Goal: Task Accomplishment & Management: Complete application form

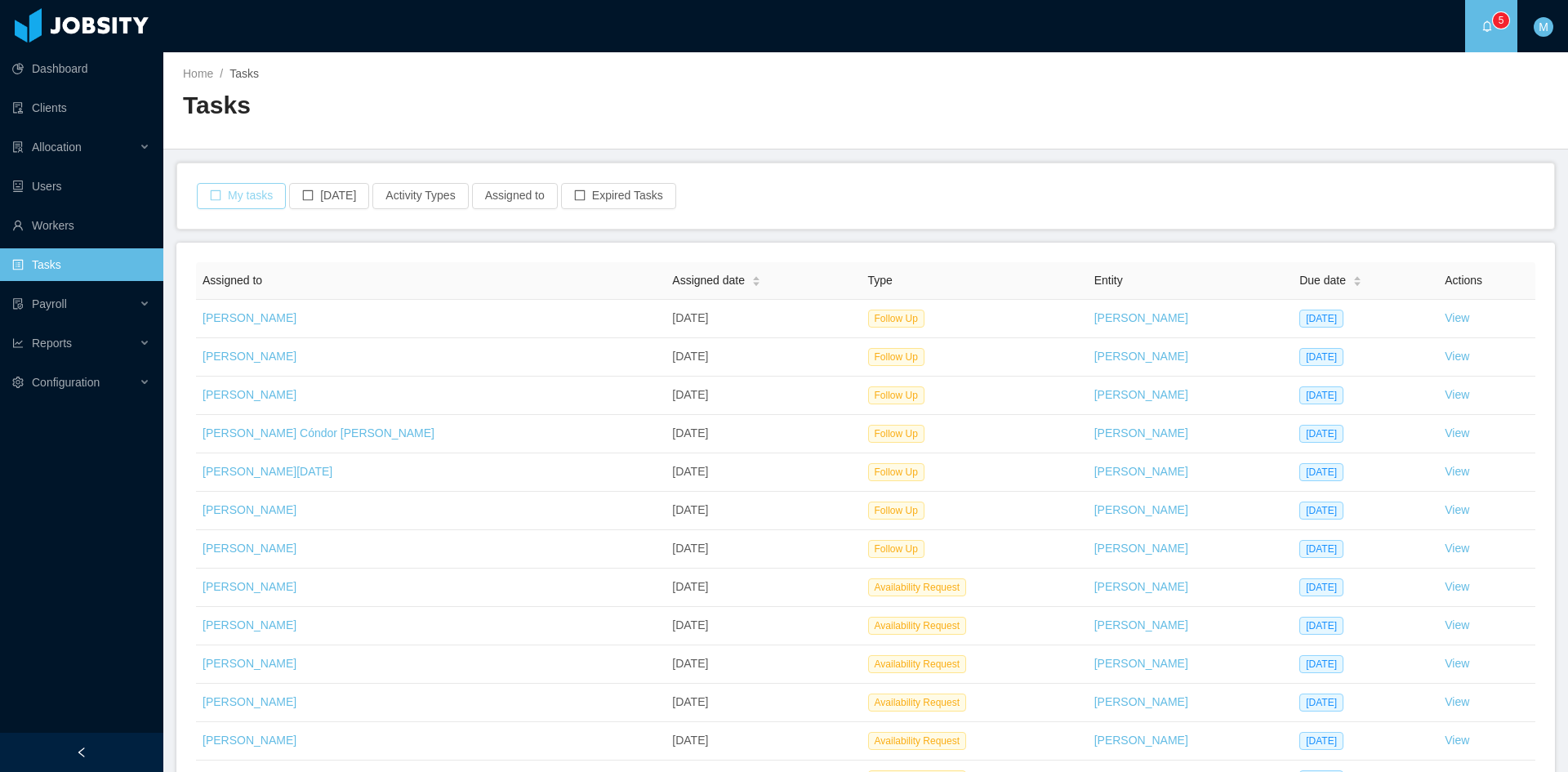
click at [220, 195] on button "My tasks" at bounding box center [241, 196] width 89 height 26
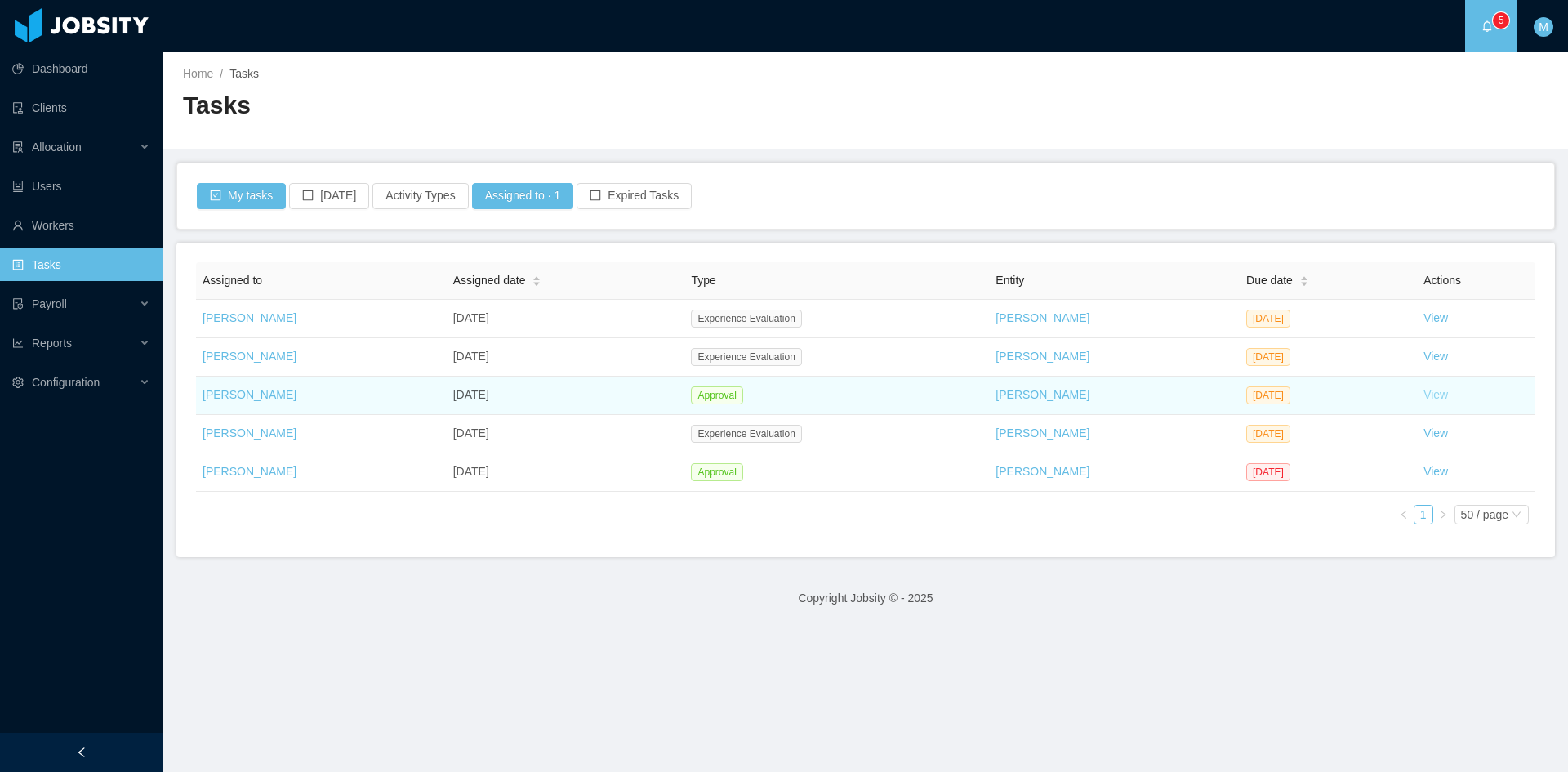
click at [1437, 391] on link "View" at bounding box center [1436, 395] width 25 height 13
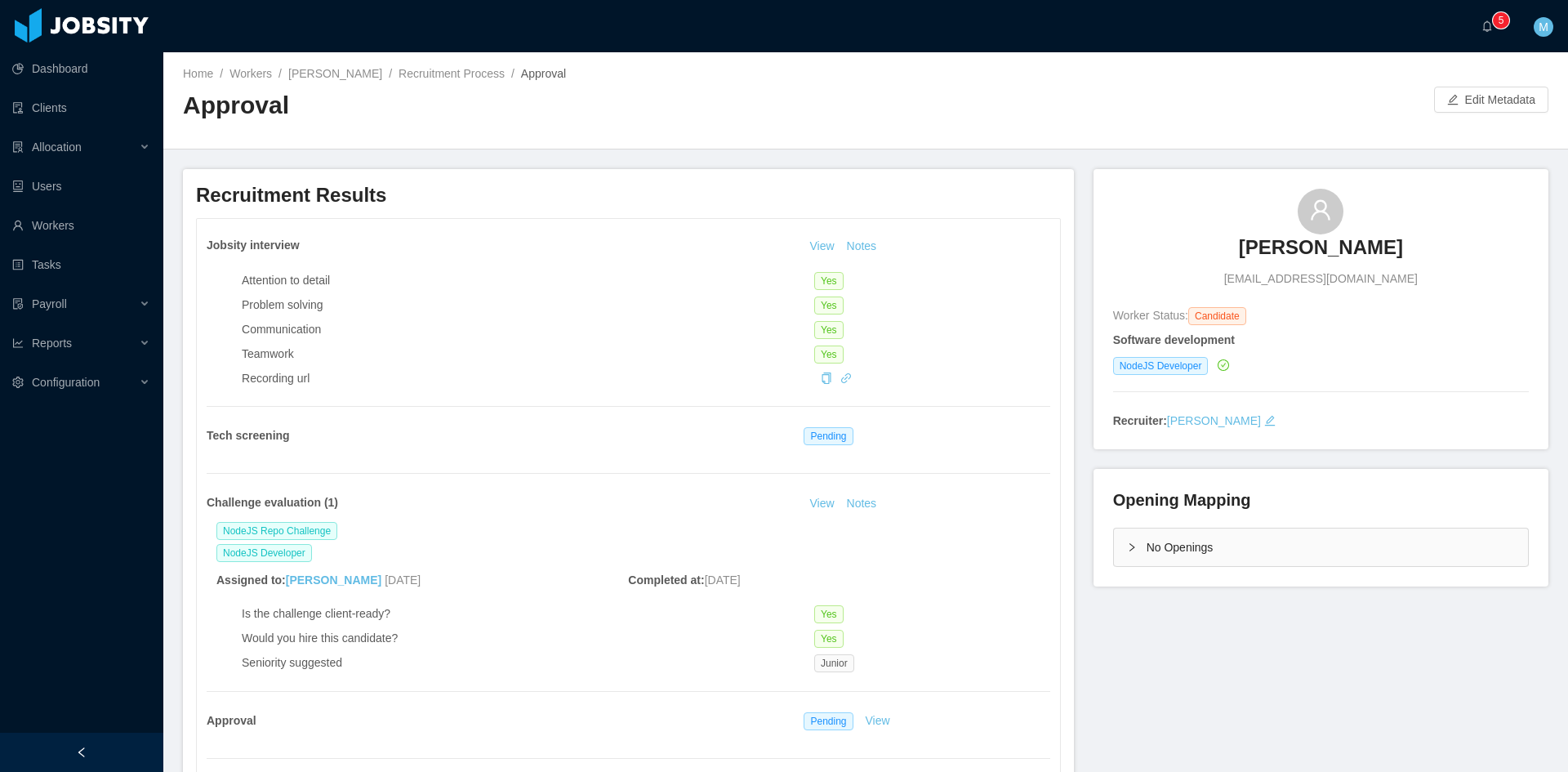
scroll to position [137, 0]
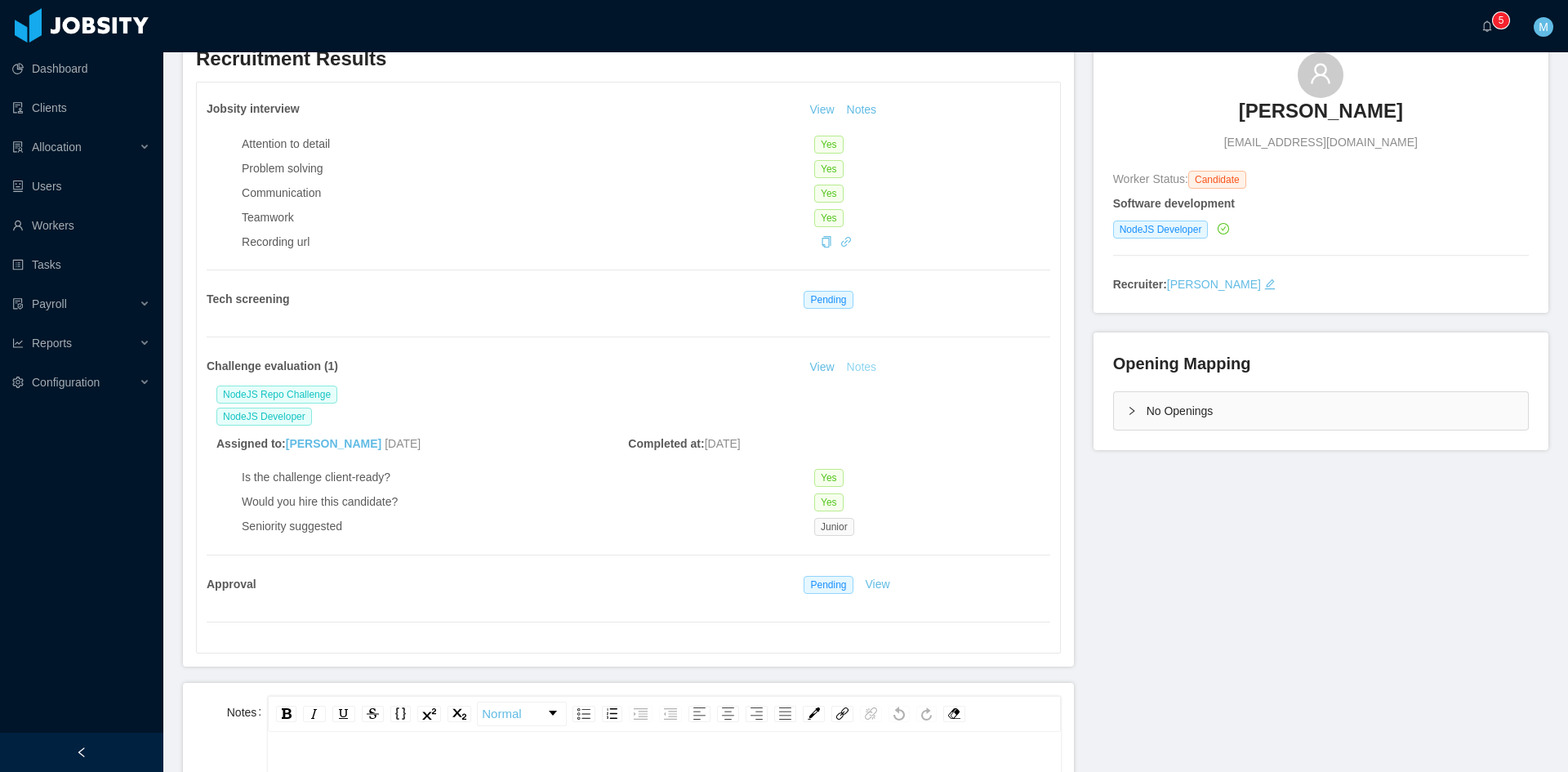
click at [863, 364] on button "Notes" at bounding box center [862, 367] width 43 height 19
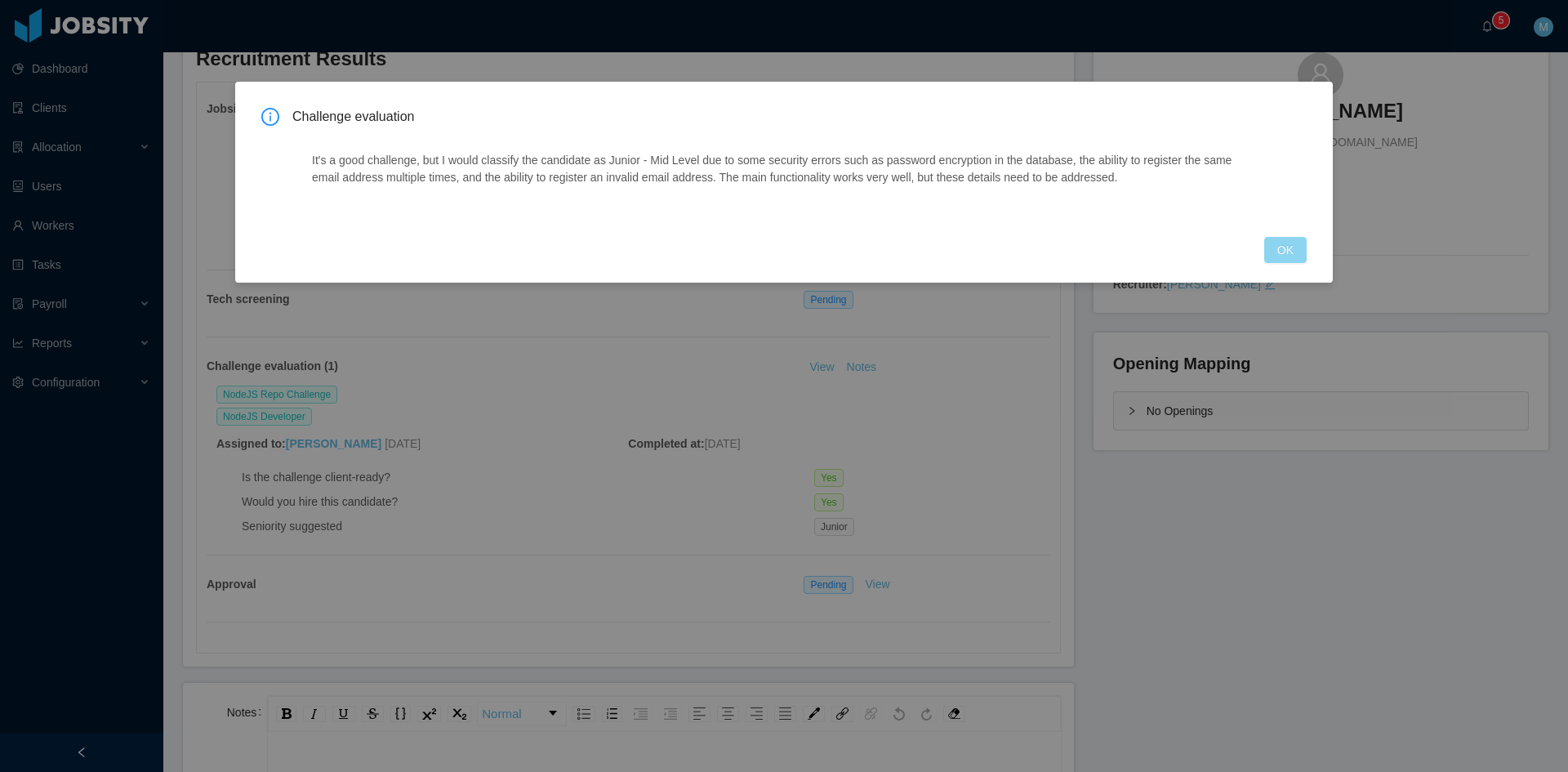
click at [1298, 250] on button "OK" at bounding box center [1285, 250] width 42 height 26
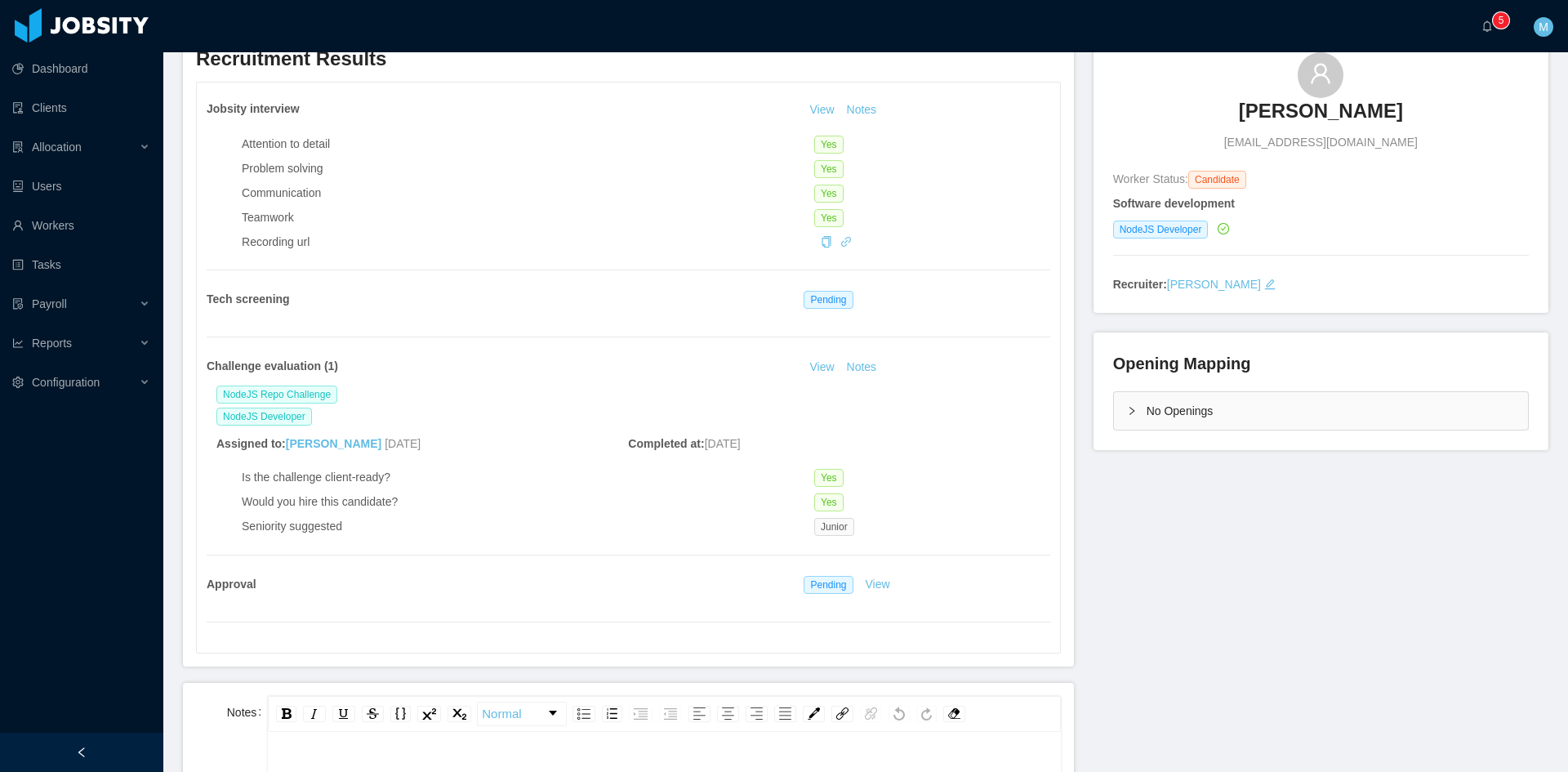
click at [1114, 416] on div "No Openings" at bounding box center [1321, 410] width 414 height 38
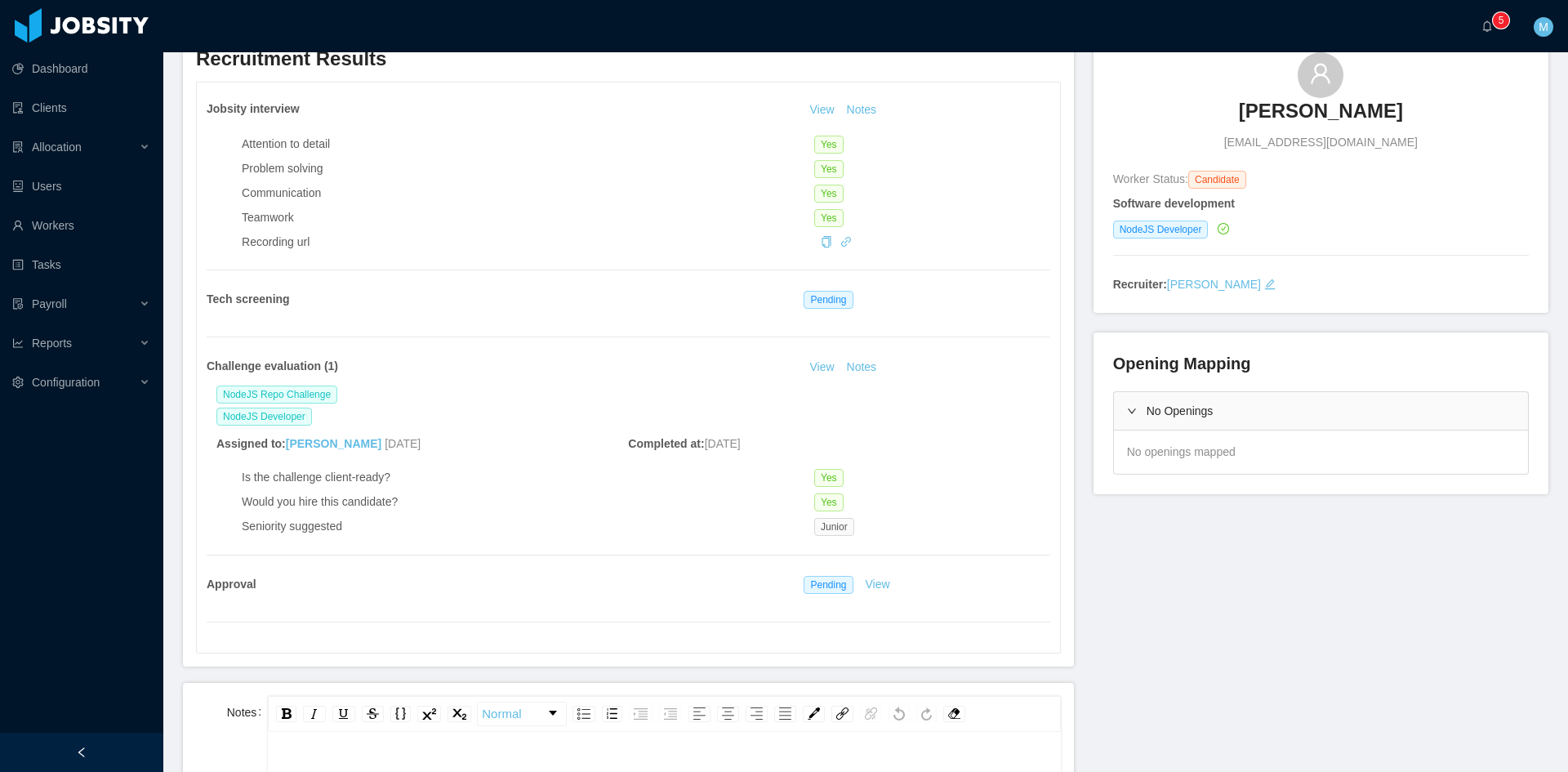
scroll to position [0, 0]
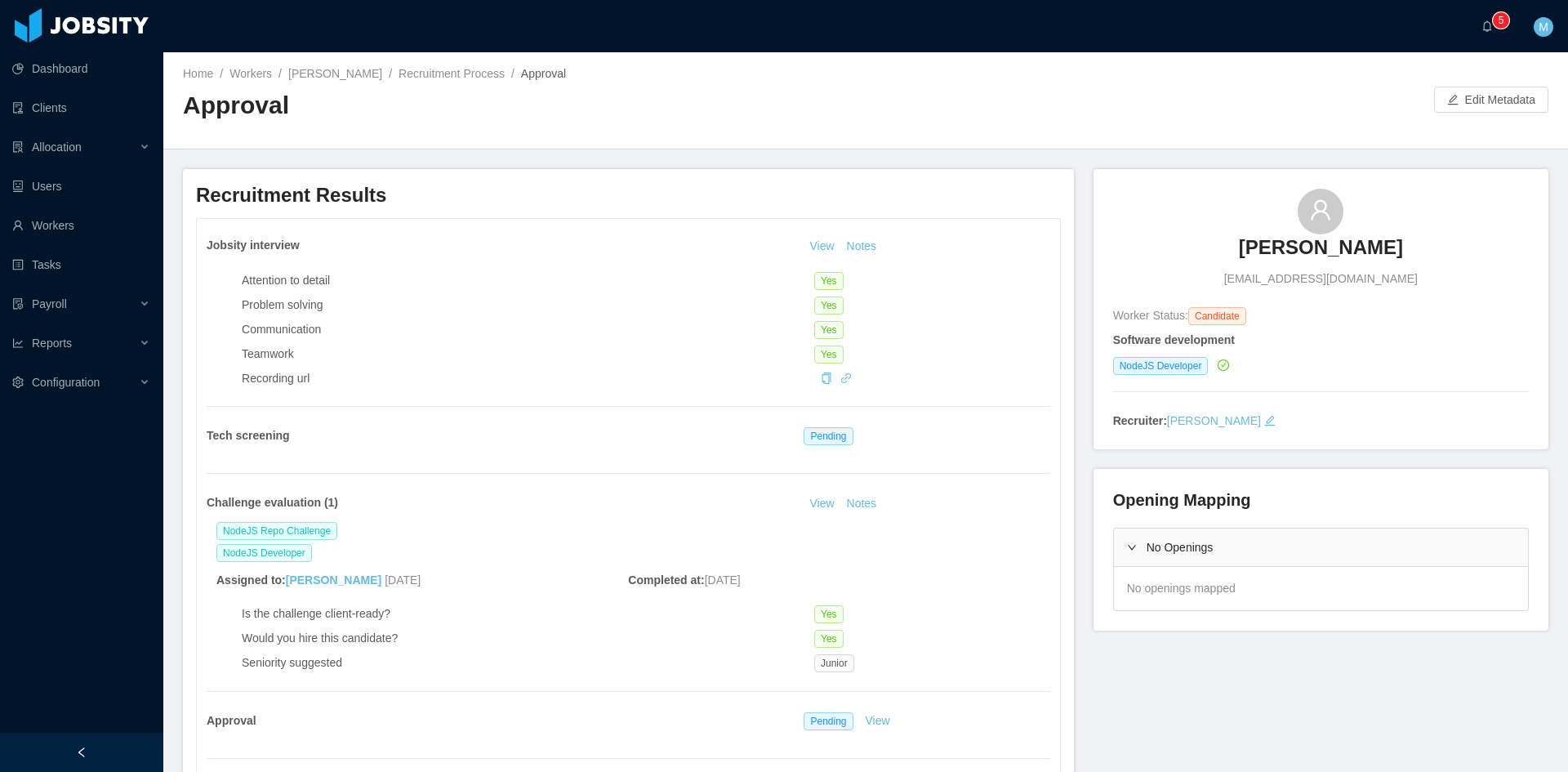
click at [848, 231] on div "Jobsity interview View Notes Attention to detail Yes Problem solving Yes Commun…" at bounding box center [628, 503] width 863 height 570
click at [850, 239] on button "Notes" at bounding box center [862, 246] width 43 height 19
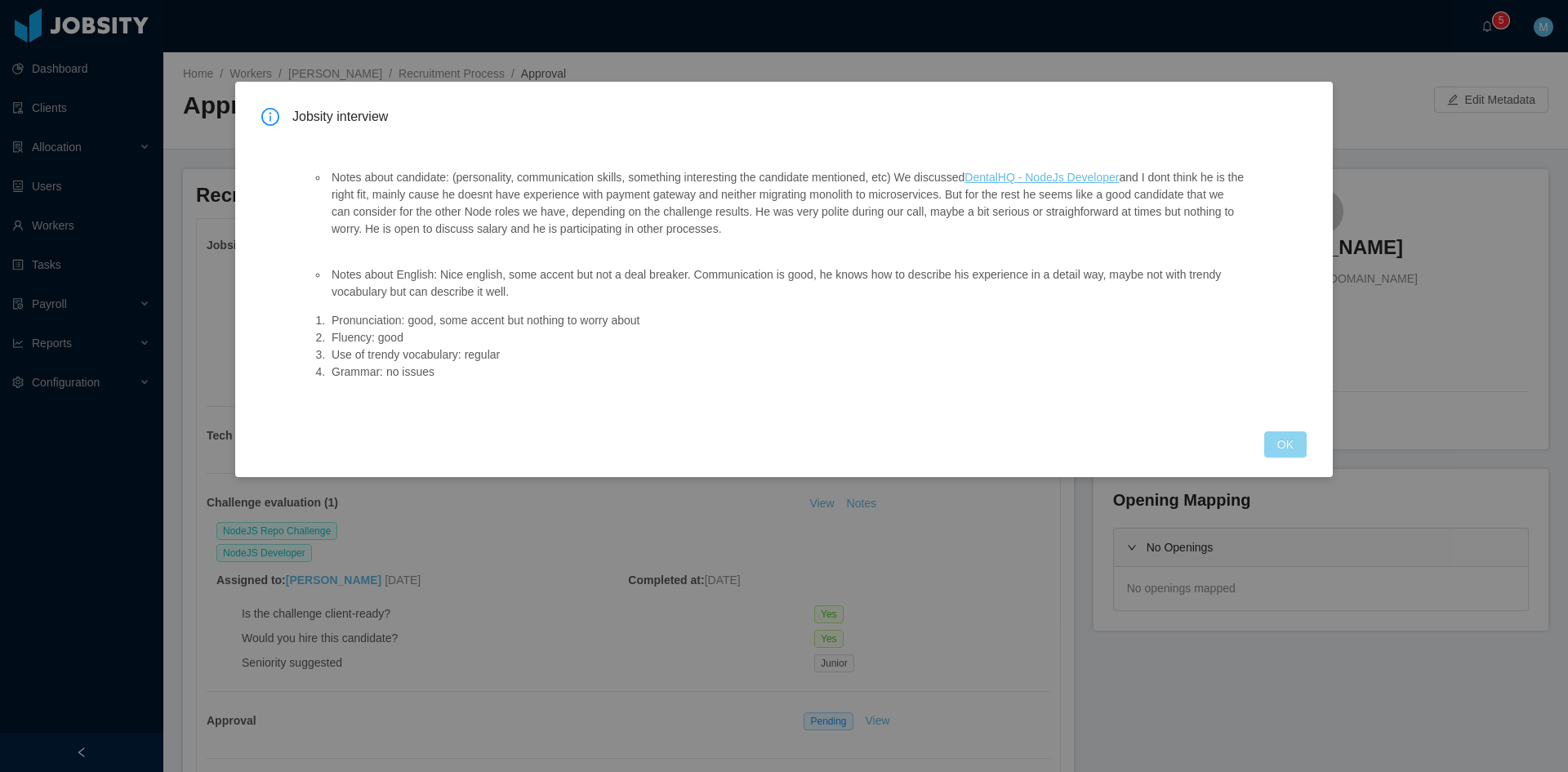
click at [1289, 441] on button "OK" at bounding box center [1285, 444] width 42 height 26
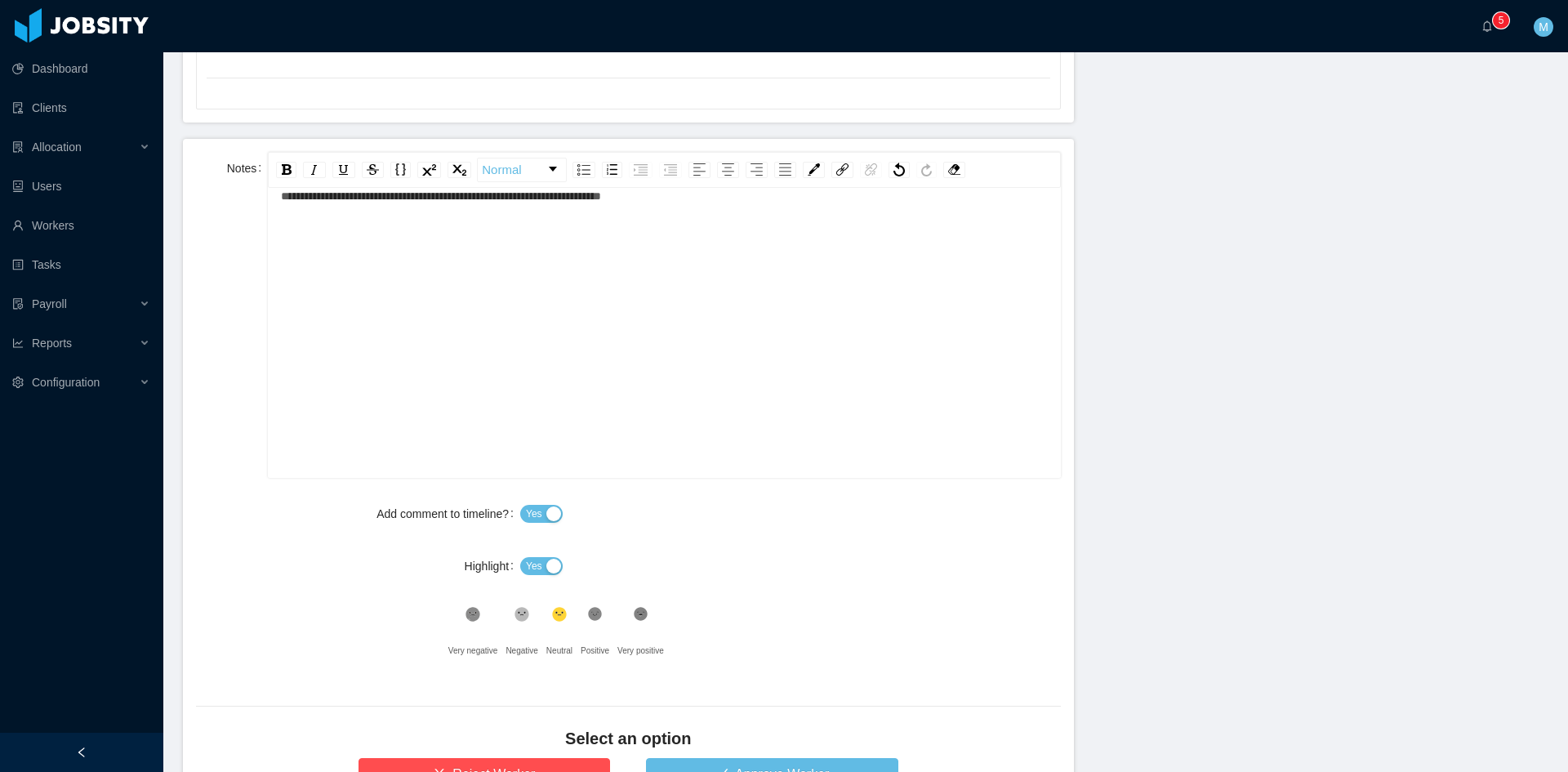
scroll to position [828, 0]
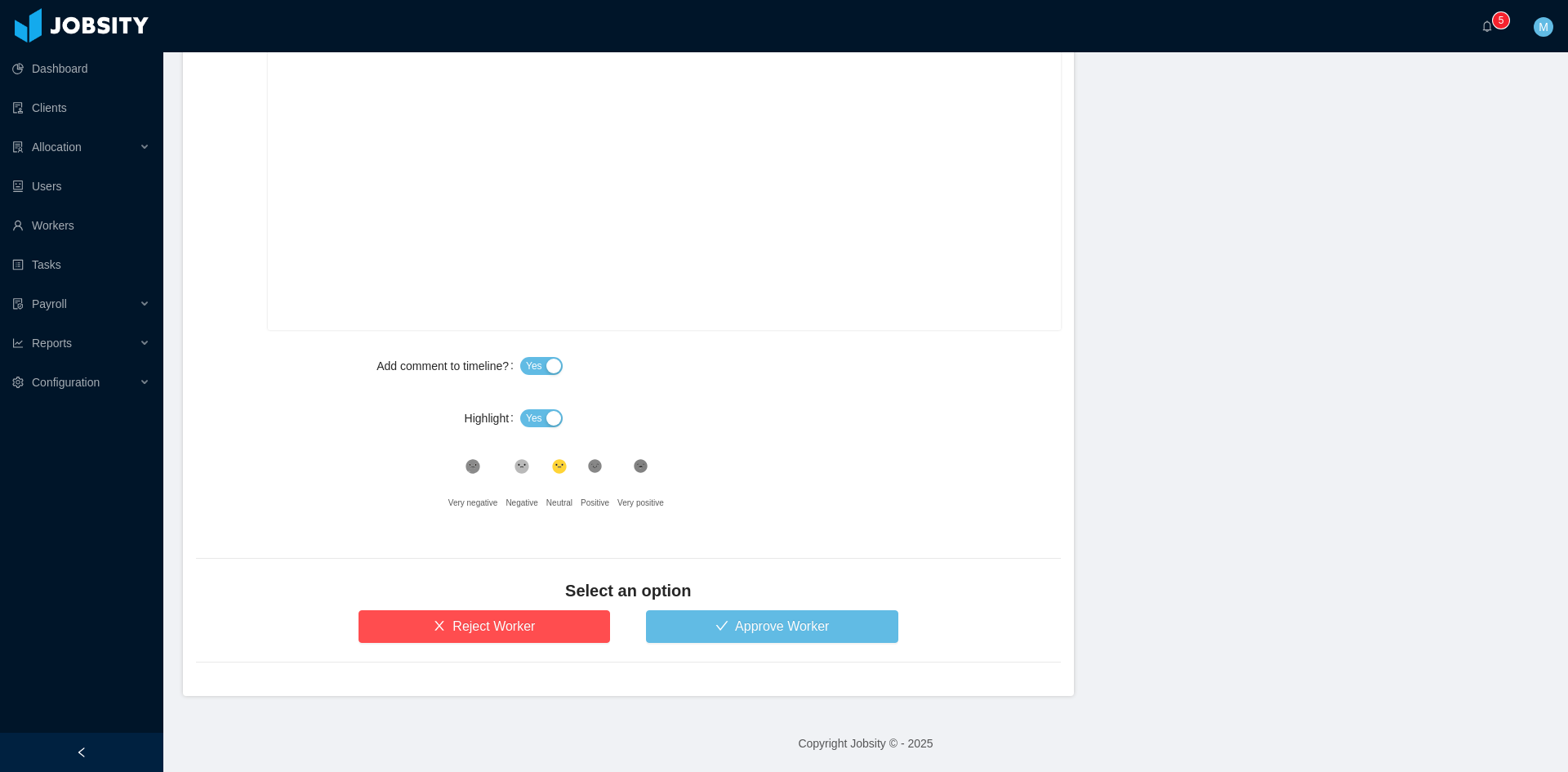
click at [539, 412] on button "Yes" at bounding box center [542, 419] width 42 height 18
click at [716, 619] on button "Approve Worker" at bounding box center [772, 627] width 252 height 33
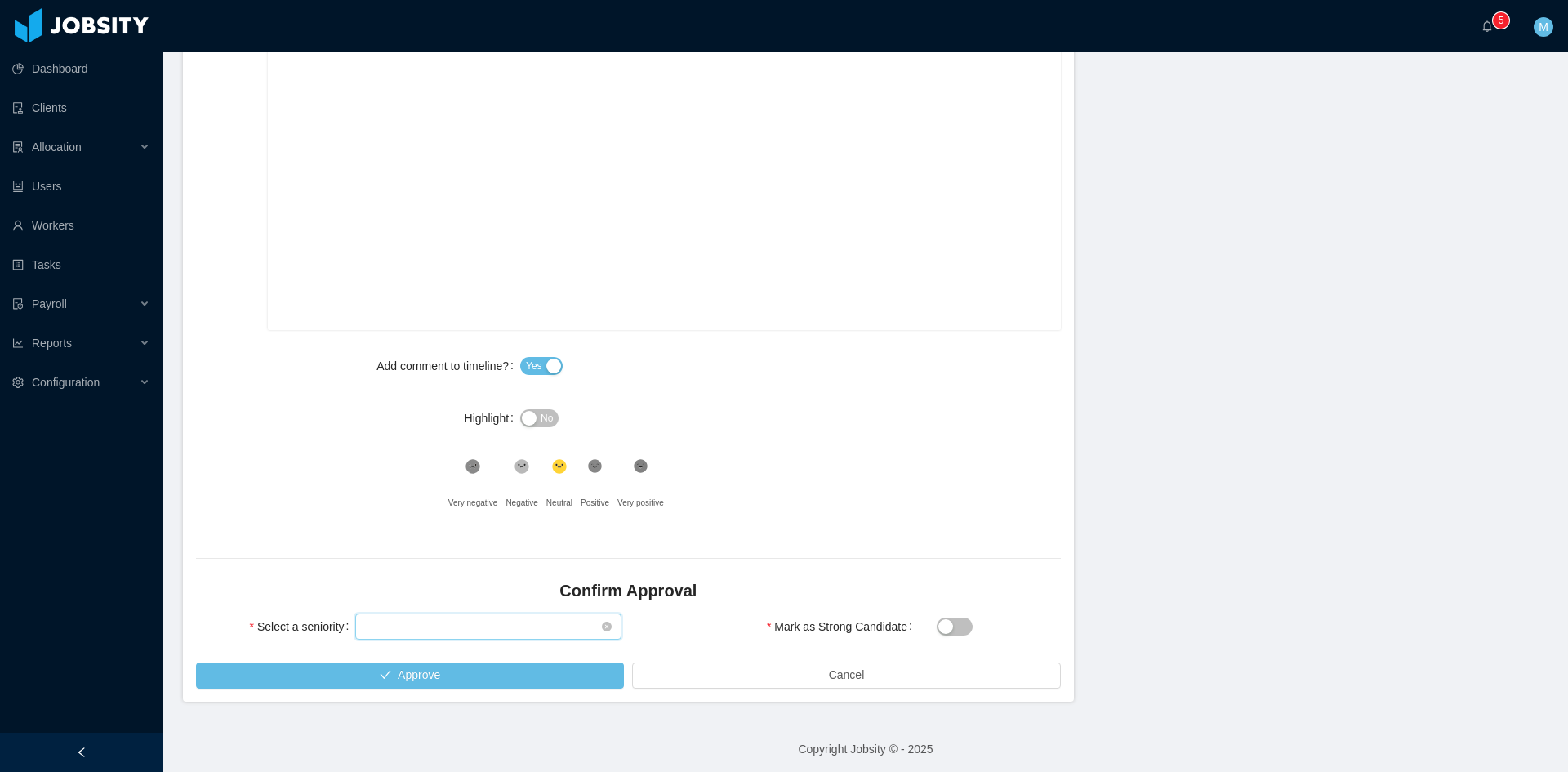
click at [426, 625] on div "Select seniority" at bounding box center [483, 626] width 236 height 25
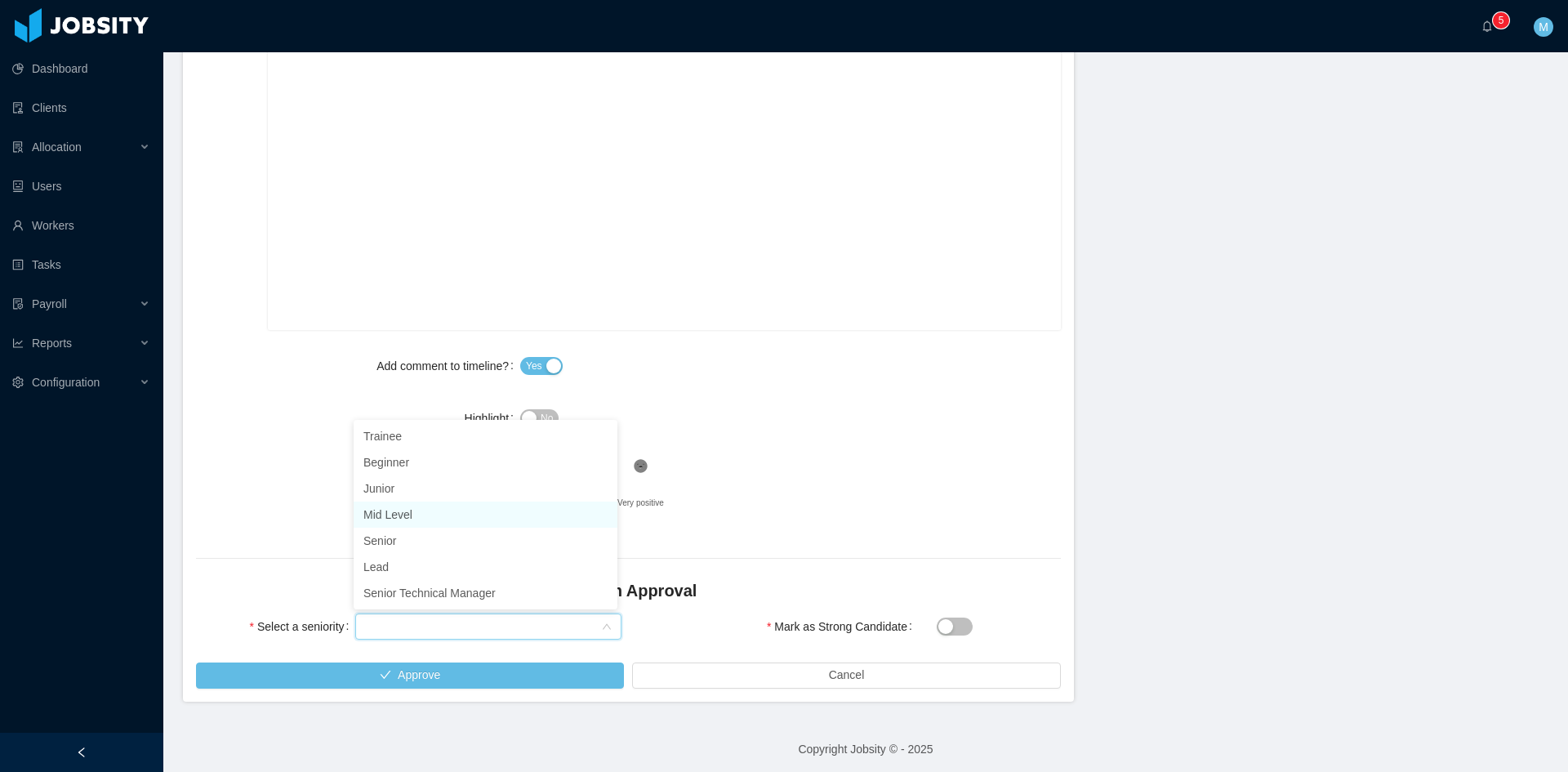
click at [422, 517] on li "Mid Level" at bounding box center [485, 514] width 263 height 26
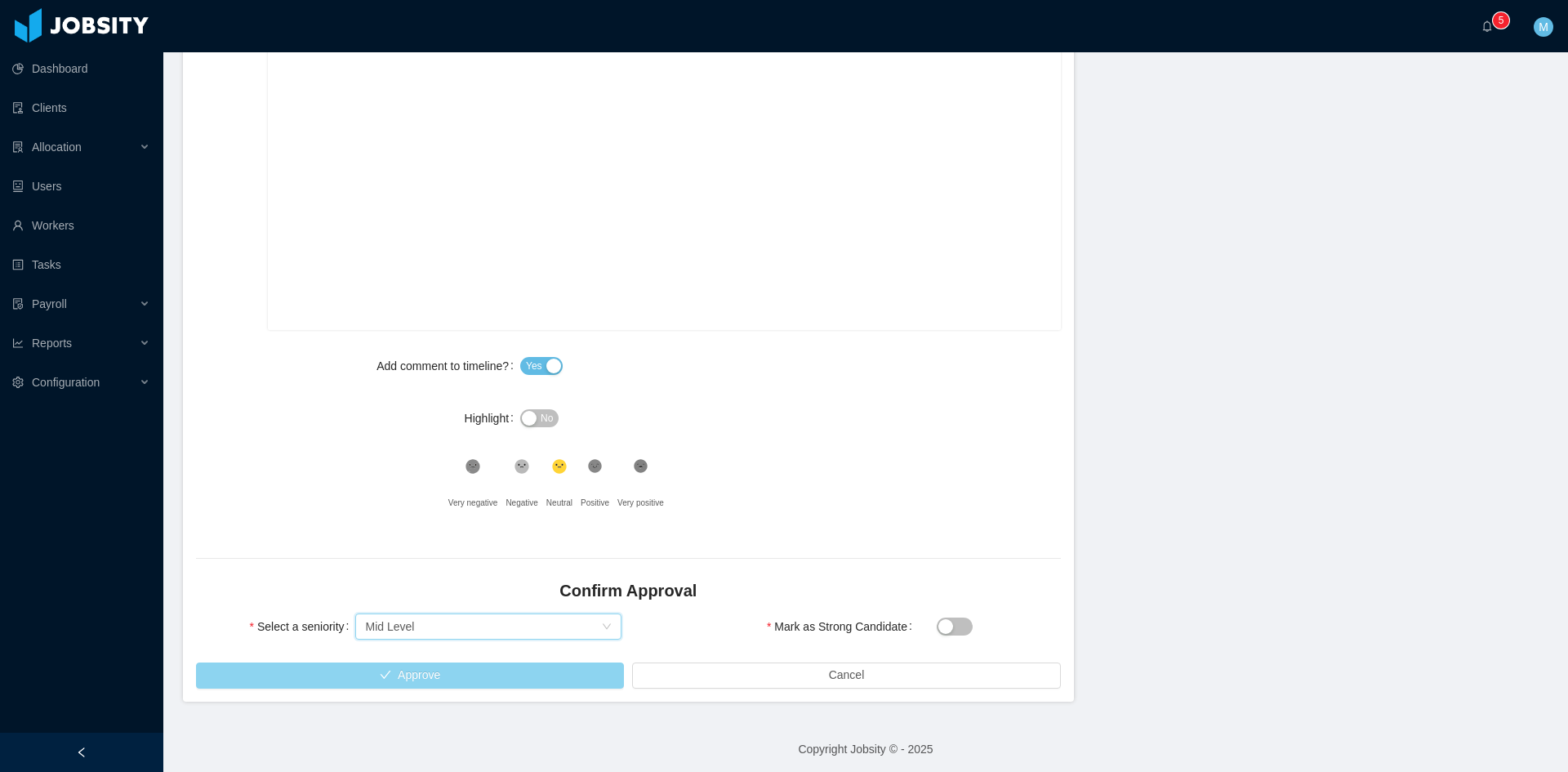
click at [434, 677] on button "Approve" at bounding box center [410, 676] width 428 height 26
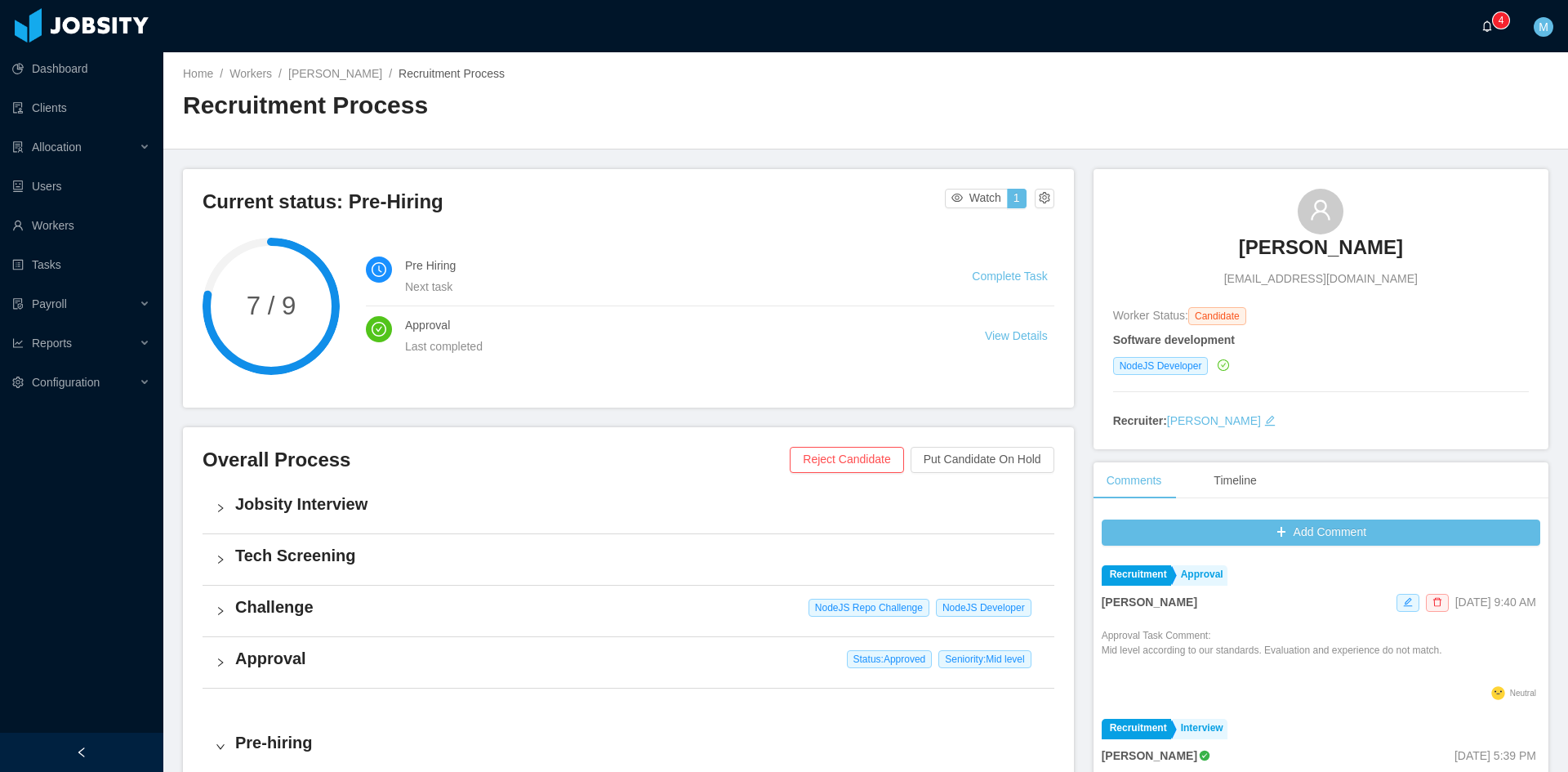
click at [1500, 16] on p "4" at bounding box center [1502, 20] width 6 height 17
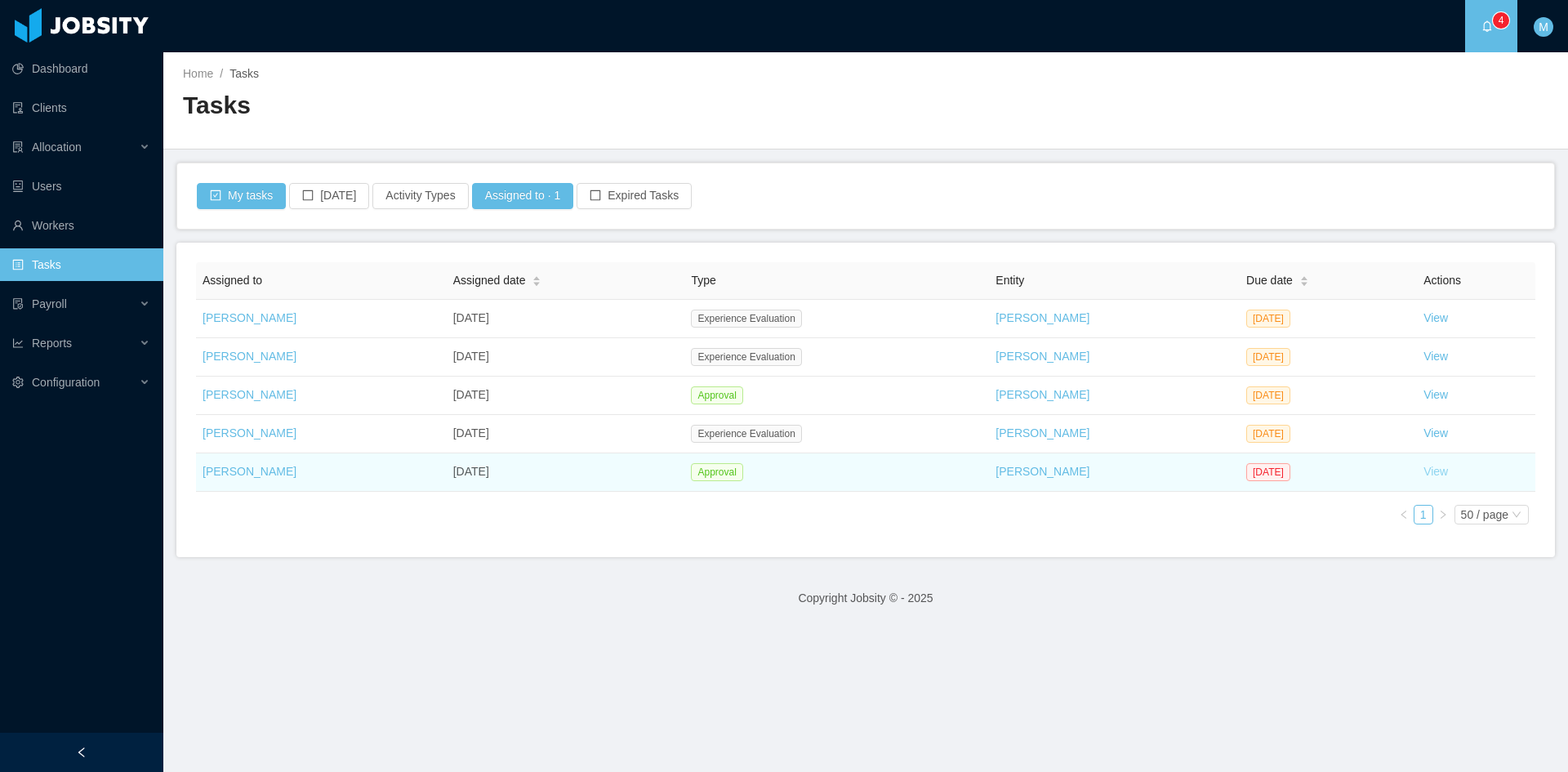
click at [1429, 472] on link "View" at bounding box center [1436, 471] width 25 height 13
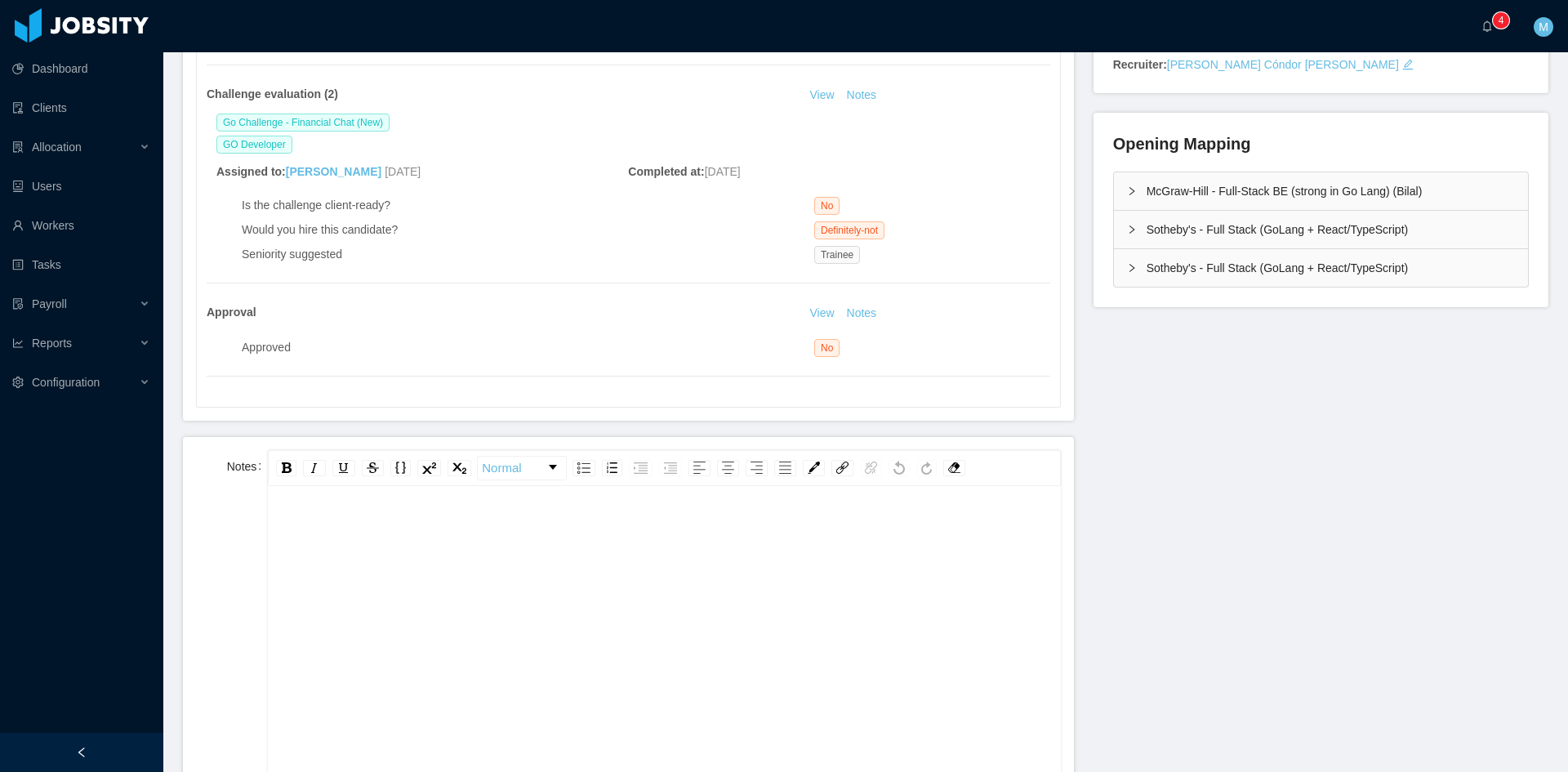
scroll to position [544, 0]
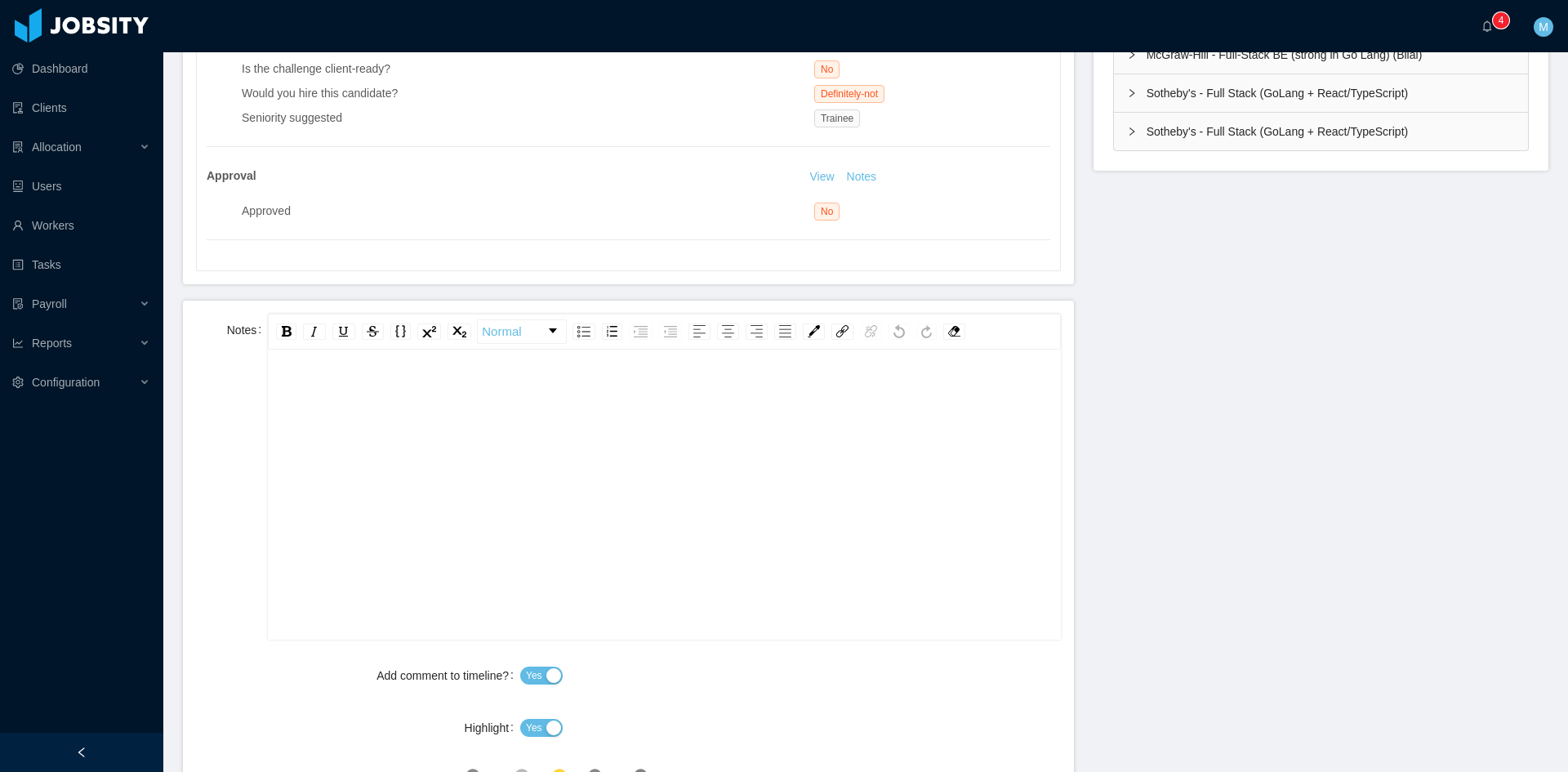
click at [503, 483] on div "rdw-editor" at bounding box center [664, 520] width 767 height 285
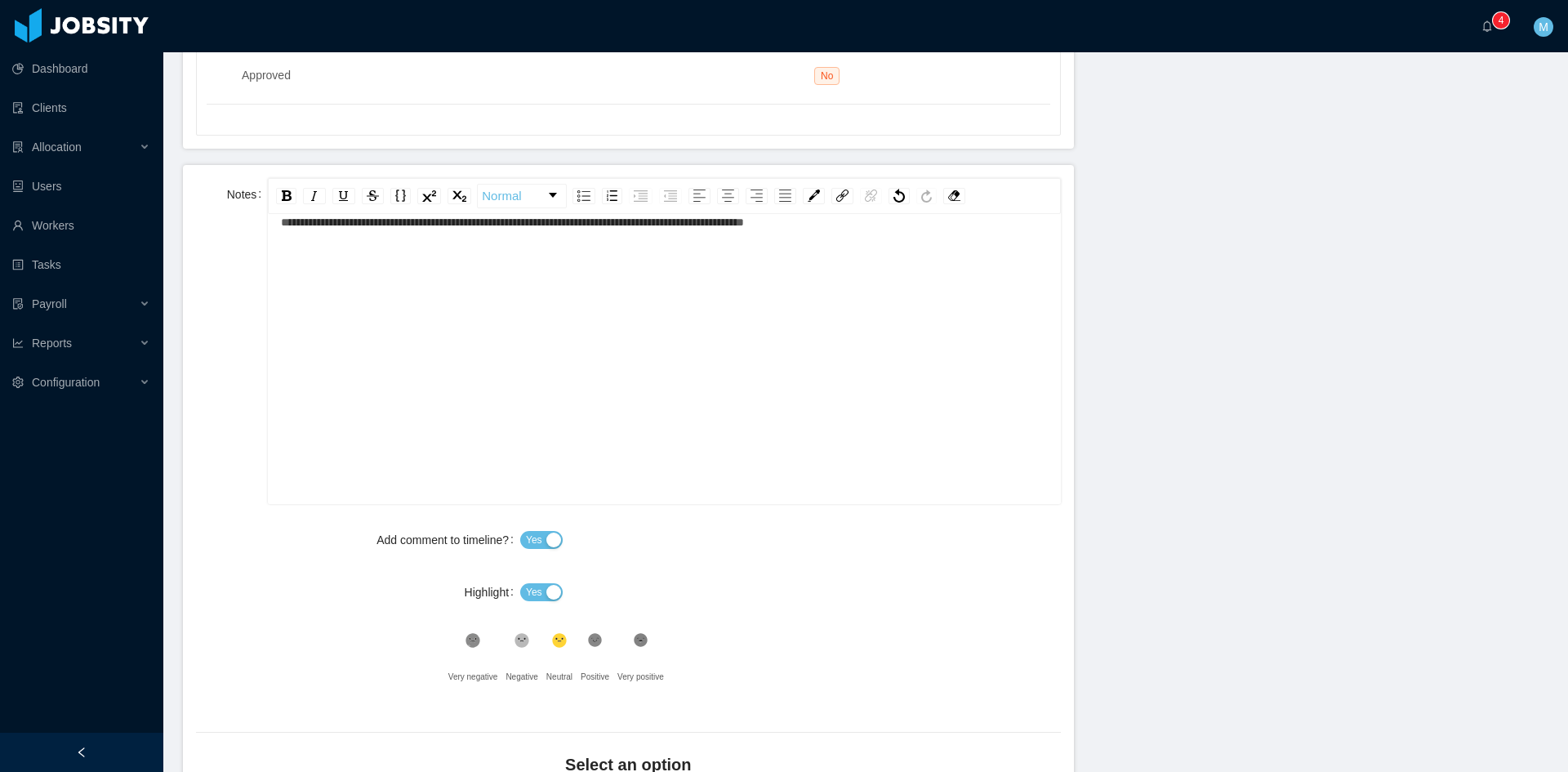
click at [527, 638] on div ".st1{fill:#262626}" at bounding box center [521, 644] width 32 height 33
click at [546, 598] on button "Yes" at bounding box center [542, 592] width 42 height 18
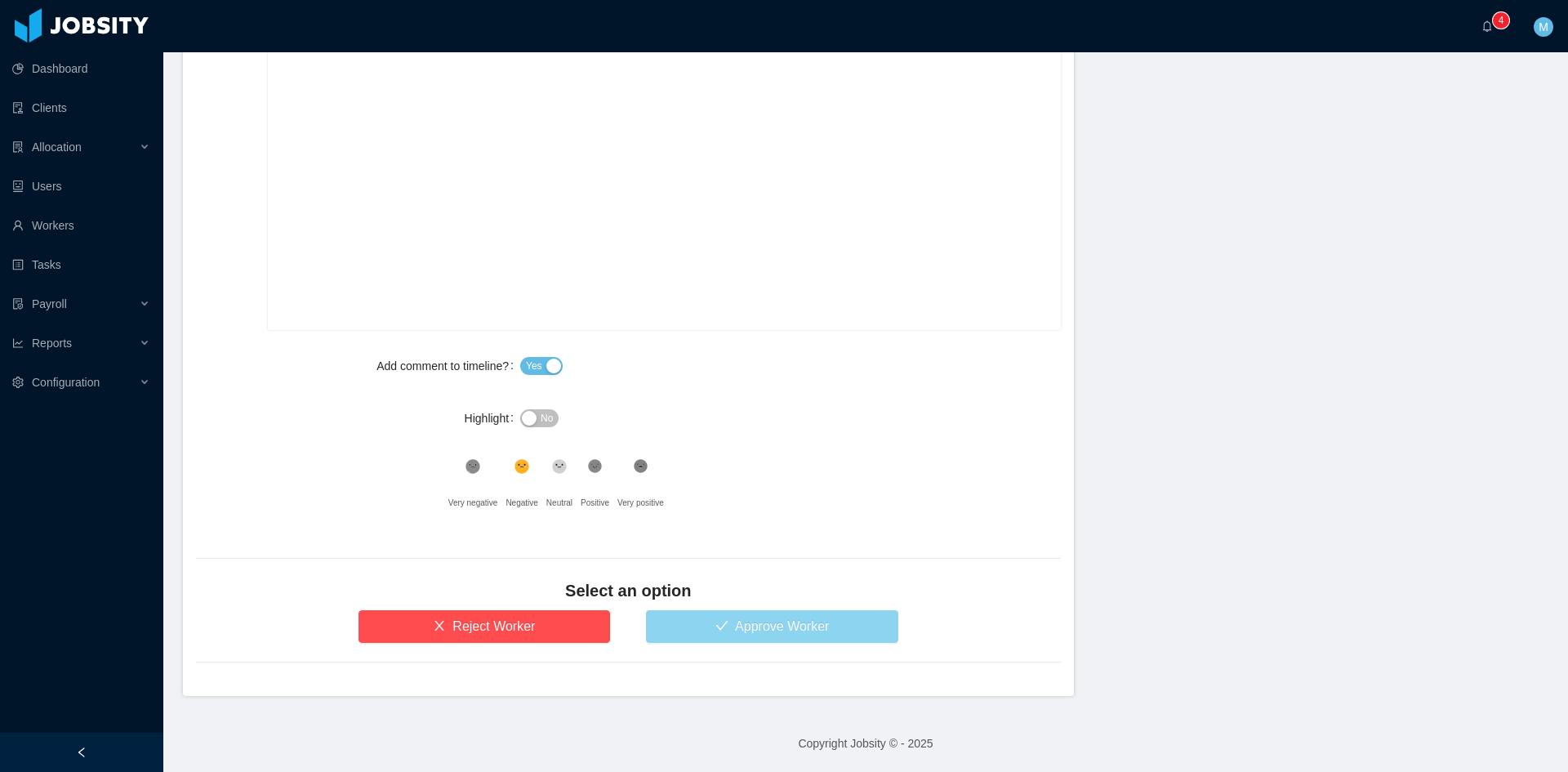
click at [769, 624] on button "Approve Worker" at bounding box center [772, 627] width 252 height 33
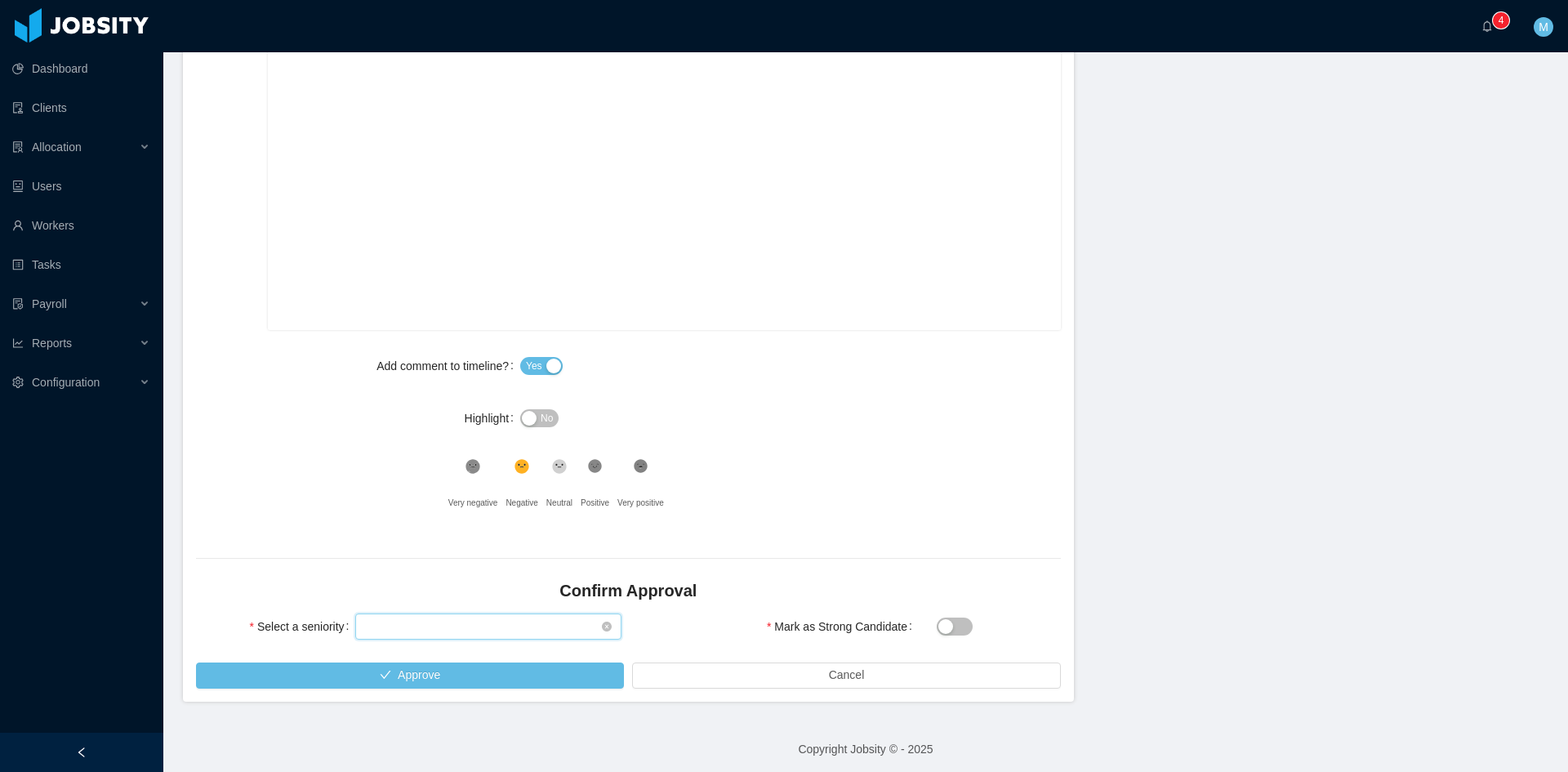
click at [453, 627] on div "Select seniority" at bounding box center [483, 626] width 236 height 25
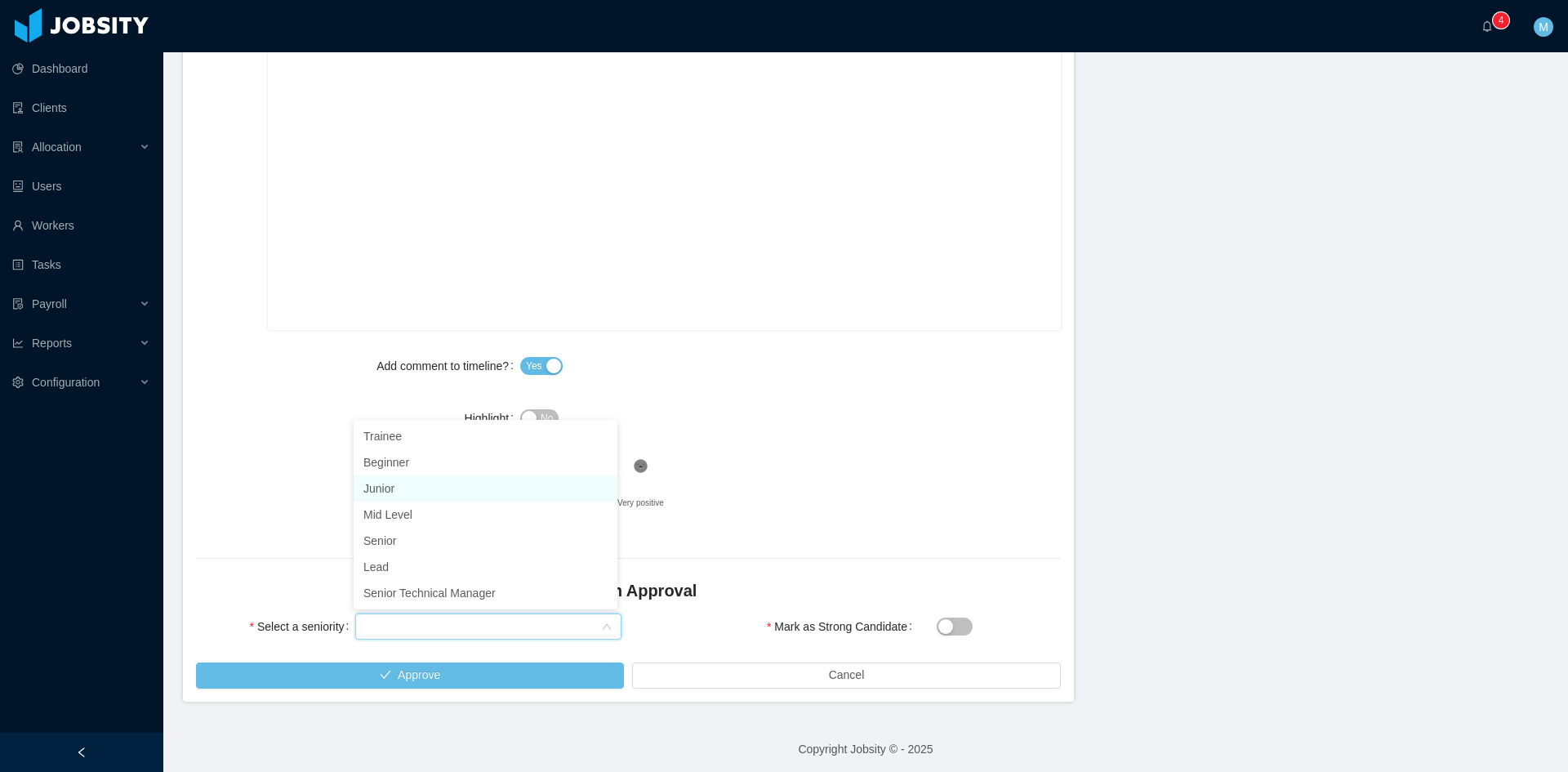
click at [419, 483] on li "Junior" at bounding box center [485, 488] width 263 height 26
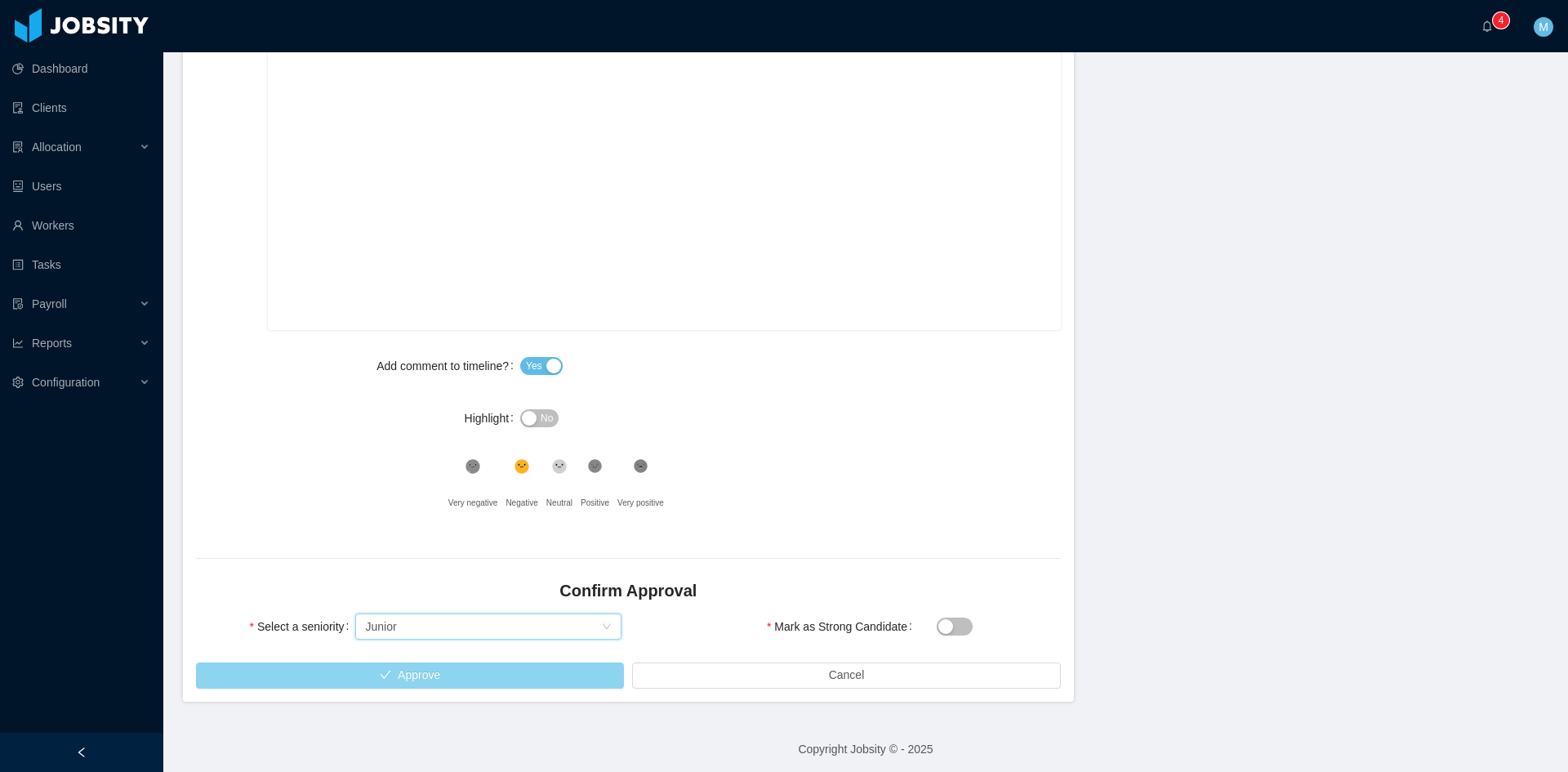
click at [466, 676] on button "Approve" at bounding box center [410, 676] width 428 height 26
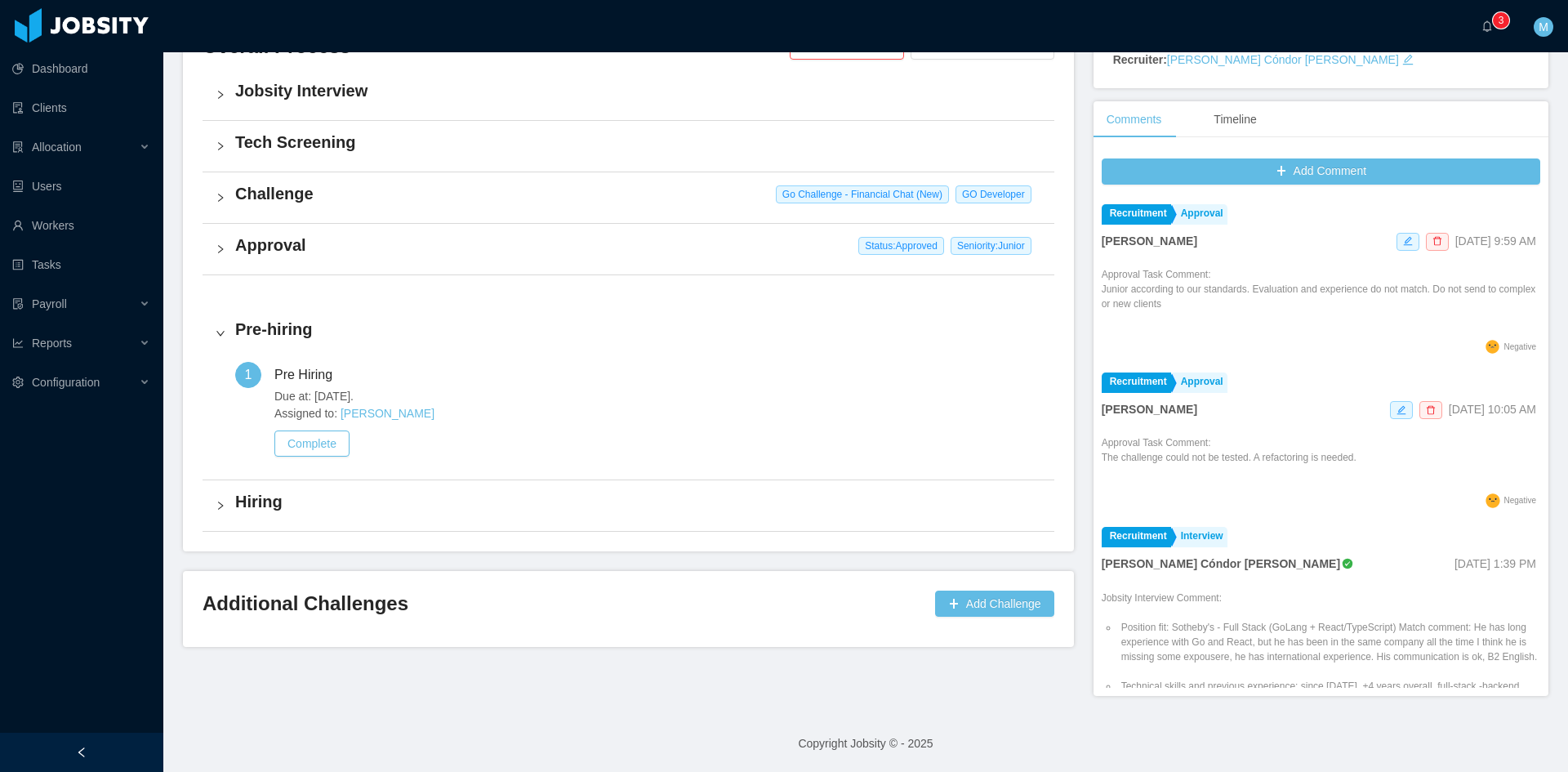
scroll to position [408, 0]
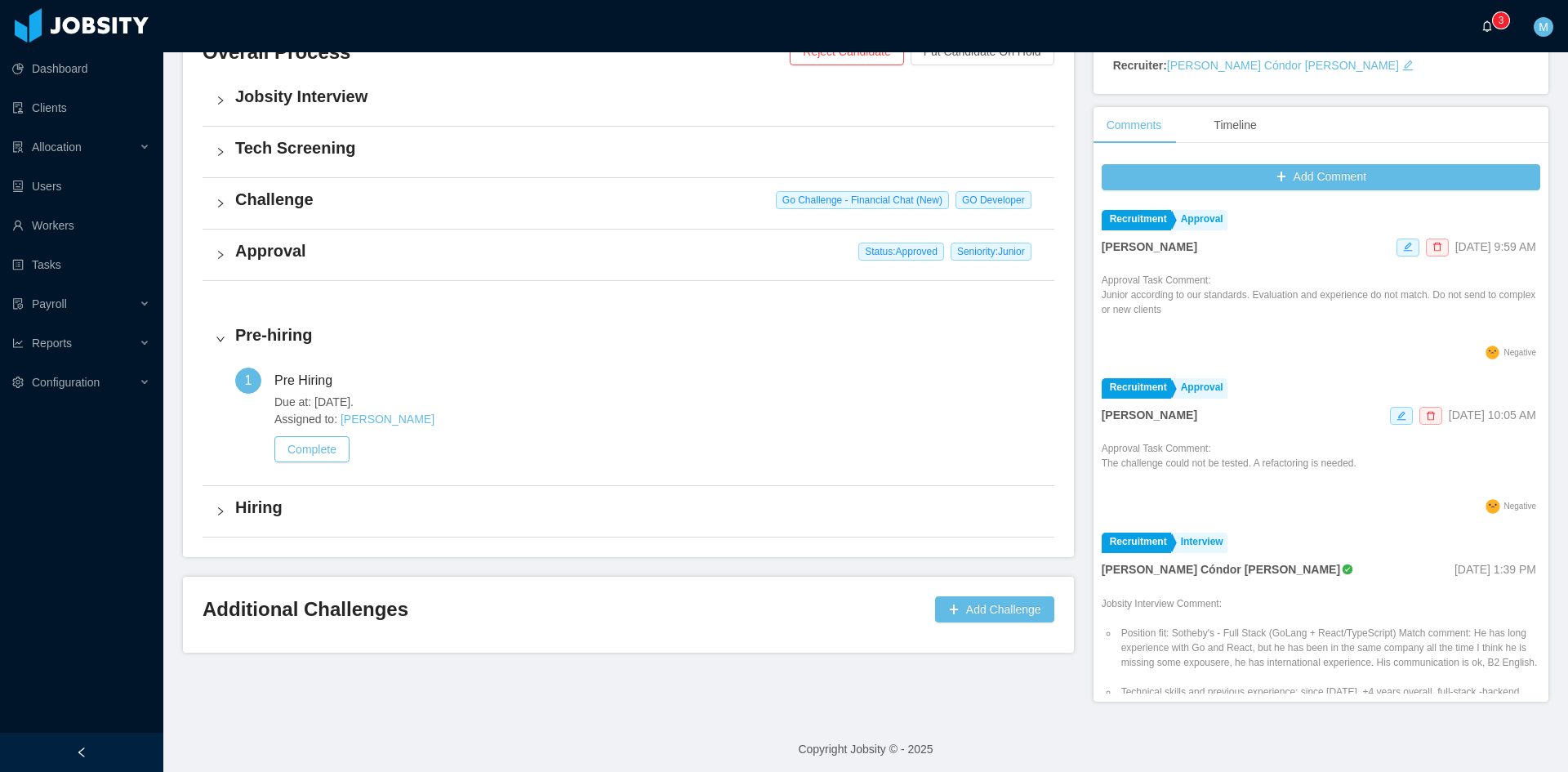
click at [1484, 21] on icon "icon: bell" at bounding box center [1487, 26] width 11 height 11
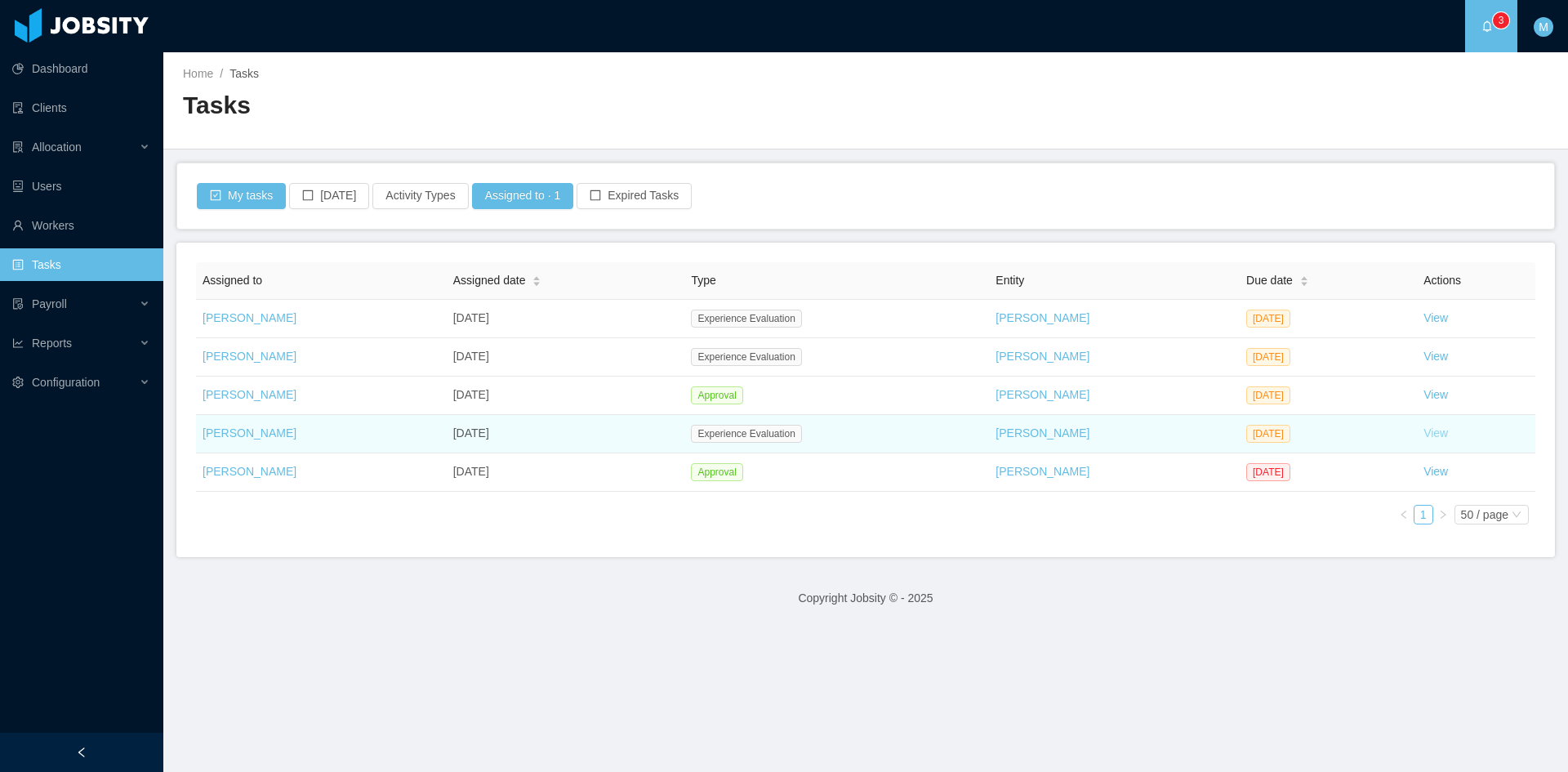
click at [1429, 431] on link "View" at bounding box center [1436, 432] width 25 height 13
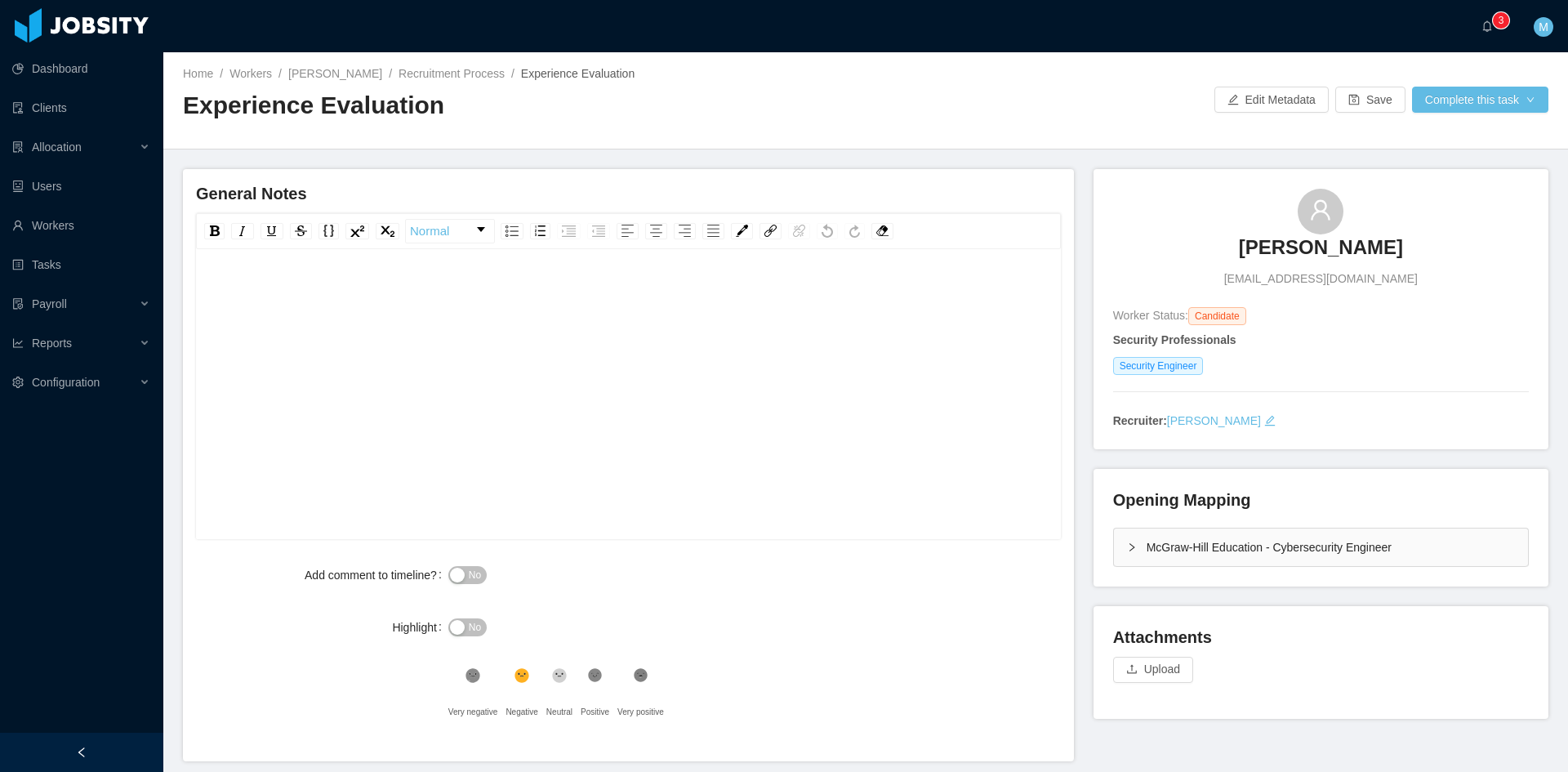
click at [1127, 543] on icon "icon: right" at bounding box center [1132, 547] width 10 height 10
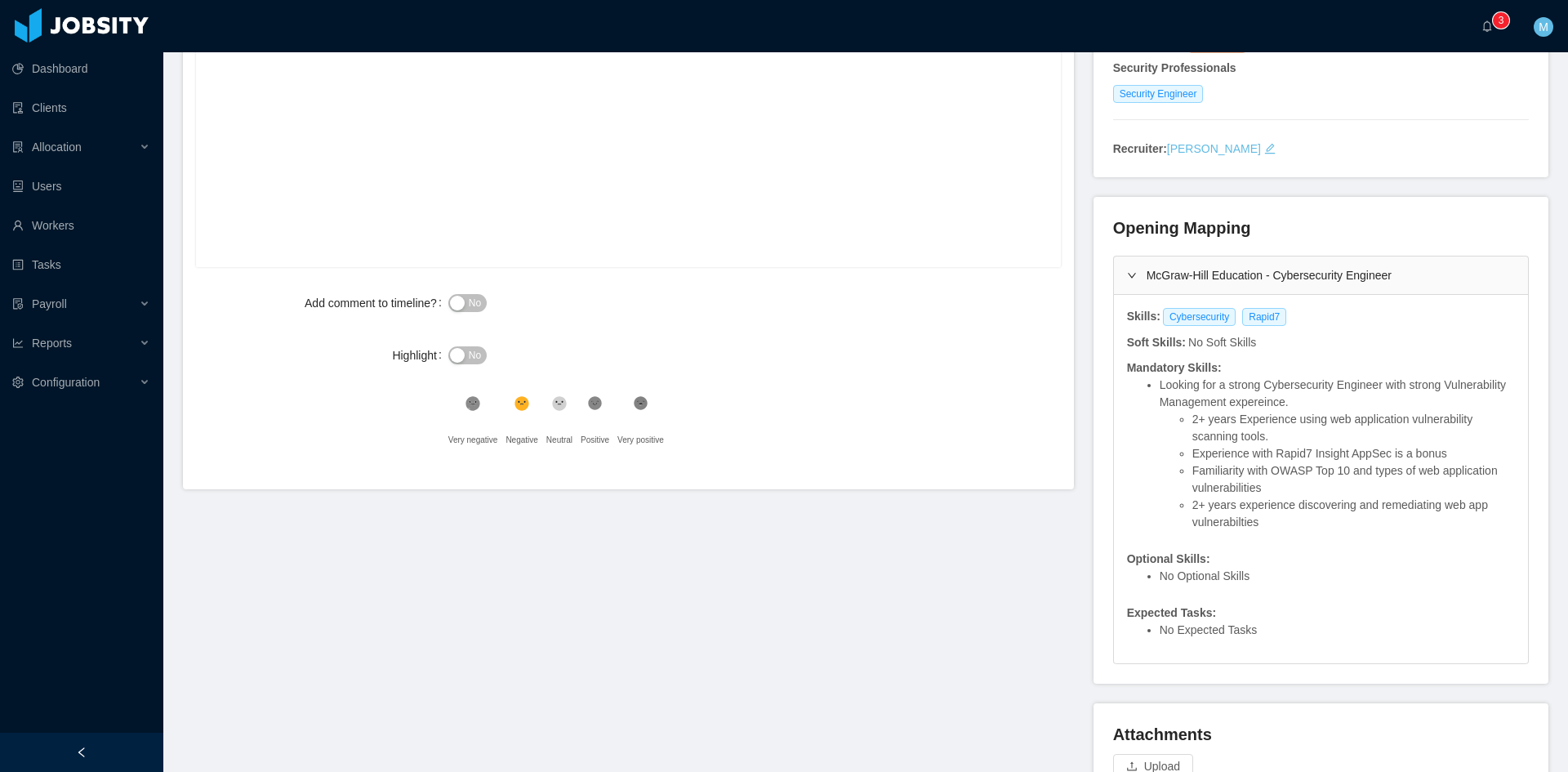
scroll to position [137, 0]
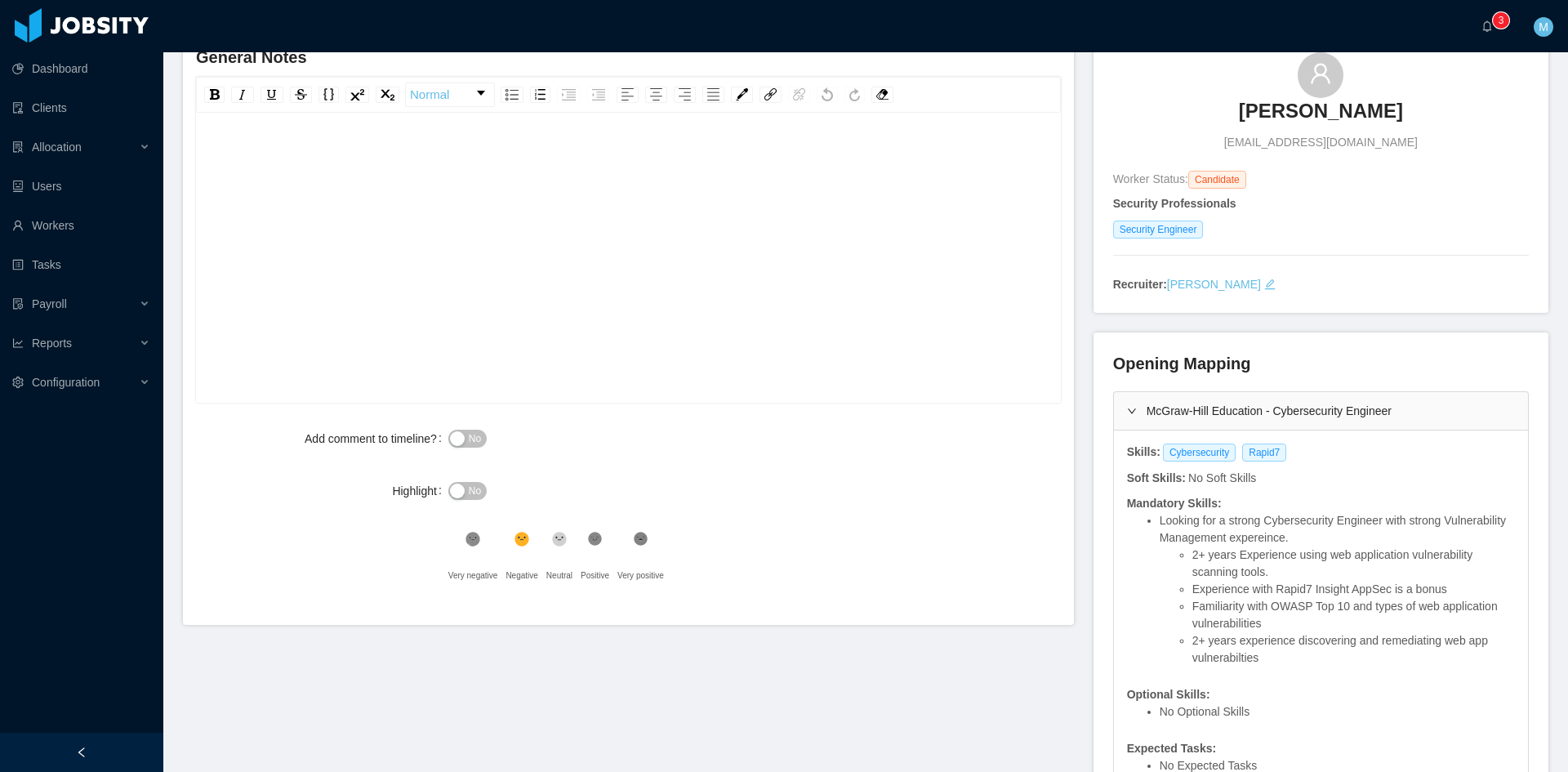
click at [560, 540] on icon at bounding box center [559, 538] width 14 height 14
click at [601, 212] on div "rdw-editor" at bounding box center [629, 283] width 840 height 285
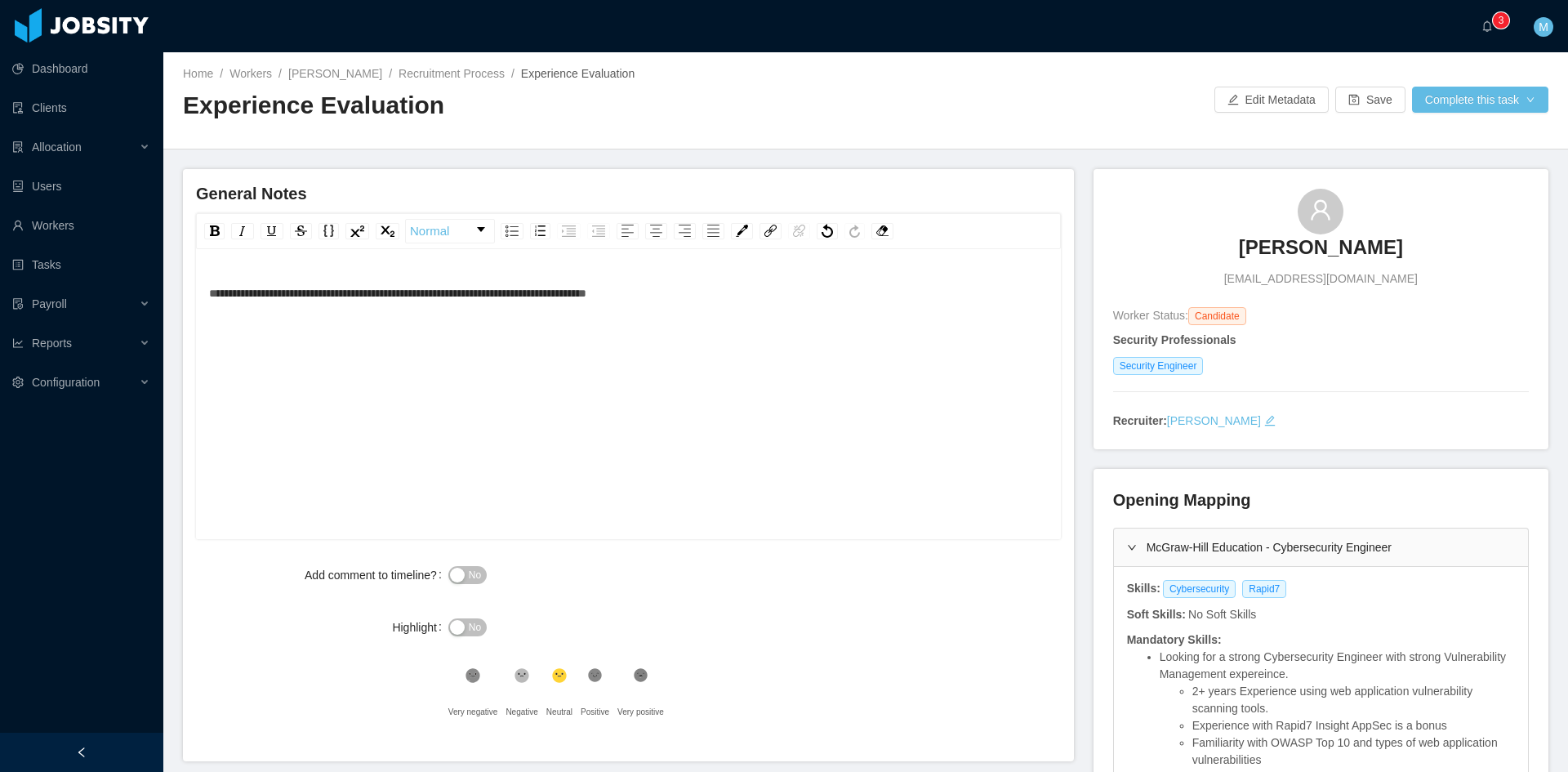
click at [775, 319] on div "**********" at bounding box center [629, 420] width 840 height 285
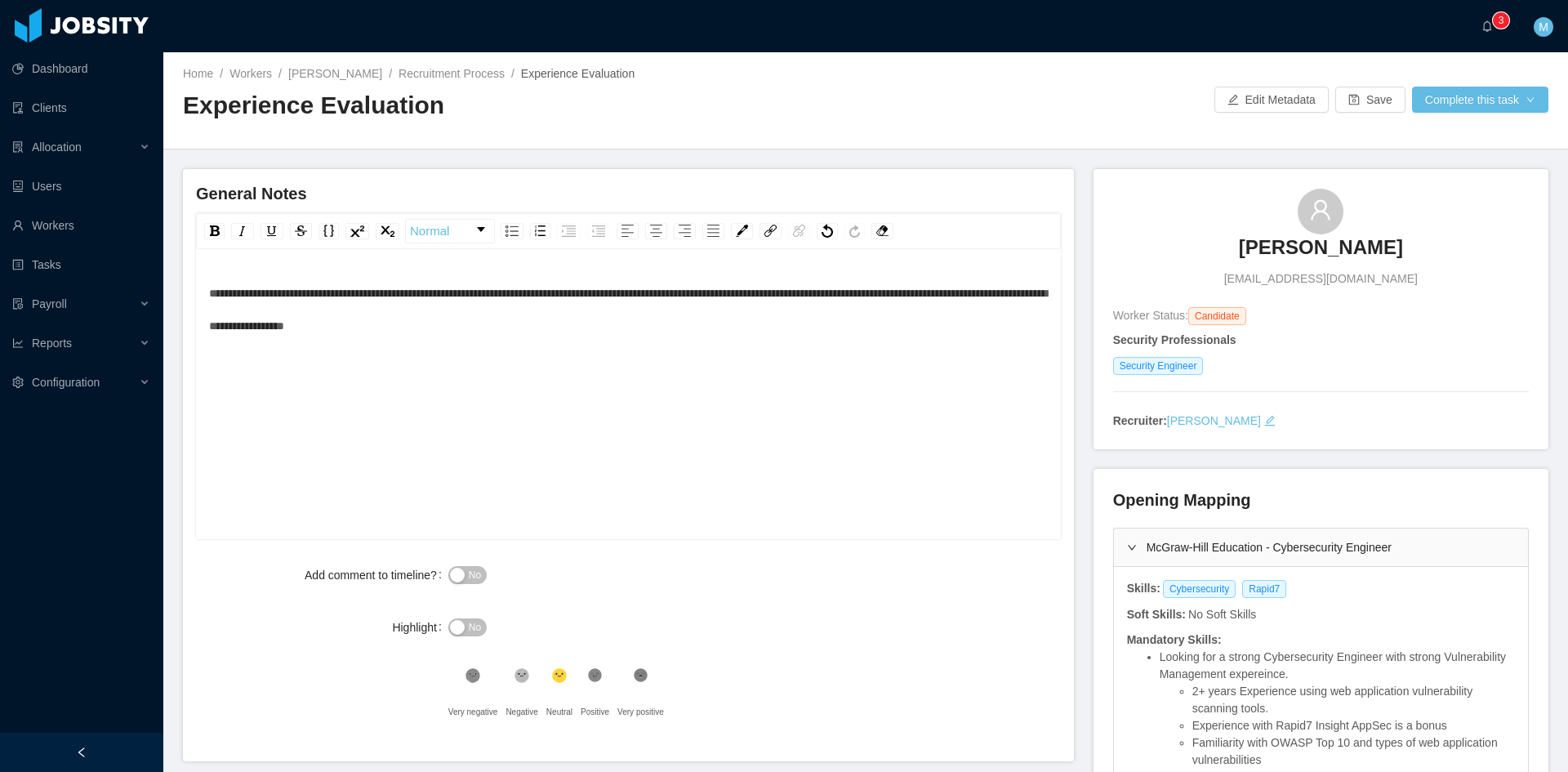
click at [601, 301] on div "**********" at bounding box center [629, 309] width 840 height 65
click at [575, 321] on div "**********" at bounding box center [629, 309] width 840 height 65
drag, startPoint x: 448, startPoint y: 581, endPoint x: 460, endPoint y: 578, distance: 12.4
click at [454, 580] on button "No" at bounding box center [467, 576] width 39 height 18
click at [468, 576] on button "No" at bounding box center [467, 576] width 39 height 18
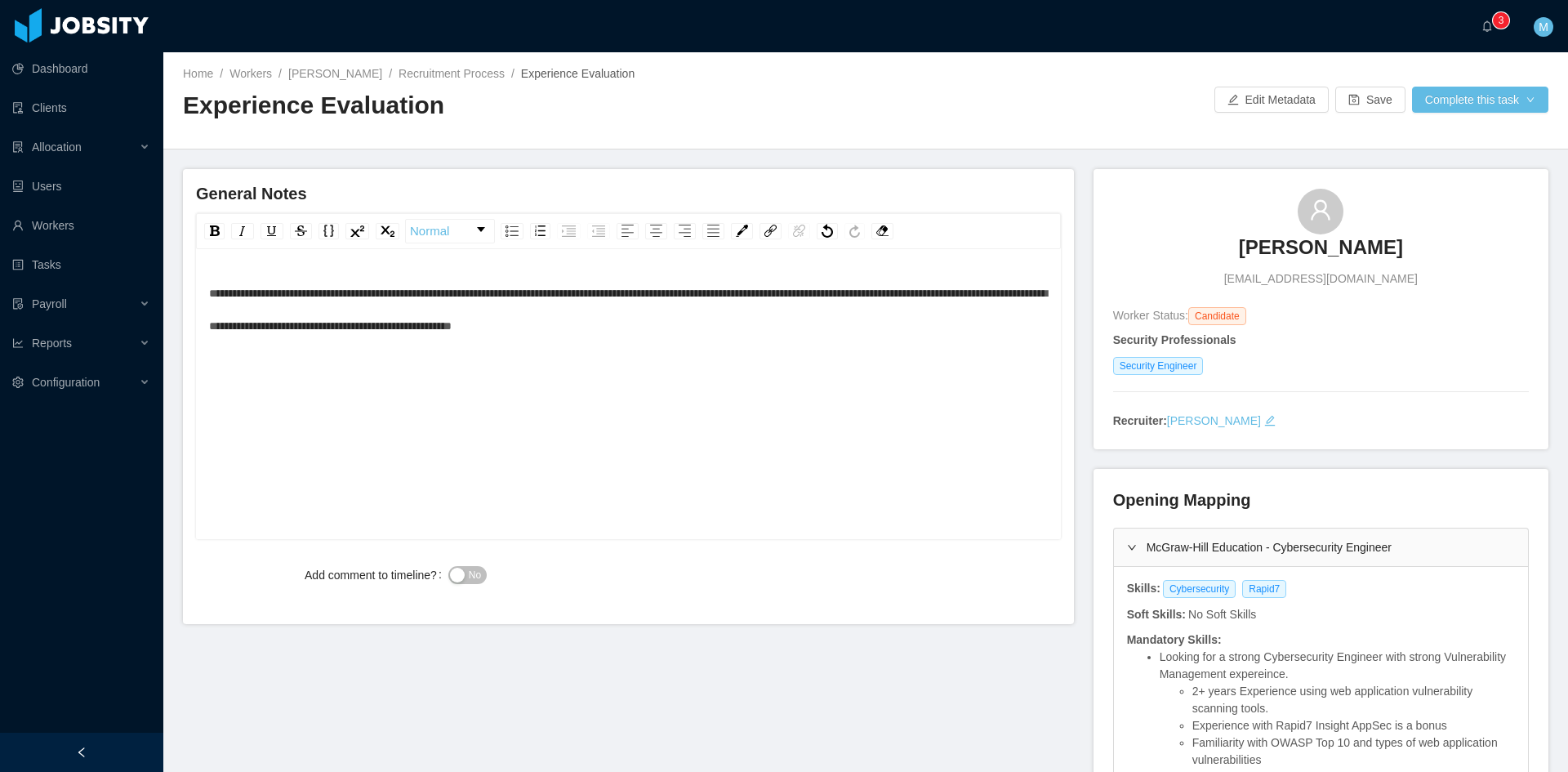
click at [479, 566] on button "No" at bounding box center [467, 576] width 39 height 18
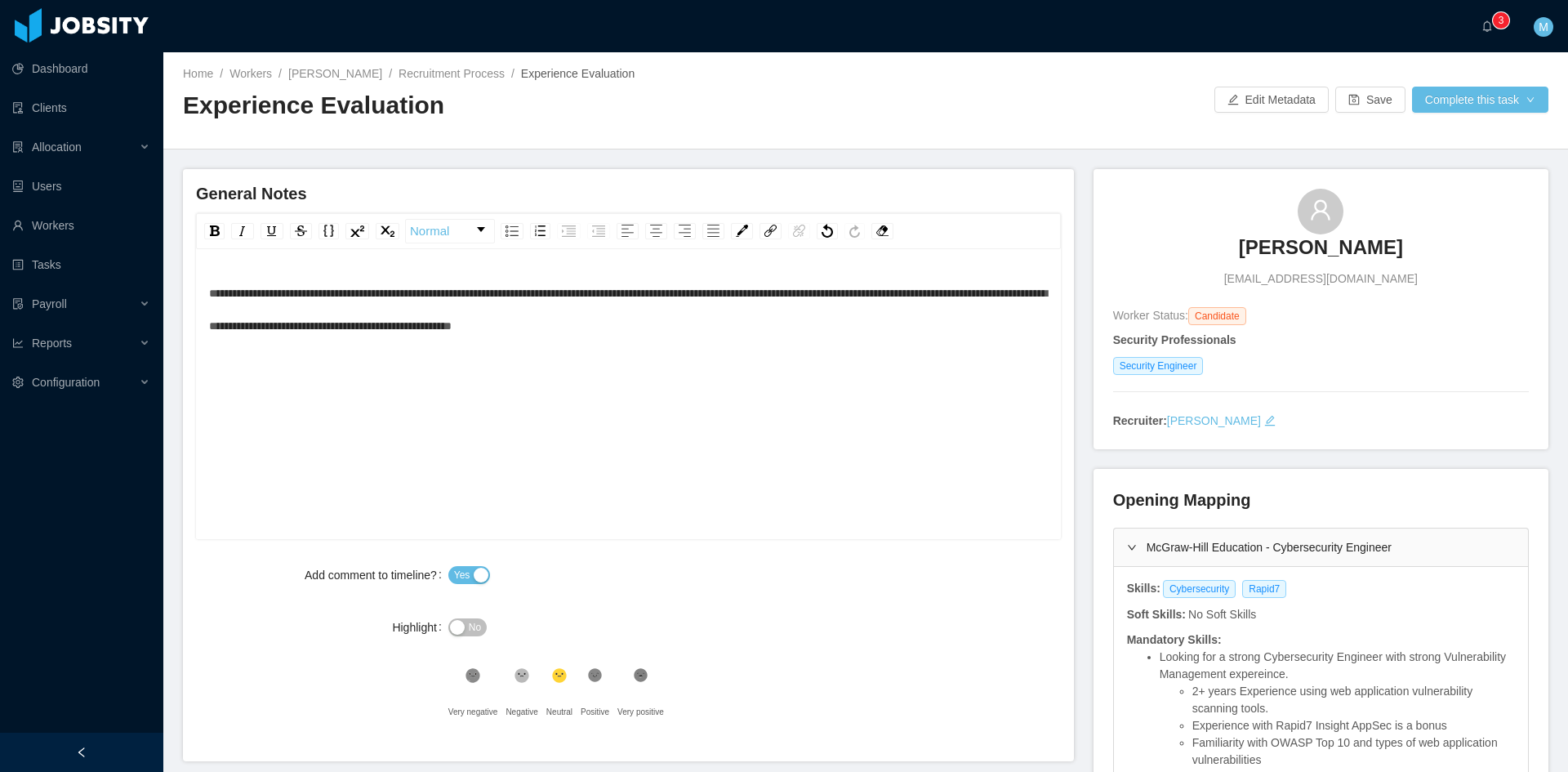
click at [840, 329] on div "**********" at bounding box center [629, 309] width 840 height 65
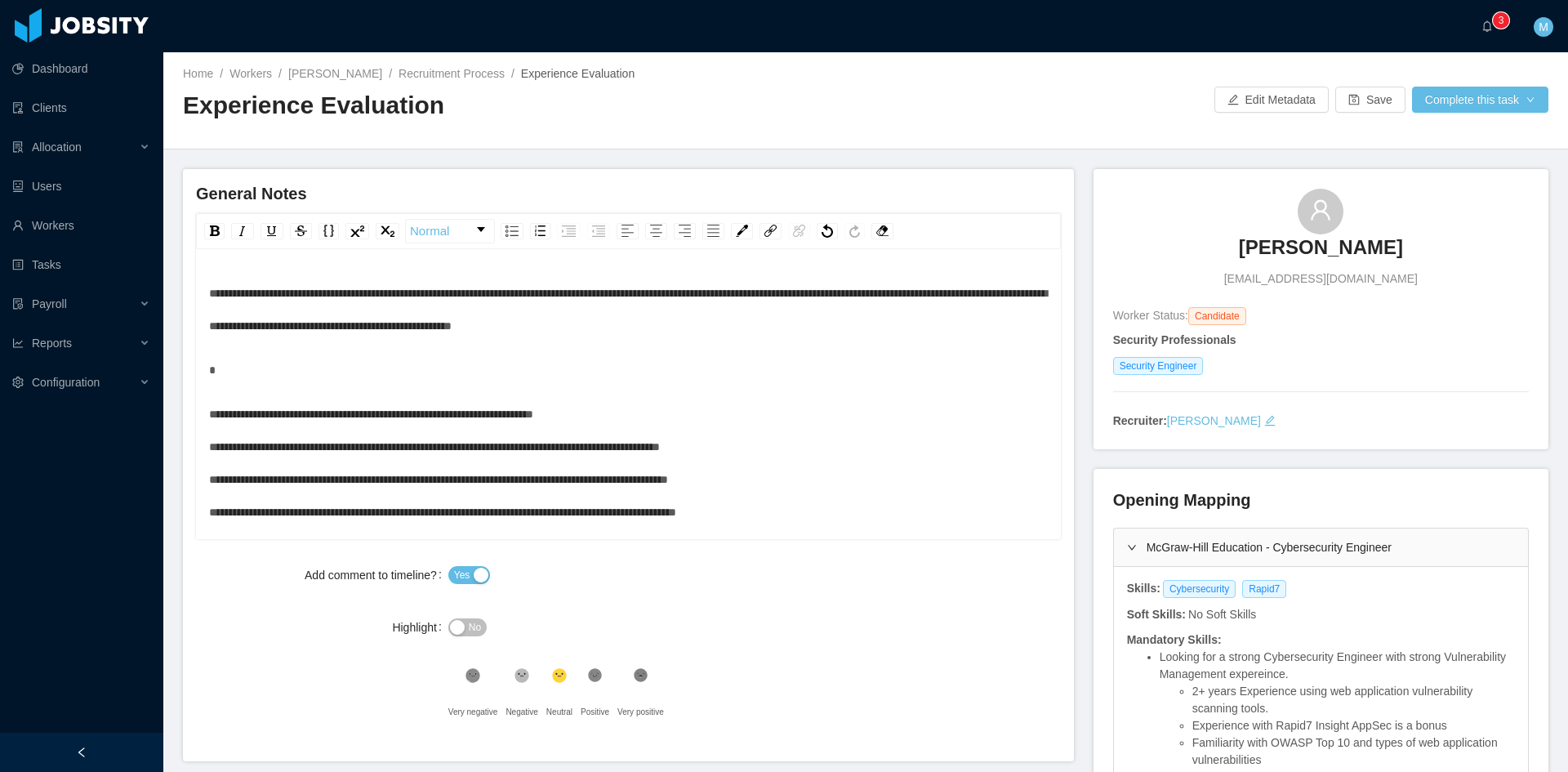
click at [208, 419] on div "**********" at bounding box center [629, 420] width 841 height 285
click at [288, 392] on div "**********" at bounding box center [629, 420] width 840 height 285
click at [217, 424] on div "**********" at bounding box center [629, 479] width 840 height 163
drag, startPoint x: 214, startPoint y: 421, endPoint x: 269, endPoint y: 444, distance: 59.6
click at [216, 422] on div "**********" at bounding box center [629, 479] width 840 height 163
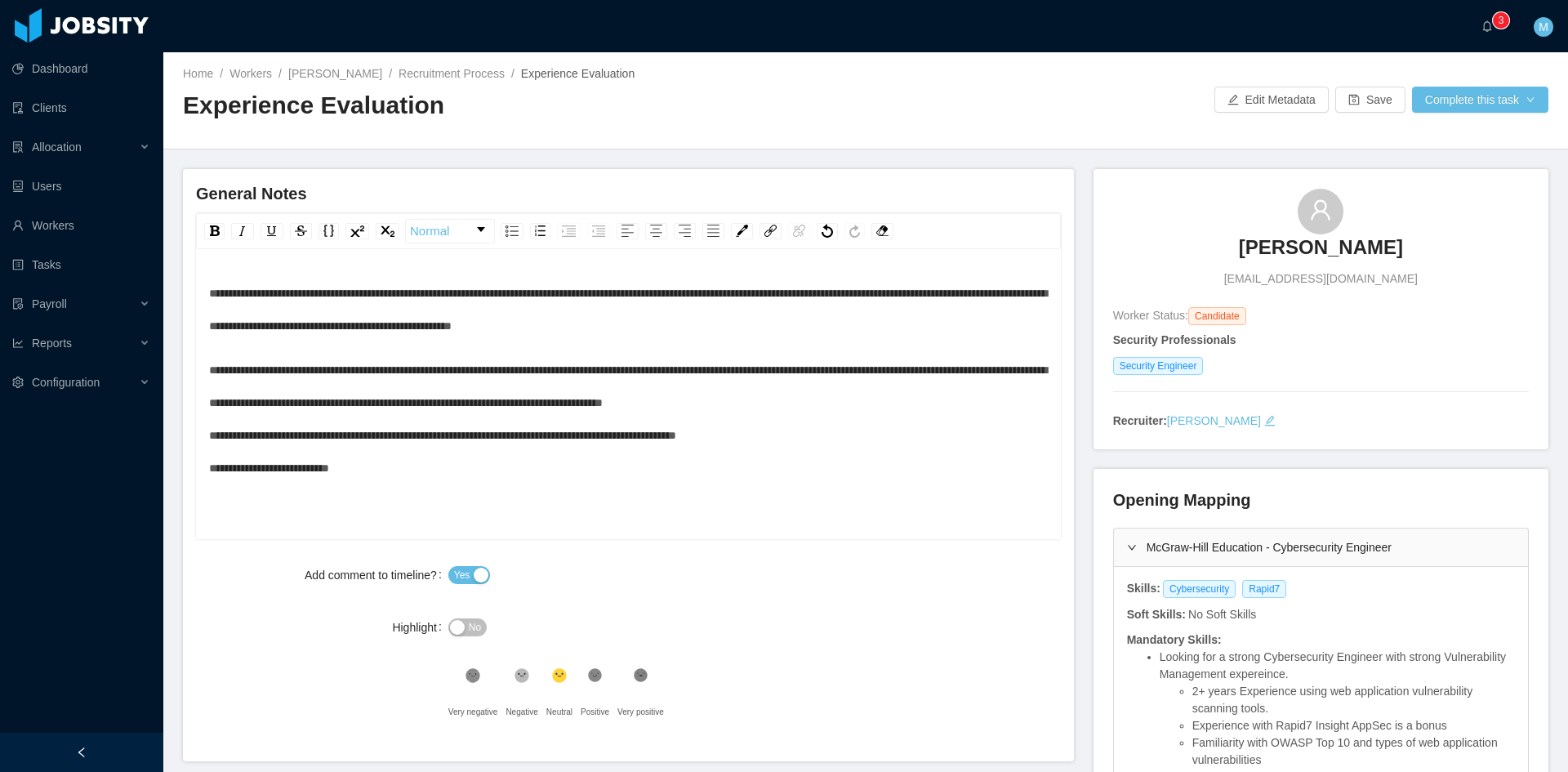
click at [956, 419] on div "**********" at bounding box center [629, 419] width 840 height 130
click at [746, 435] on div "**********" at bounding box center [629, 419] width 840 height 130
click at [590, 670] on icon at bounding box center [595, 675] width 14 height 14
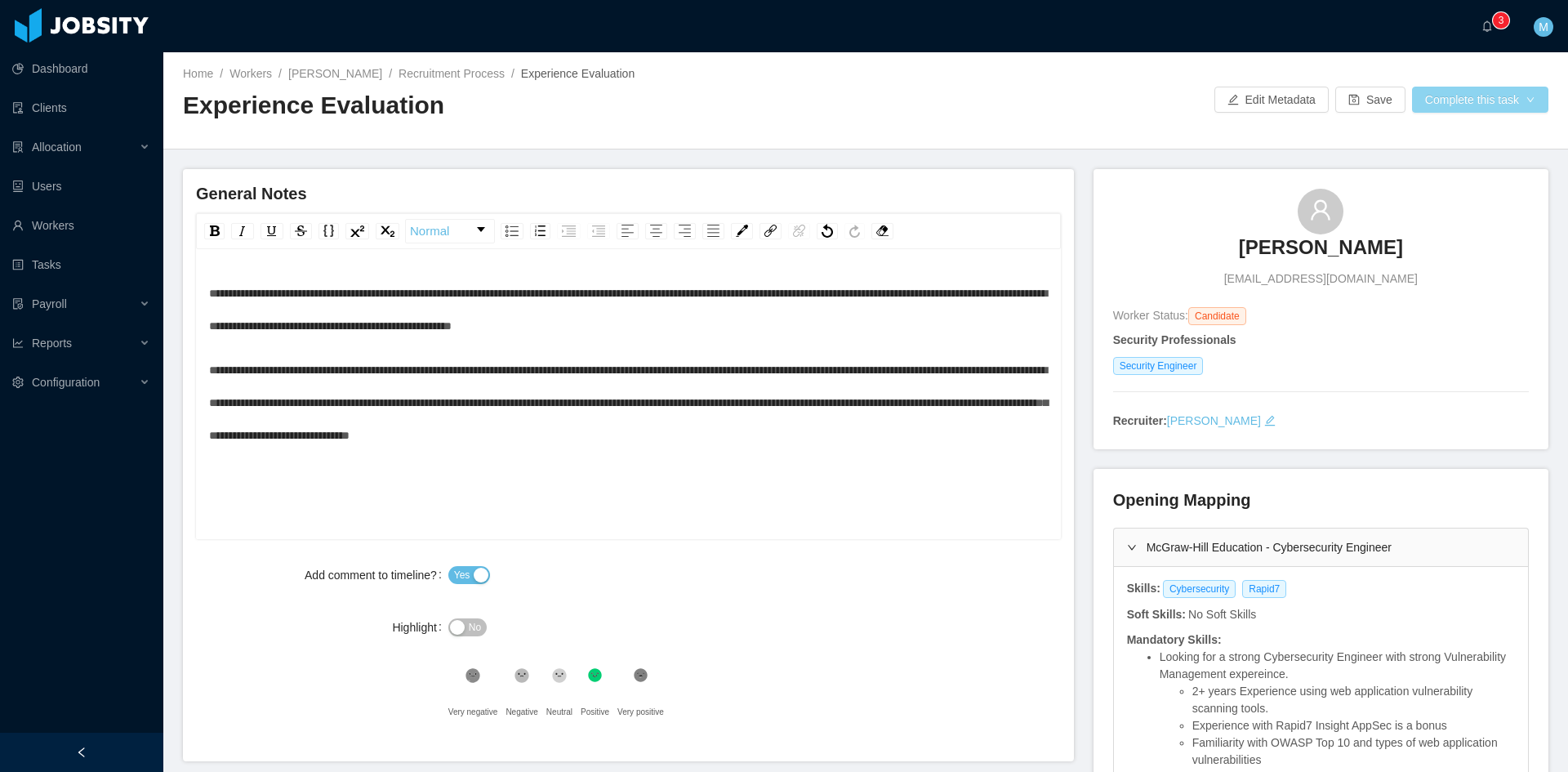
click at [1467, 91] on button "Complete this task" at bounding box center [1480, 99] width 137 height 26
click at [1462, 126] on button "Save Evaluation" at bounding box center [1470, 136] width 127 height 26
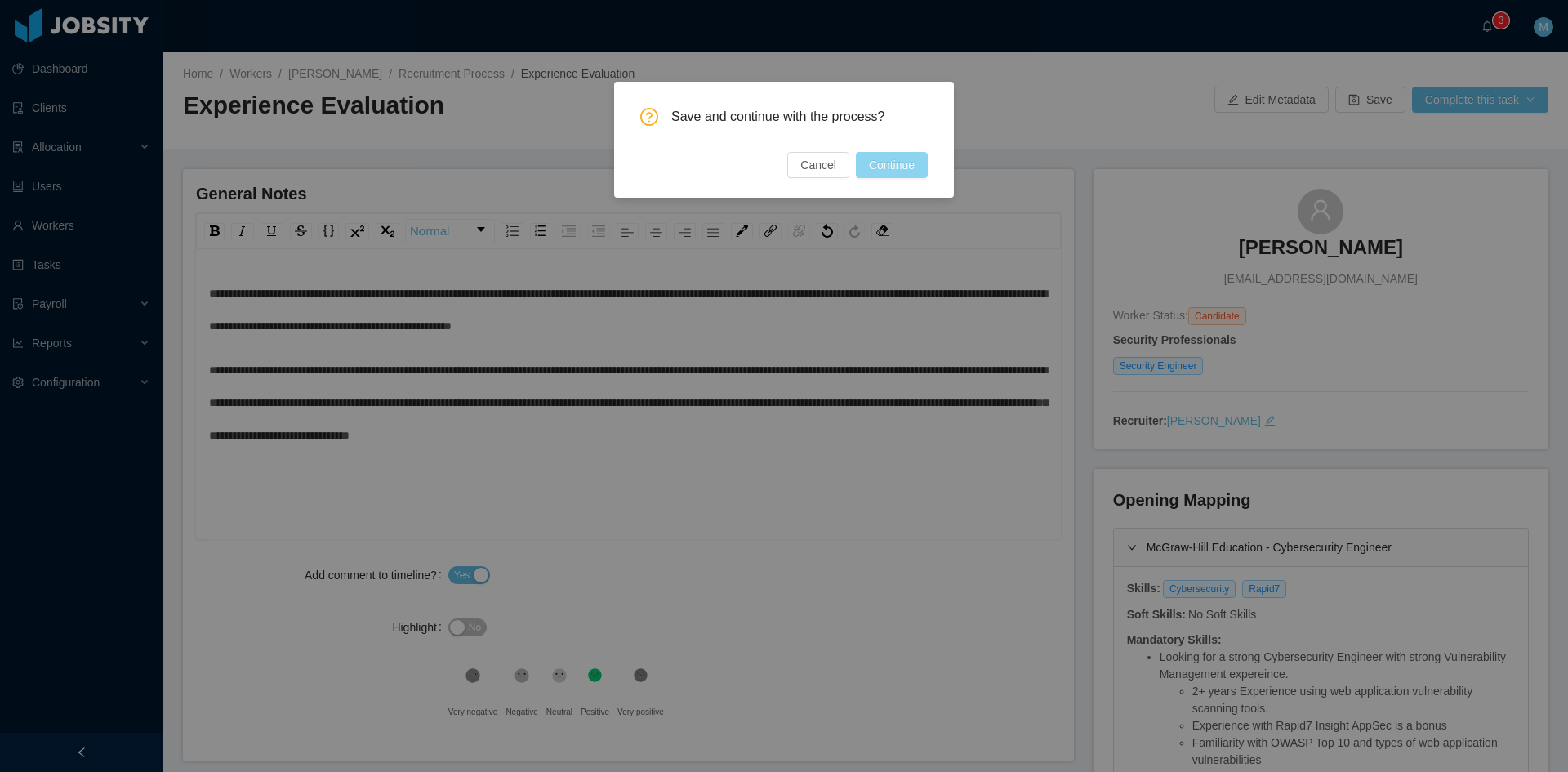
click at [906, 167] on button "Continue" at bounding box center [891, 164] width 72 height 26
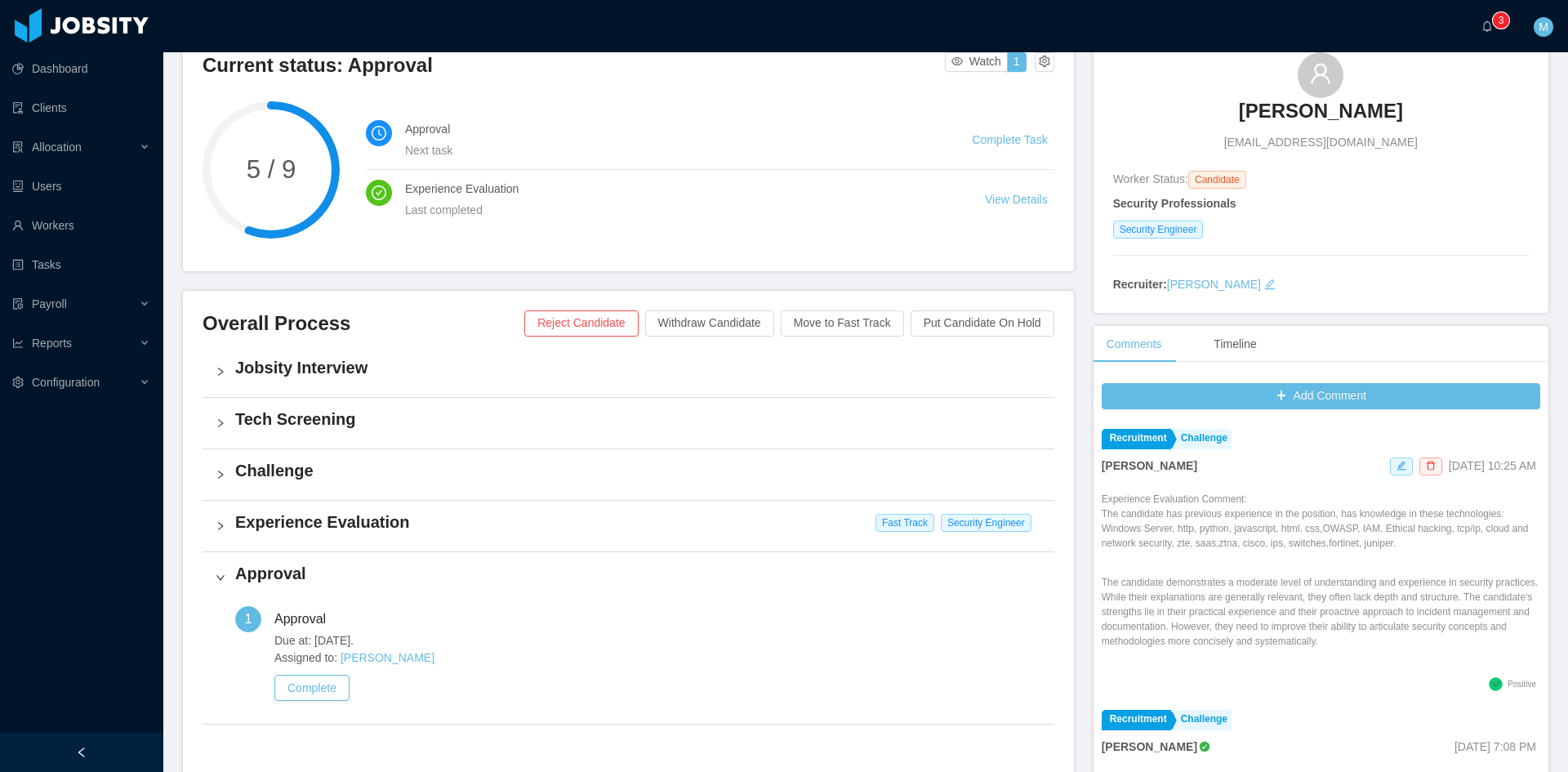
scroll to position [416, 0]
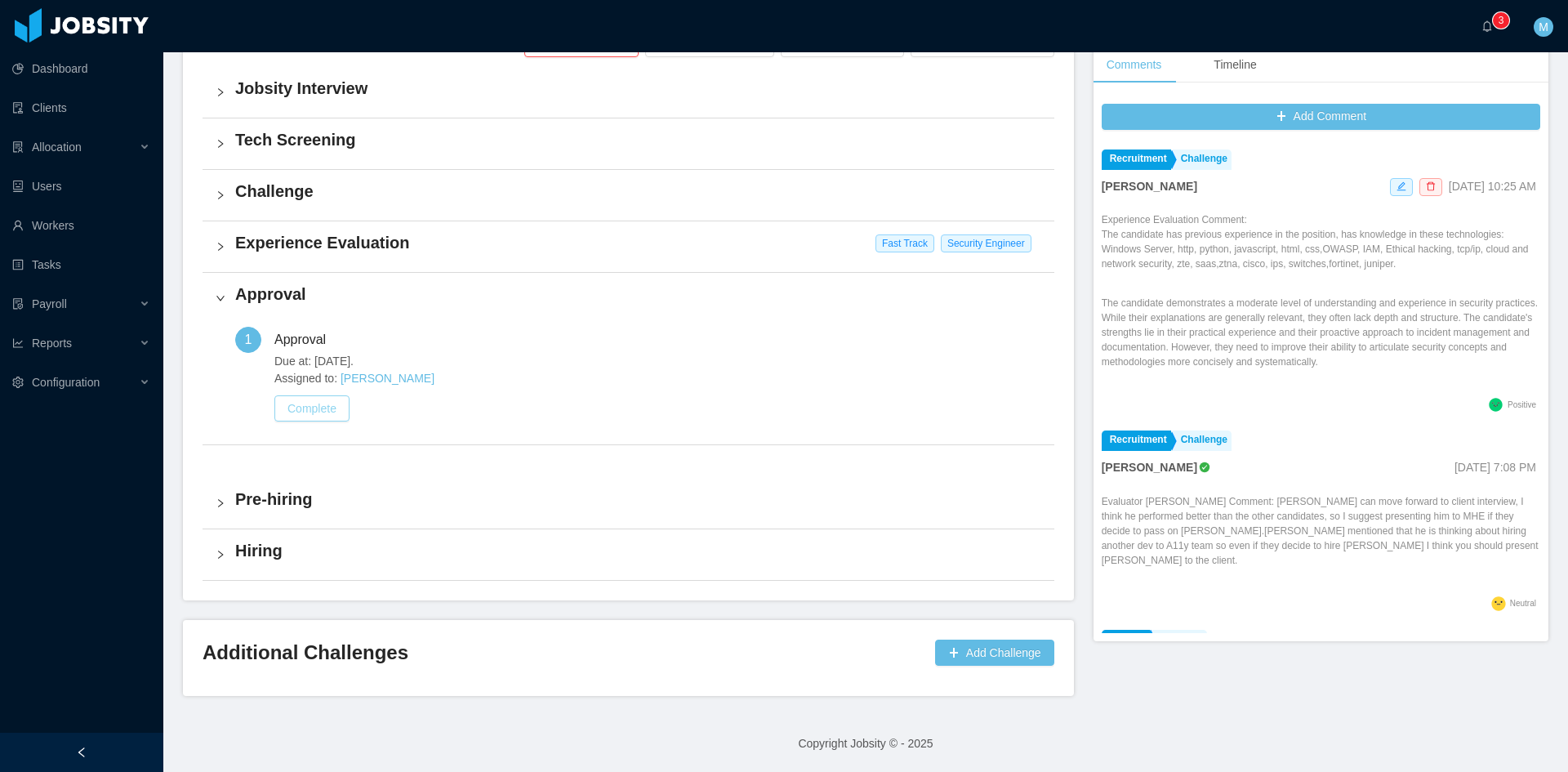
click at [296, 410] on button "Complete" at bounding box center [312, 408] width 75 height 26
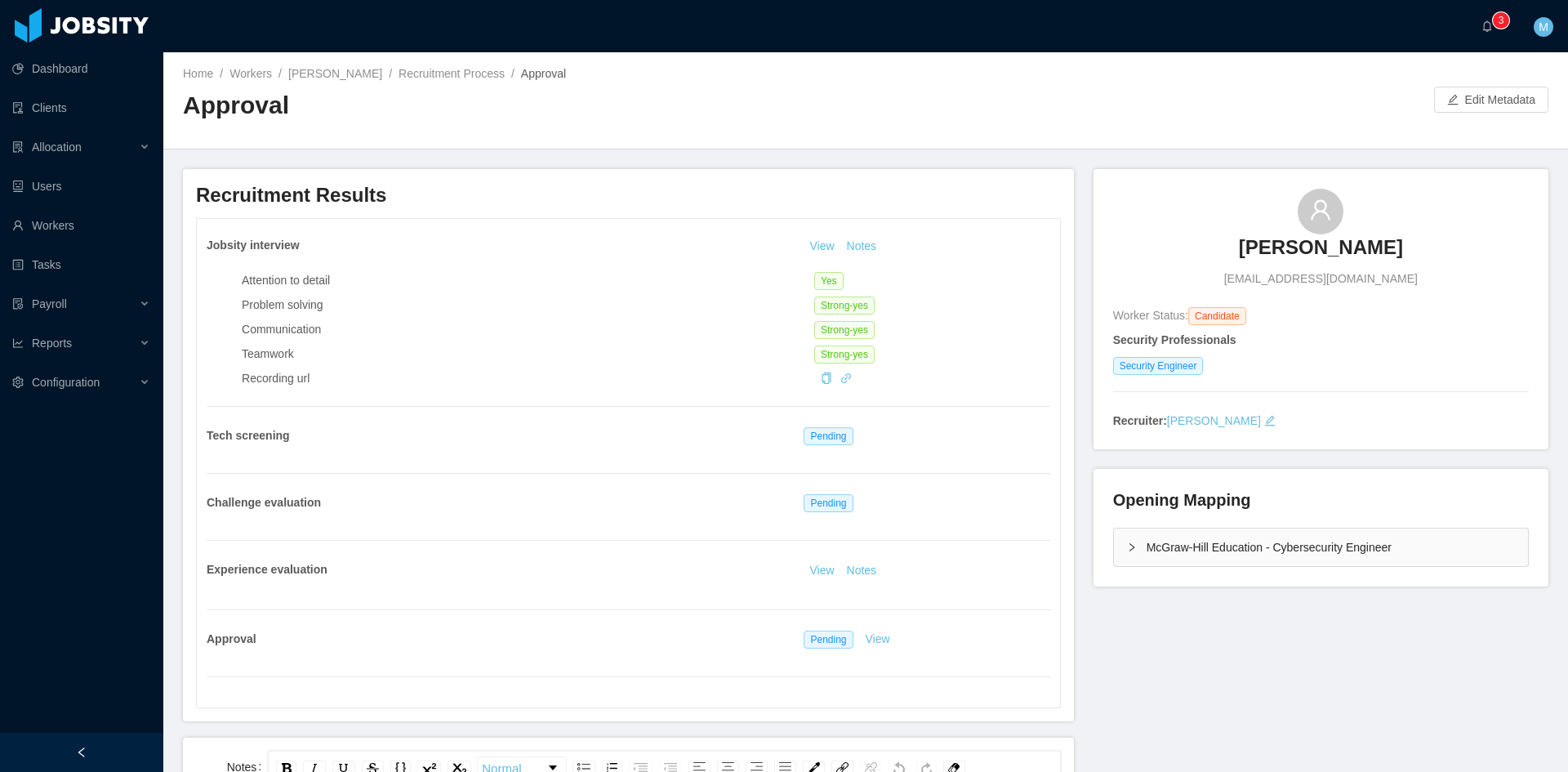
click at [1123, 554] on div "McGraw-Hill Education - Cybersecurity Engineer" at bounding box center [1321, 547] width 414 height 38
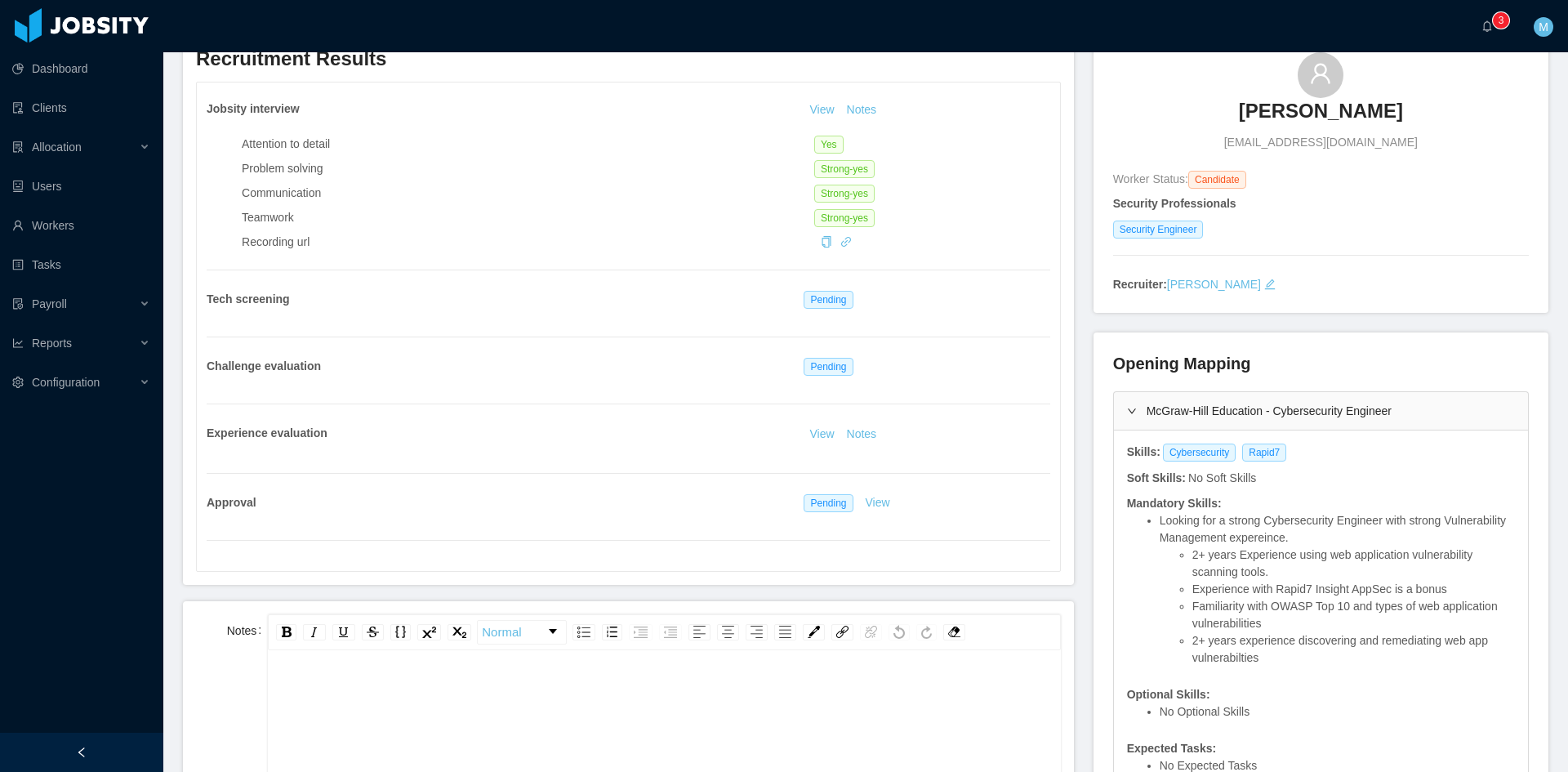
scroll to position [408, 0]
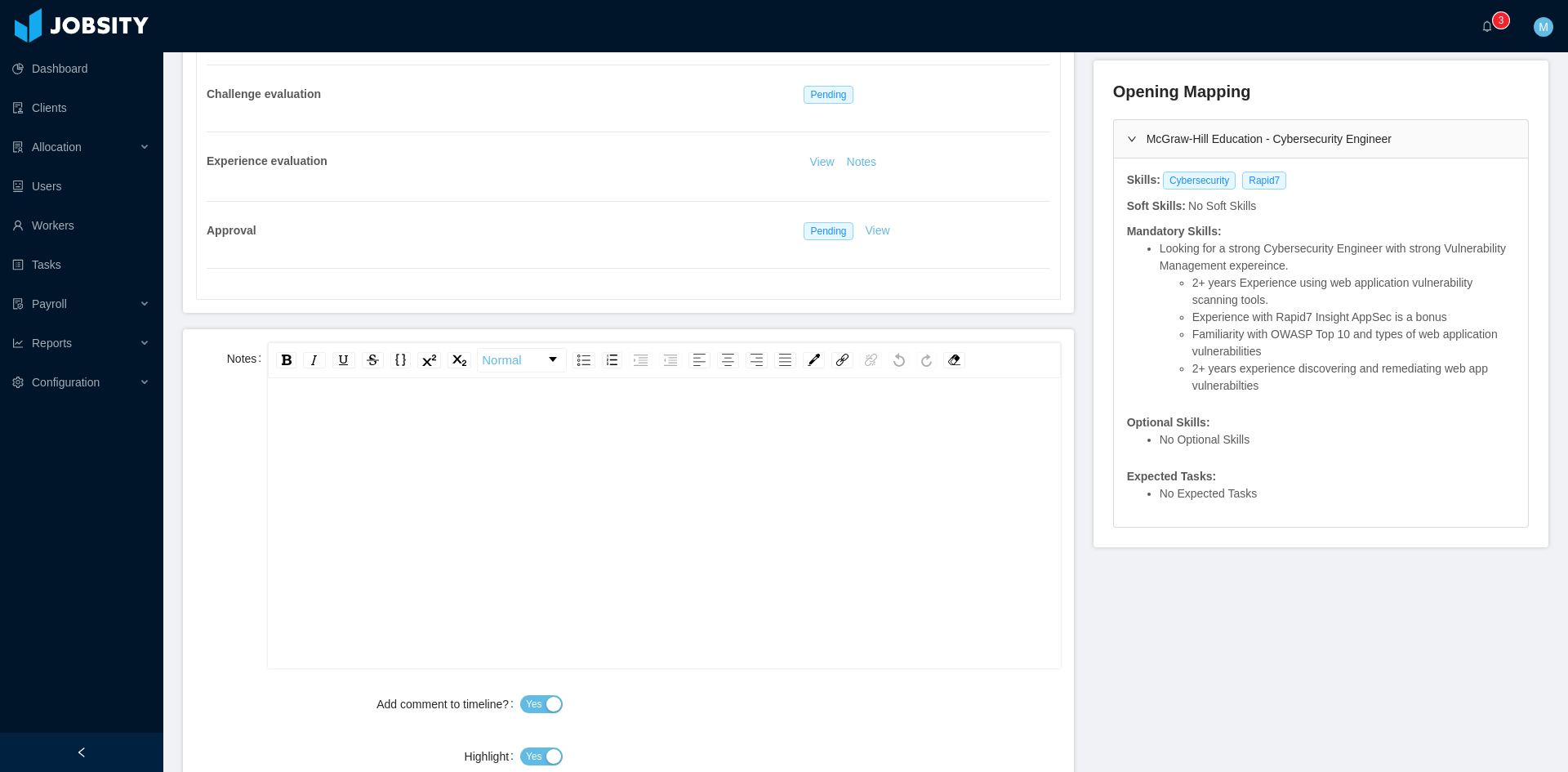
click at [650, 463] on div "rdw-editor" at bounding box center [664, 548] width 767 height 285
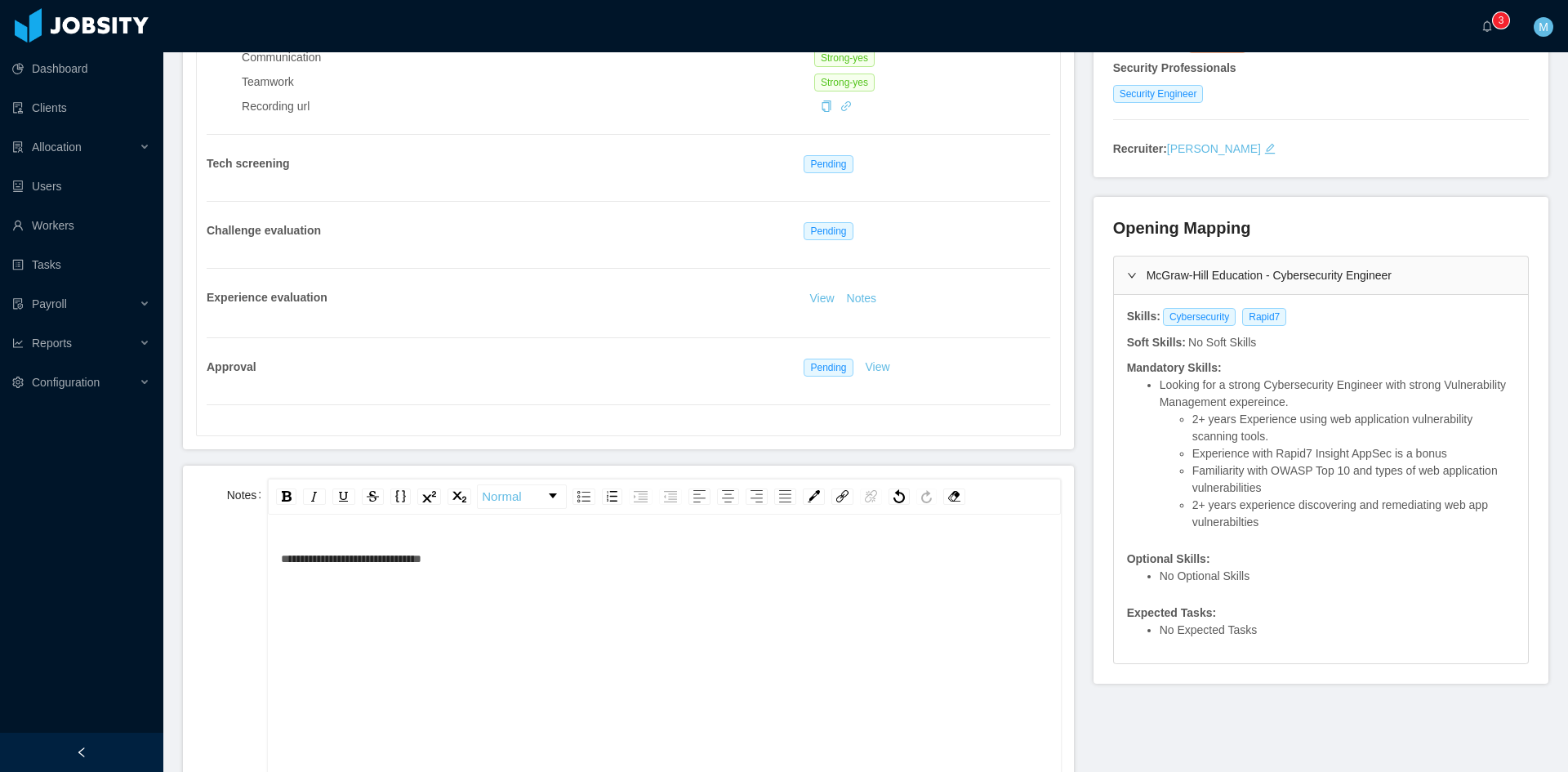
scroll to position [544, 0]
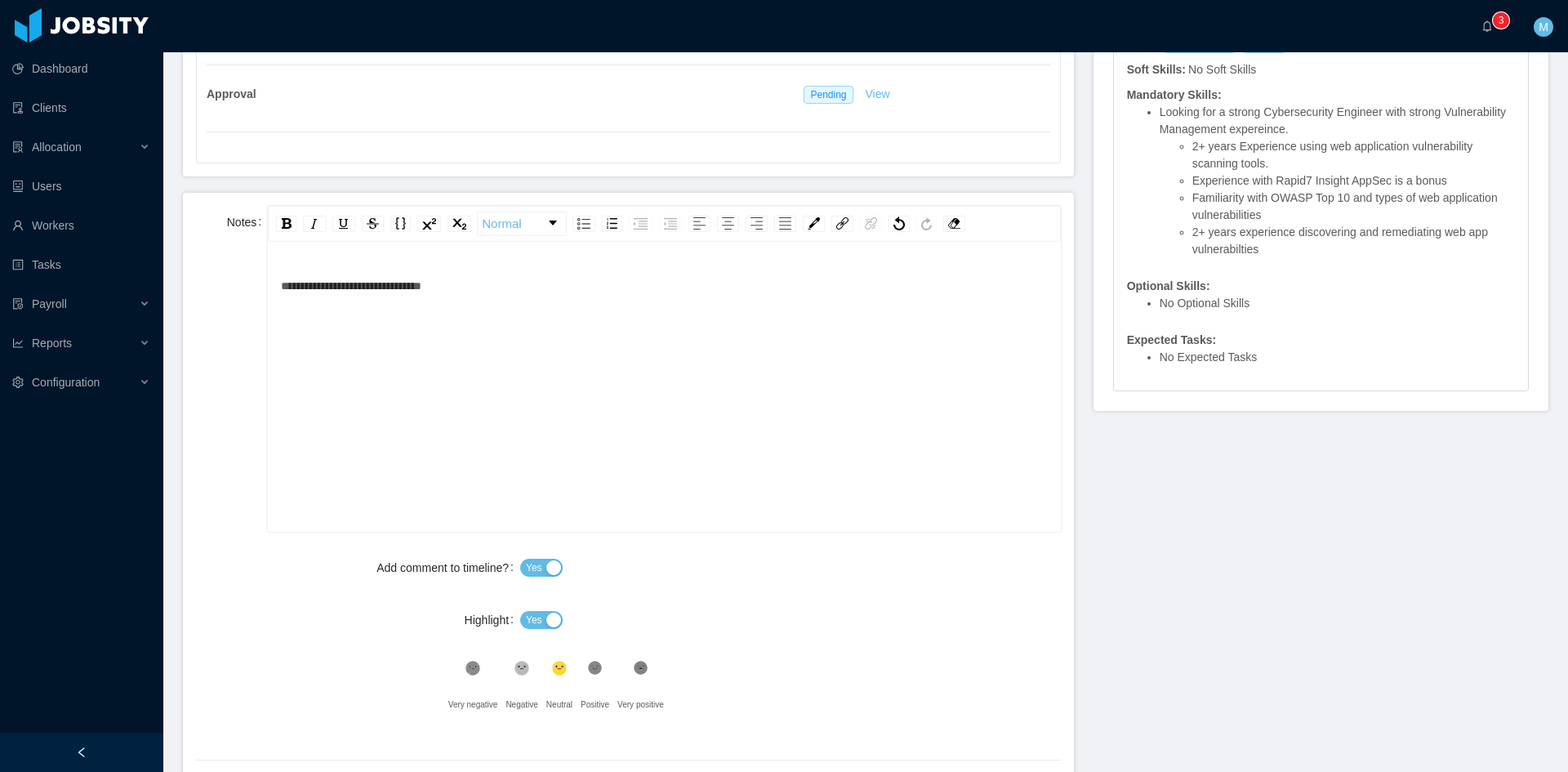
click at [528, 622] on span "Yes" at bounding box center [534, 620] width 17 height 17
click at [528, 622] on button "Yes" at bounding box center [542, 621] width 42 height 18
click at [511, 620] on label "Highlight" at bounding box center [492, 620] width 56 height 13
click at [539, 626] on button "Yes" at bounding box center [542, 621] width 42 height 18
drag, startPoint x: 596, startPoint y: 673, endPoint x: 842, endPoint y: 616, distance: 252.5
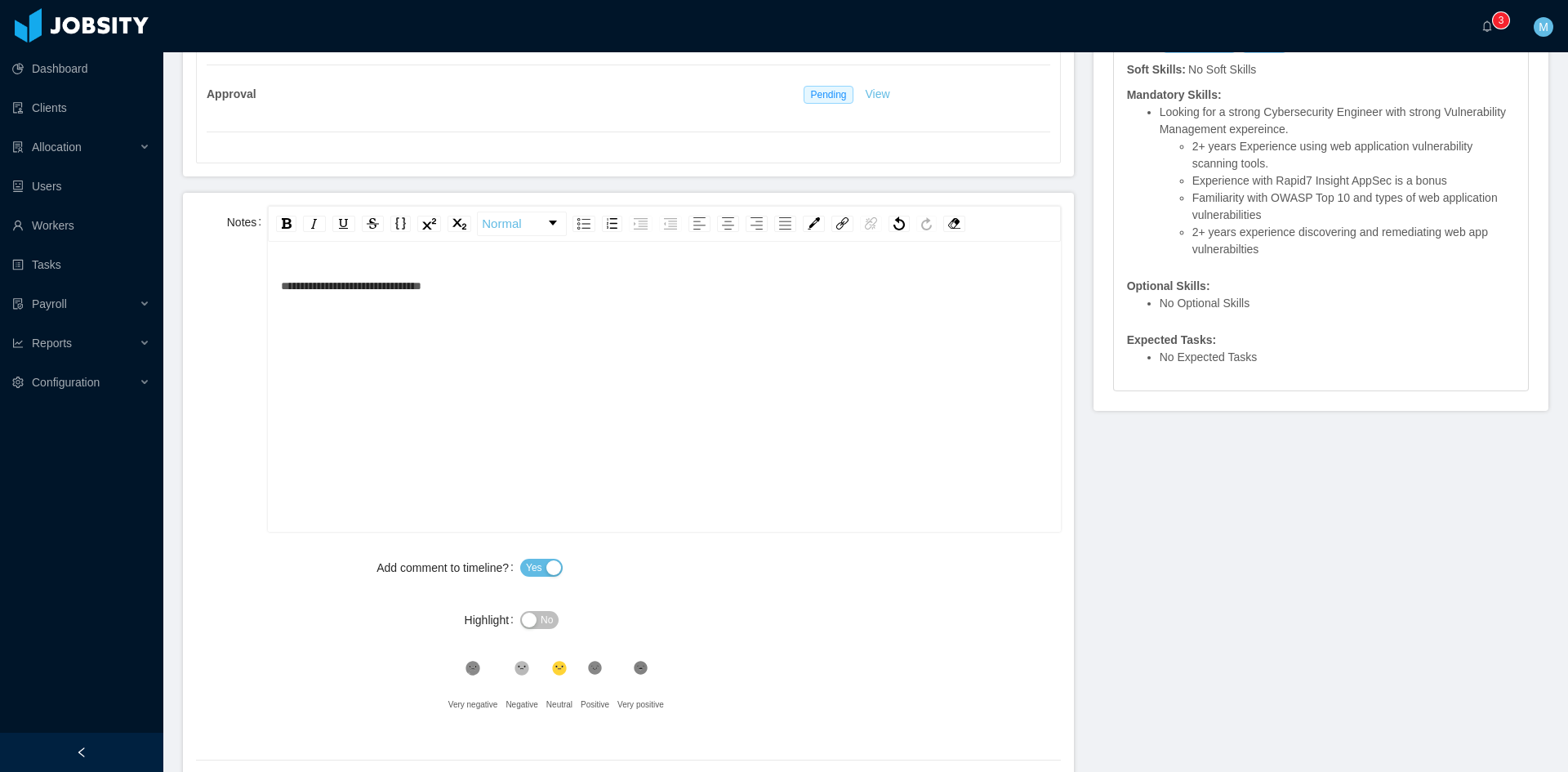
click at [597, 673] on icon ".st1{fill:#232323}" at bounding box center [596, 668] width 17 height 17
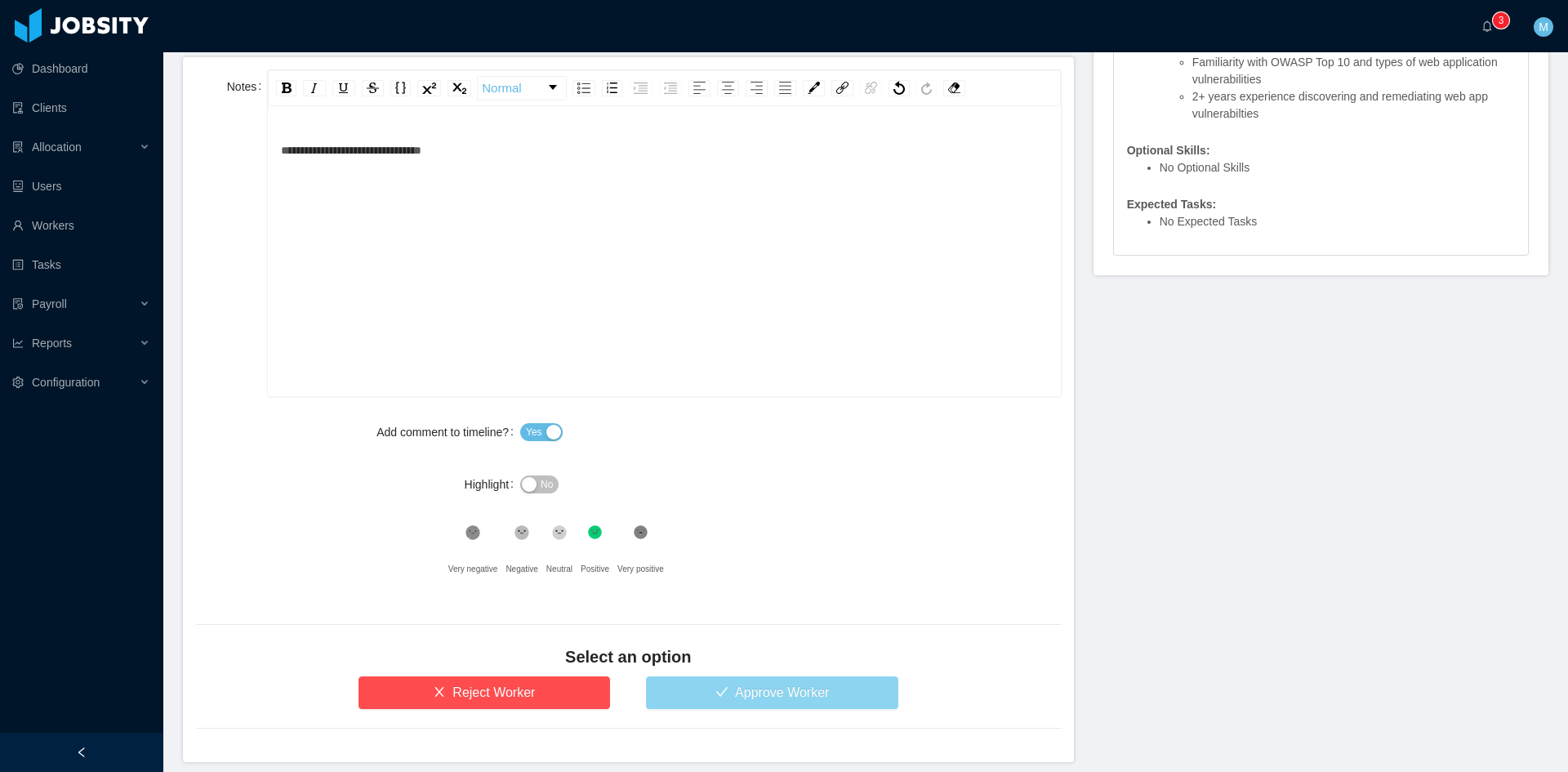
click at [778, 682] on button "Approve Worker" at bounding box center [772, 693] width 252 height 33
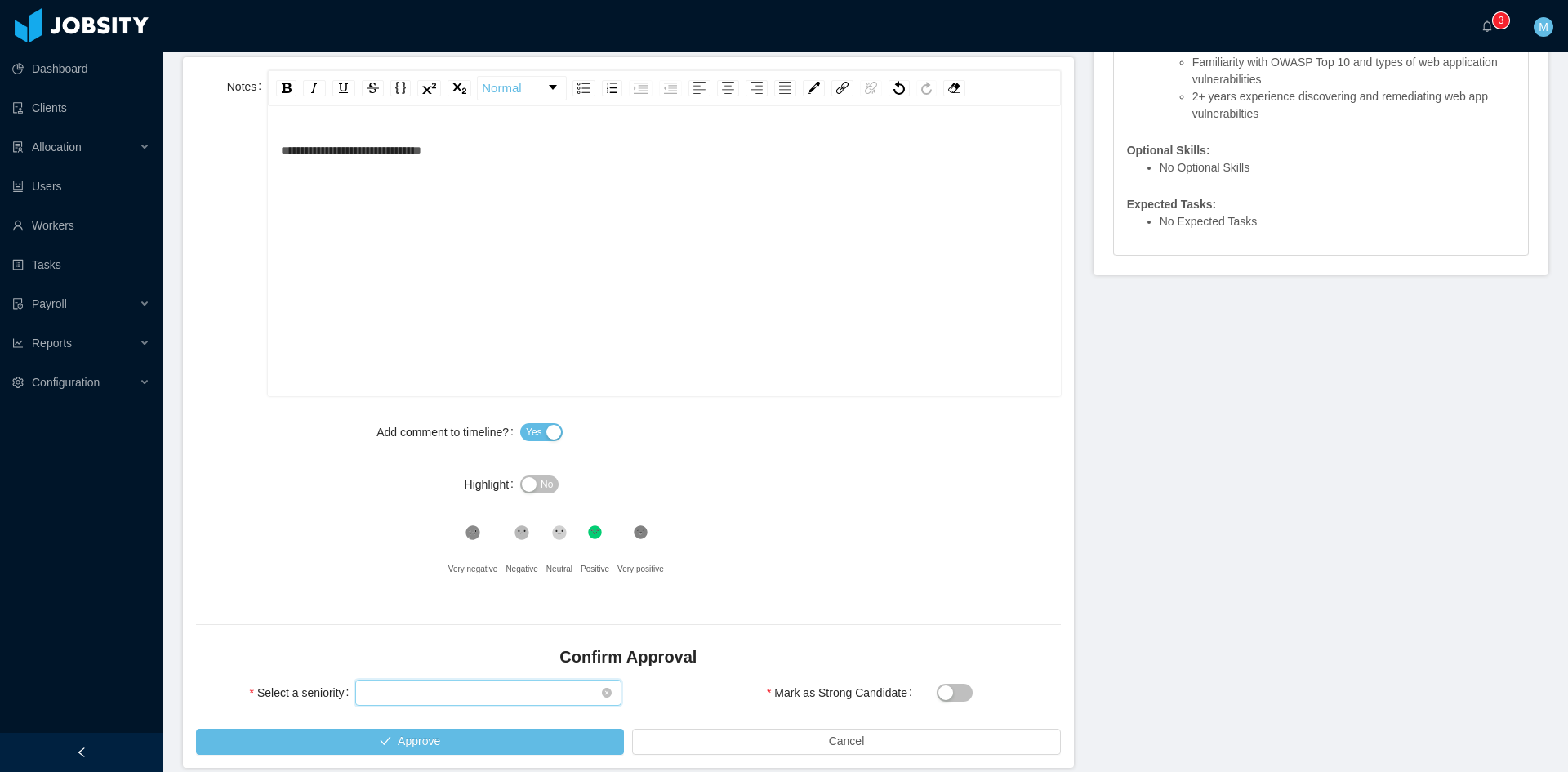
click at [491, 698] on div "Select seniority" at bounding box center [483, 692] width 236 height 25
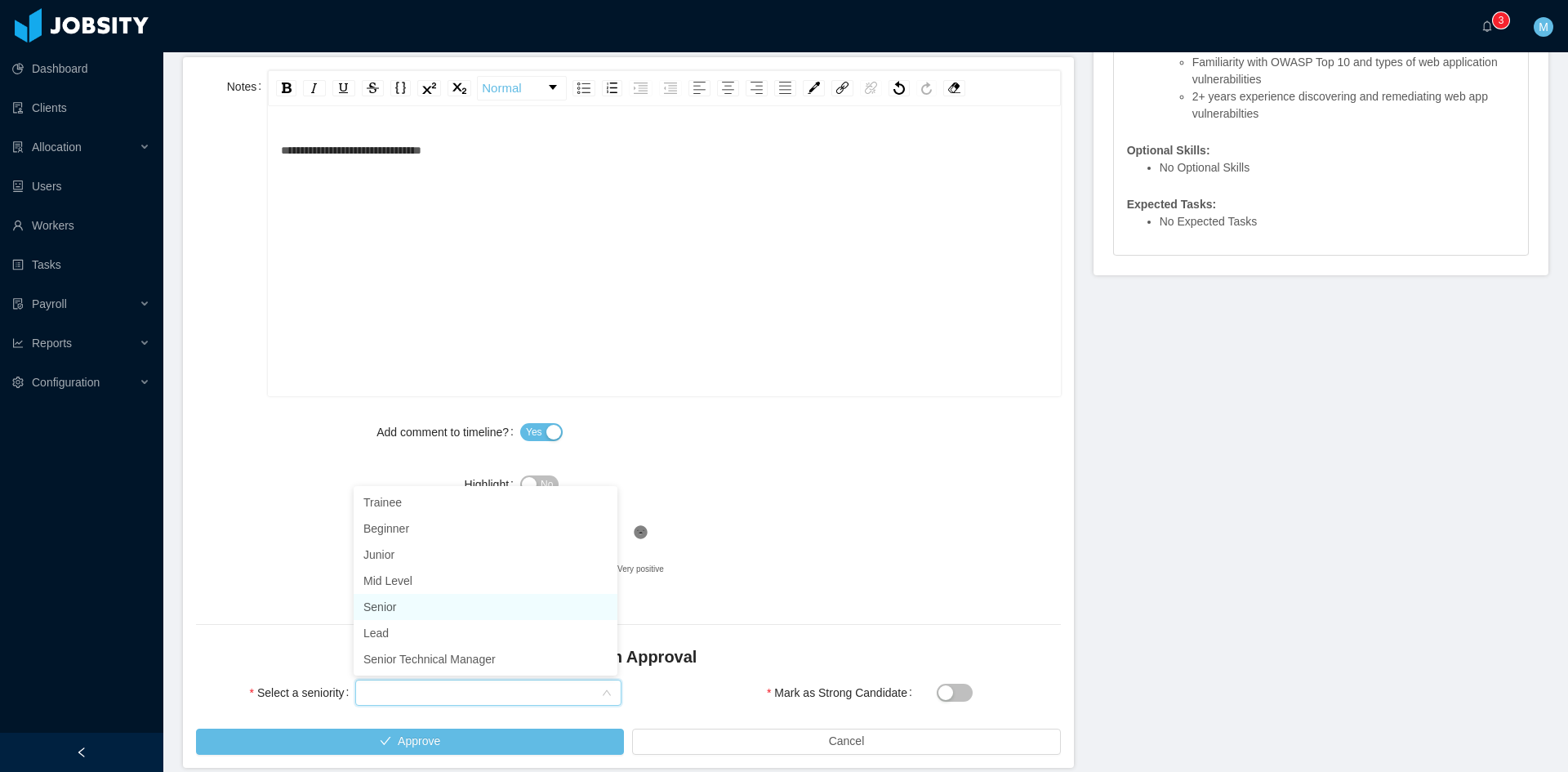
click at [404, 611] on li "Senior" at bounding box center [485, 607] width 263 height 26
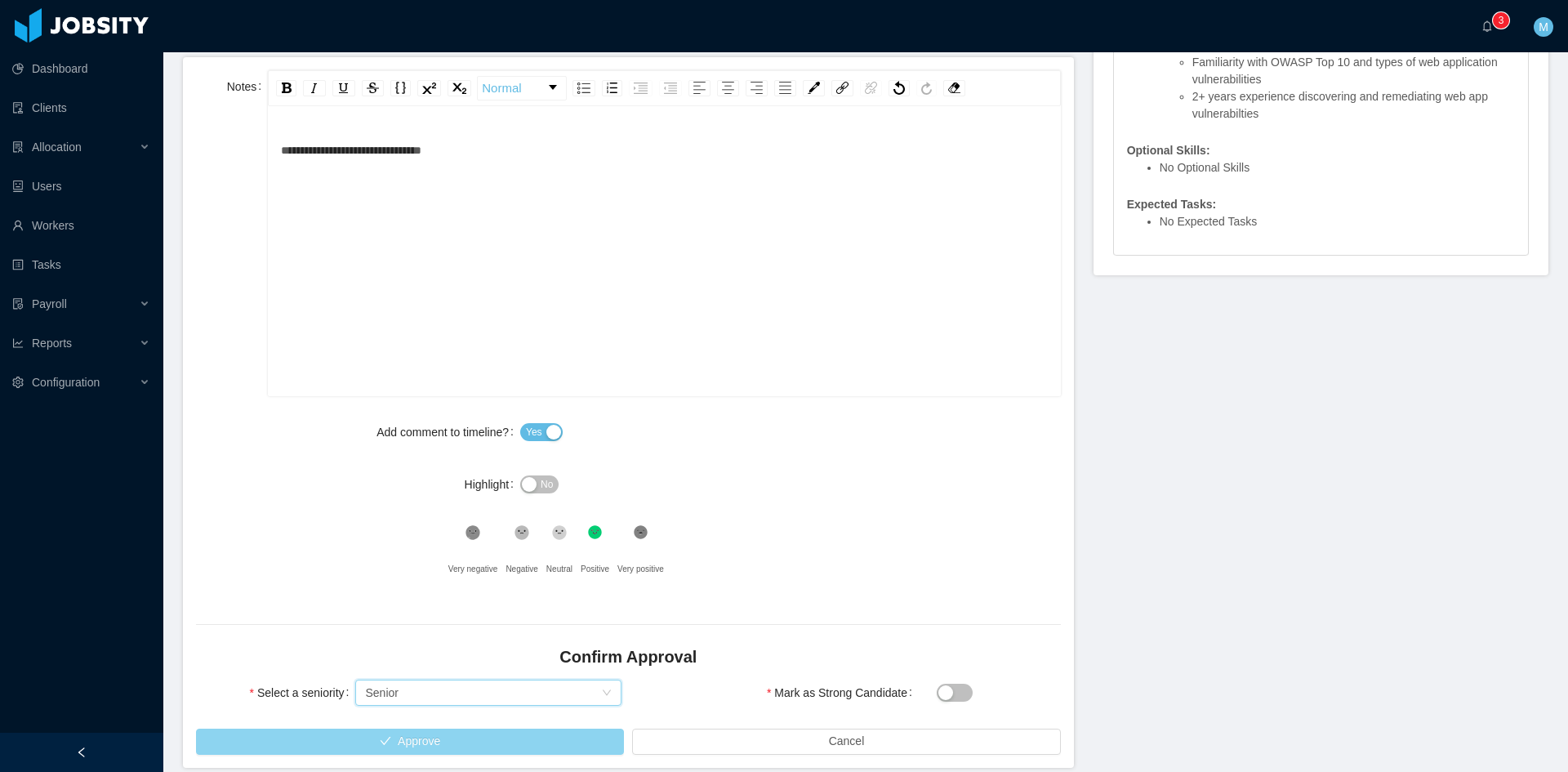
click at [487, 745] on button "Approve" at bounding box center [410, 742] width 428 height 26
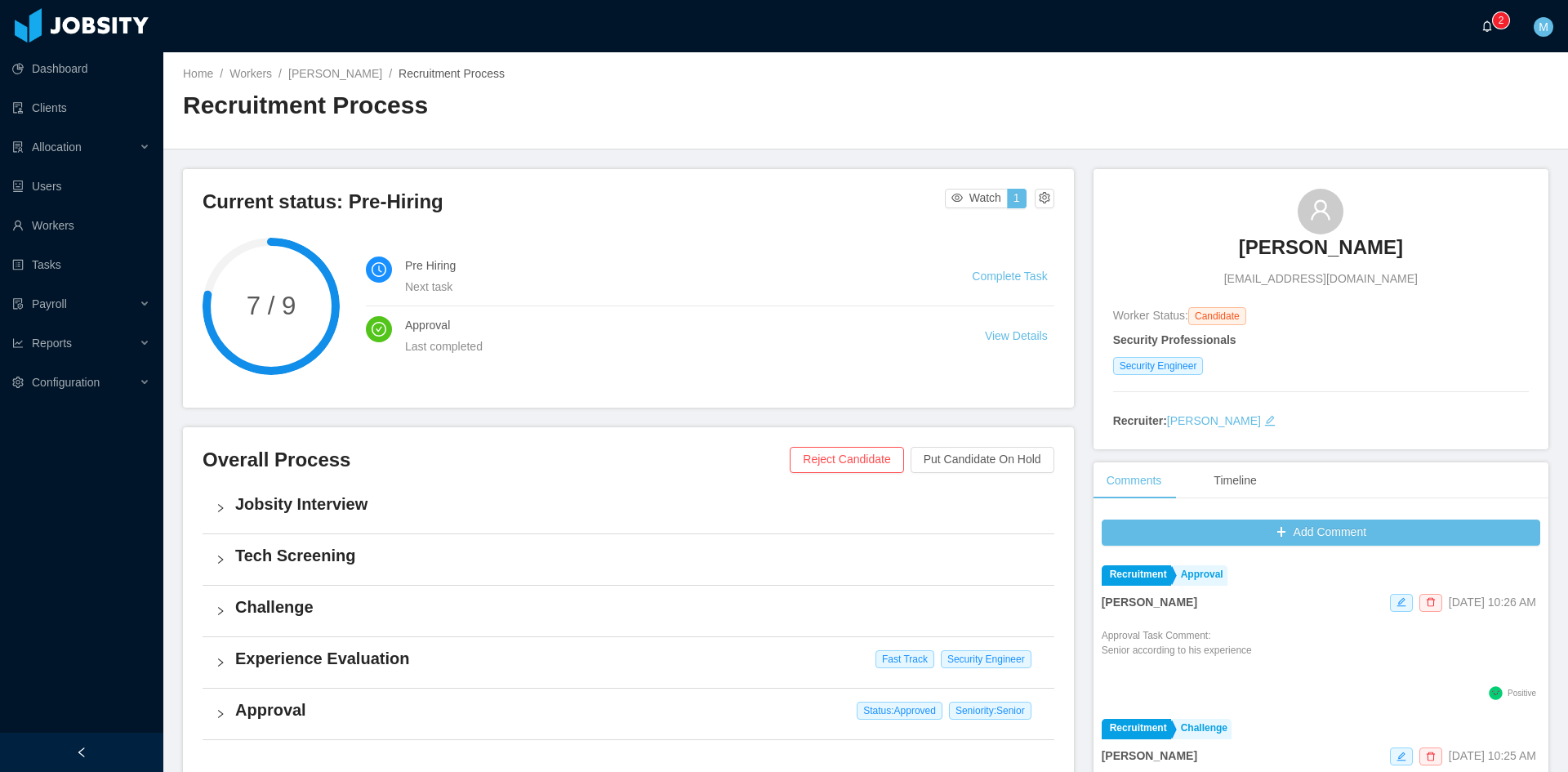
click at [1493, 34] on a=83ded146-cd66-4514-80a8-9a7b1e1b5eb6/Matias%20Marin"] "0 1 2 3 4 5 6 7 8 9 0 1 2 3 4 5 6 7 8 9 0 1 2 3 4 5 6 7 8 9" at bounding box center [1491, 26] width 19 height 52
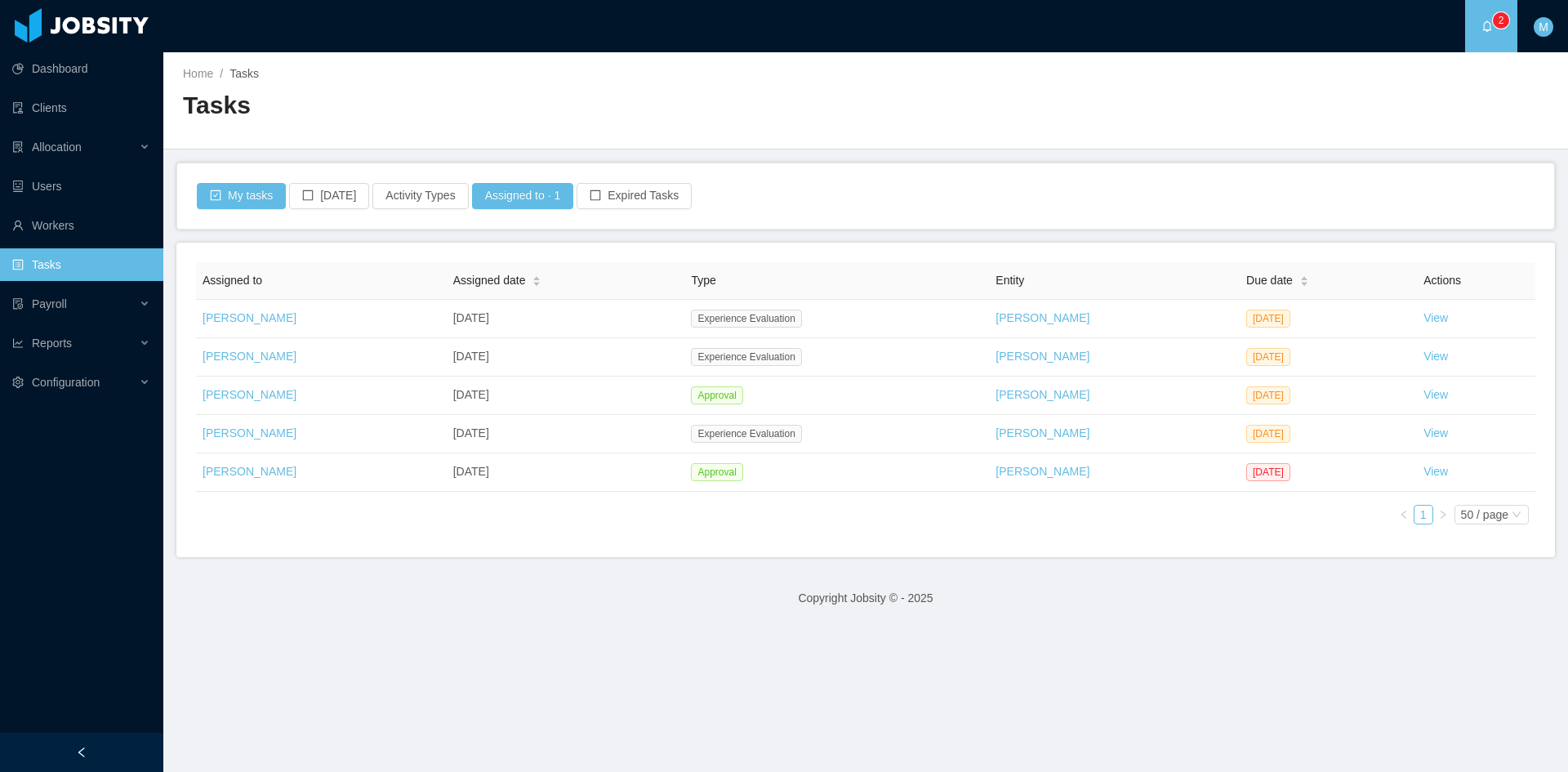
click at [776, 566] on main "Home / Tasks / Tasks My tasks Today Activity Types Assigned to · 1 Expired Task…" at bounding box center [866, 412] width 1405 height 720
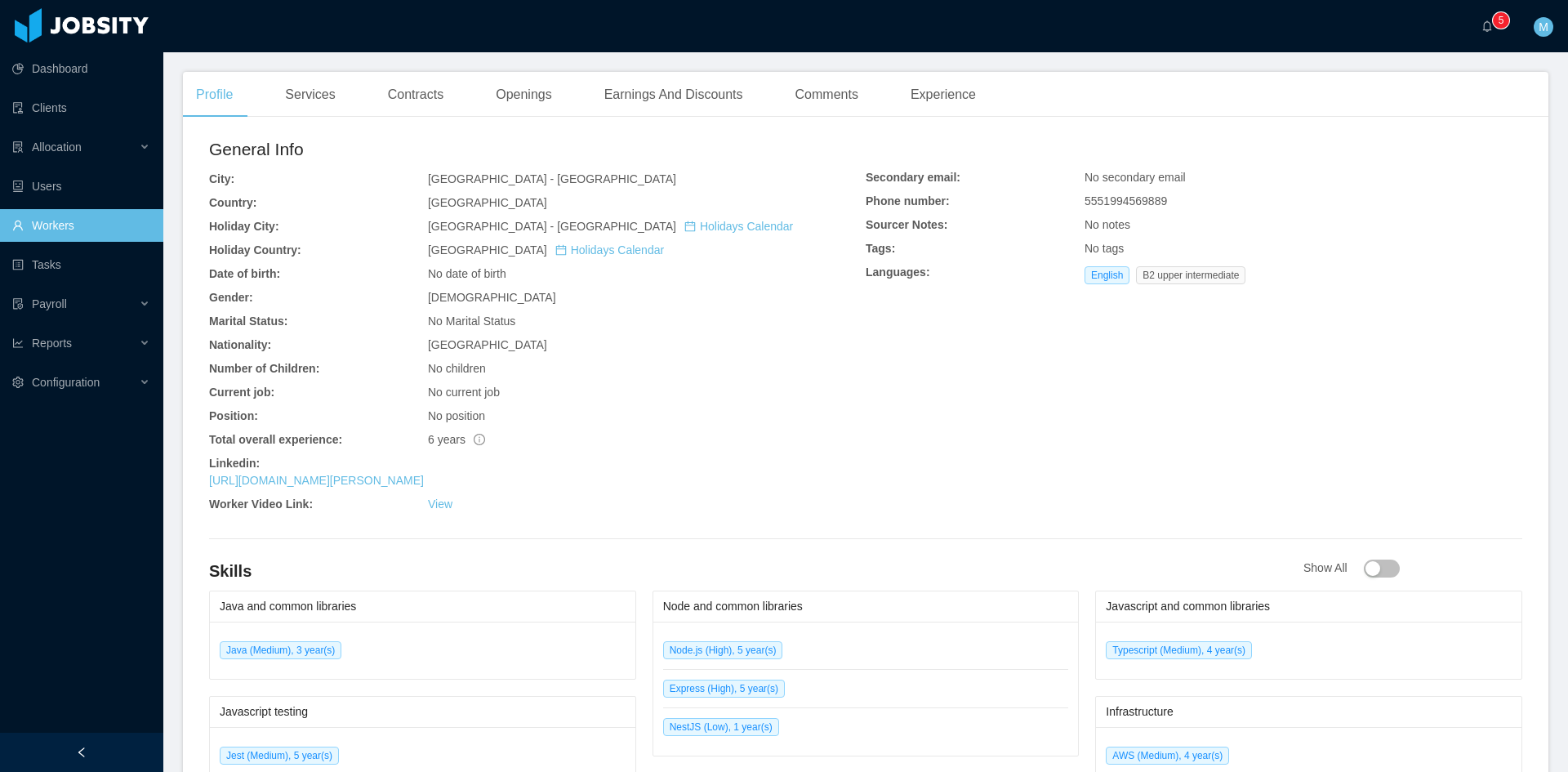
scroll to position [544, 0]
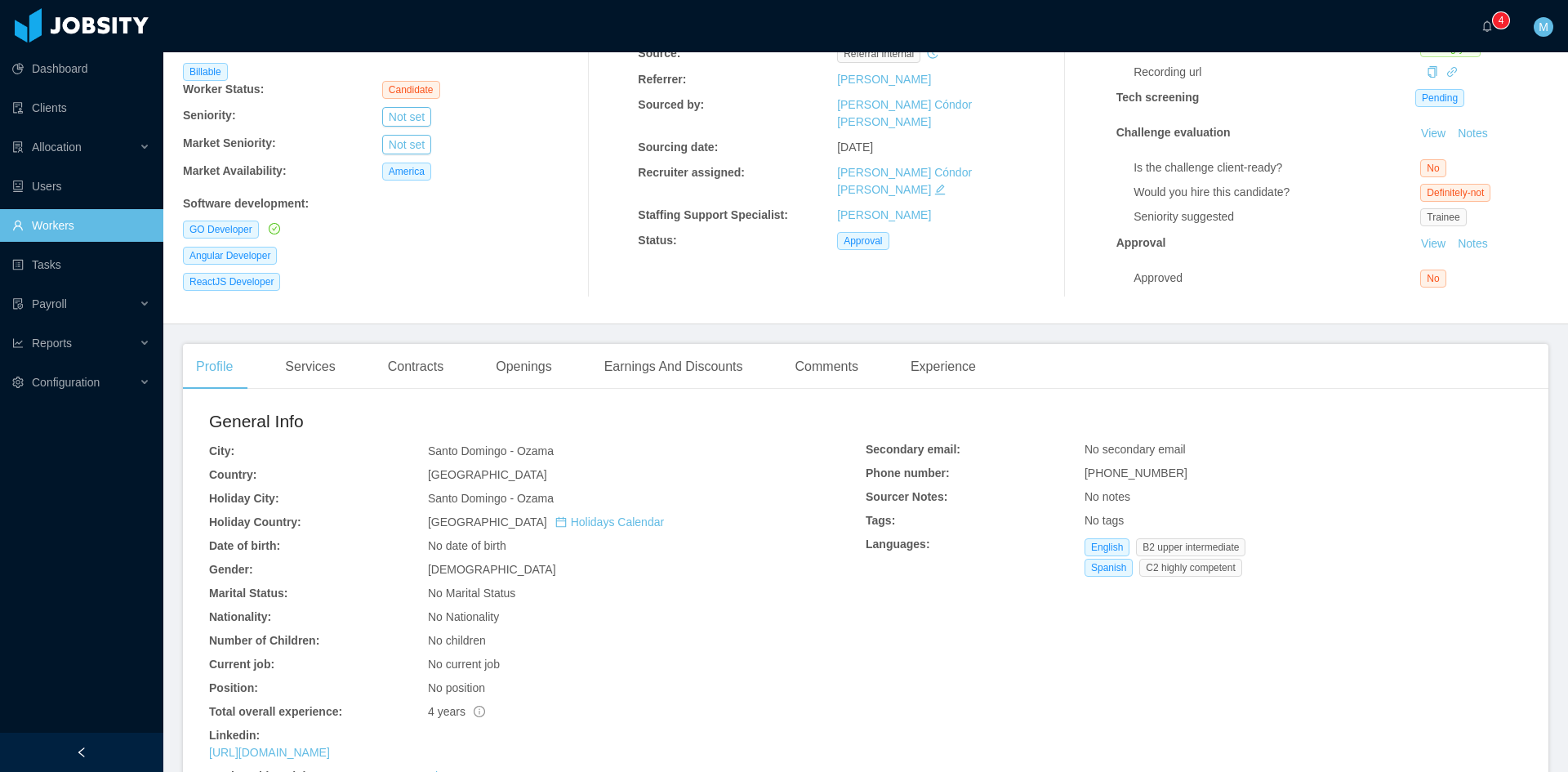
scroll to position [272, 0]
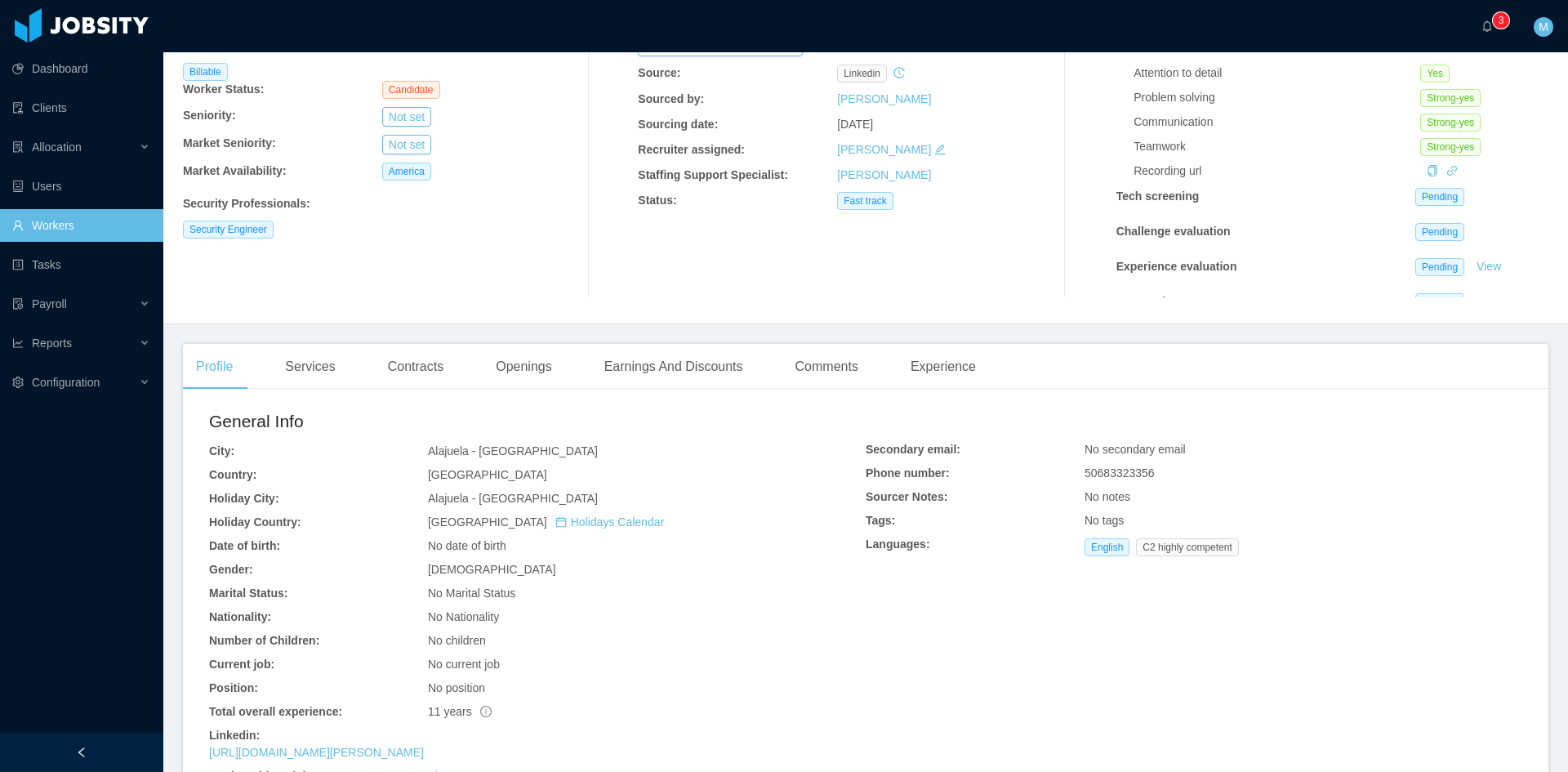
scroll to position [272, 0]
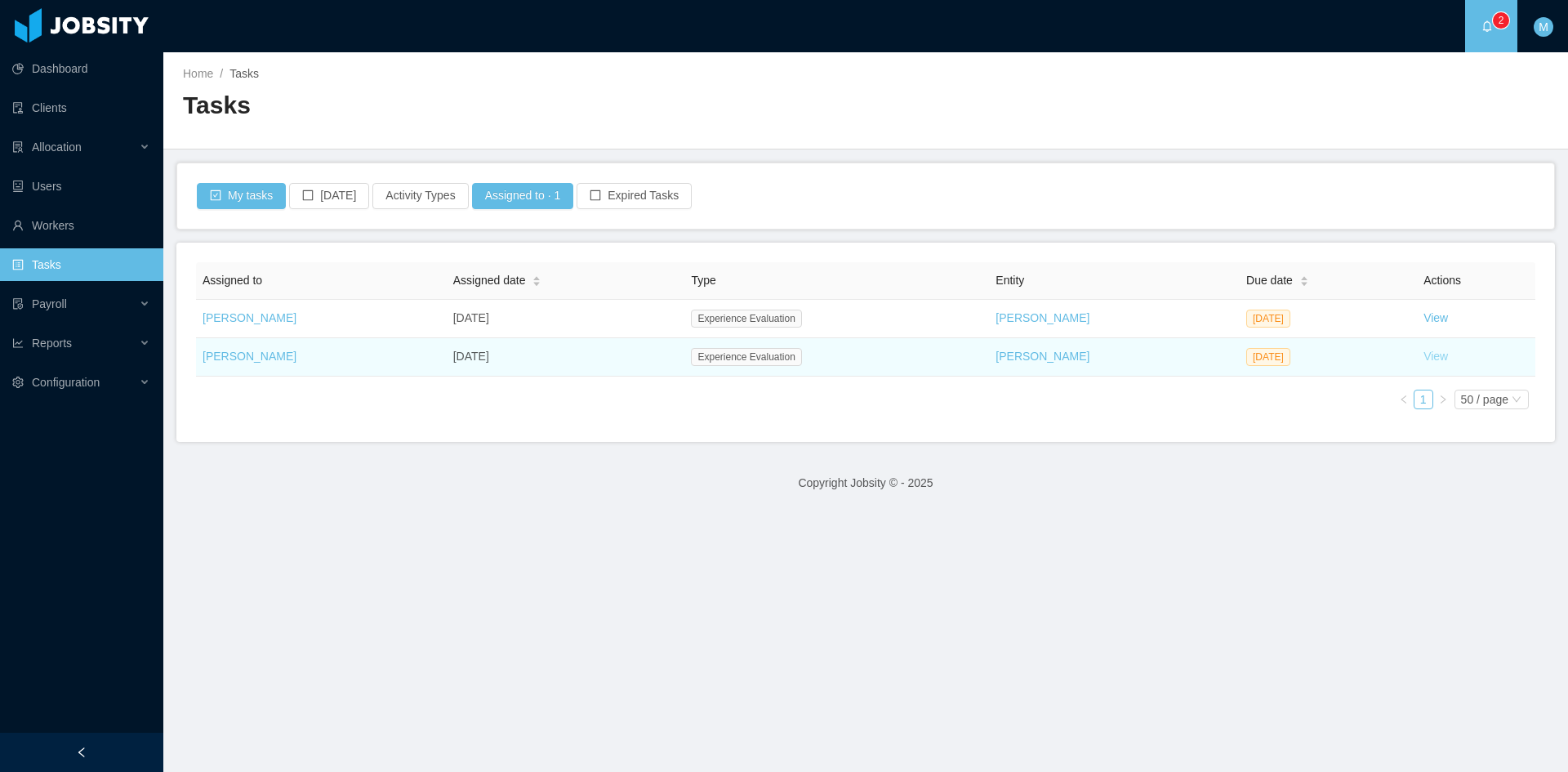
click at [1424, 357] on link "View" at bounding box center [1436, 356] width 25 height 13
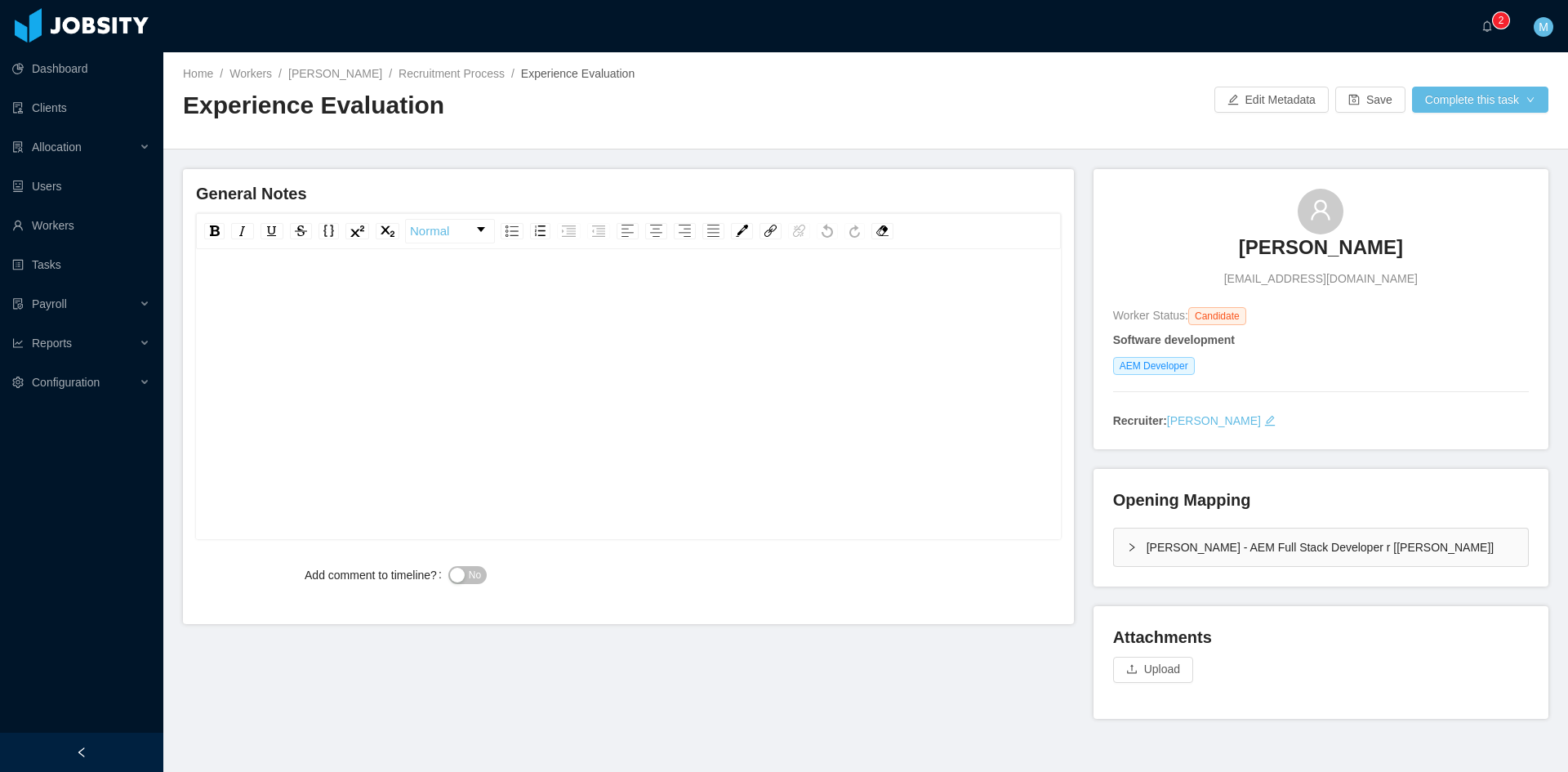
click at [469, 575] on span "No" at bounding box center [475, 575] width 12 height 17
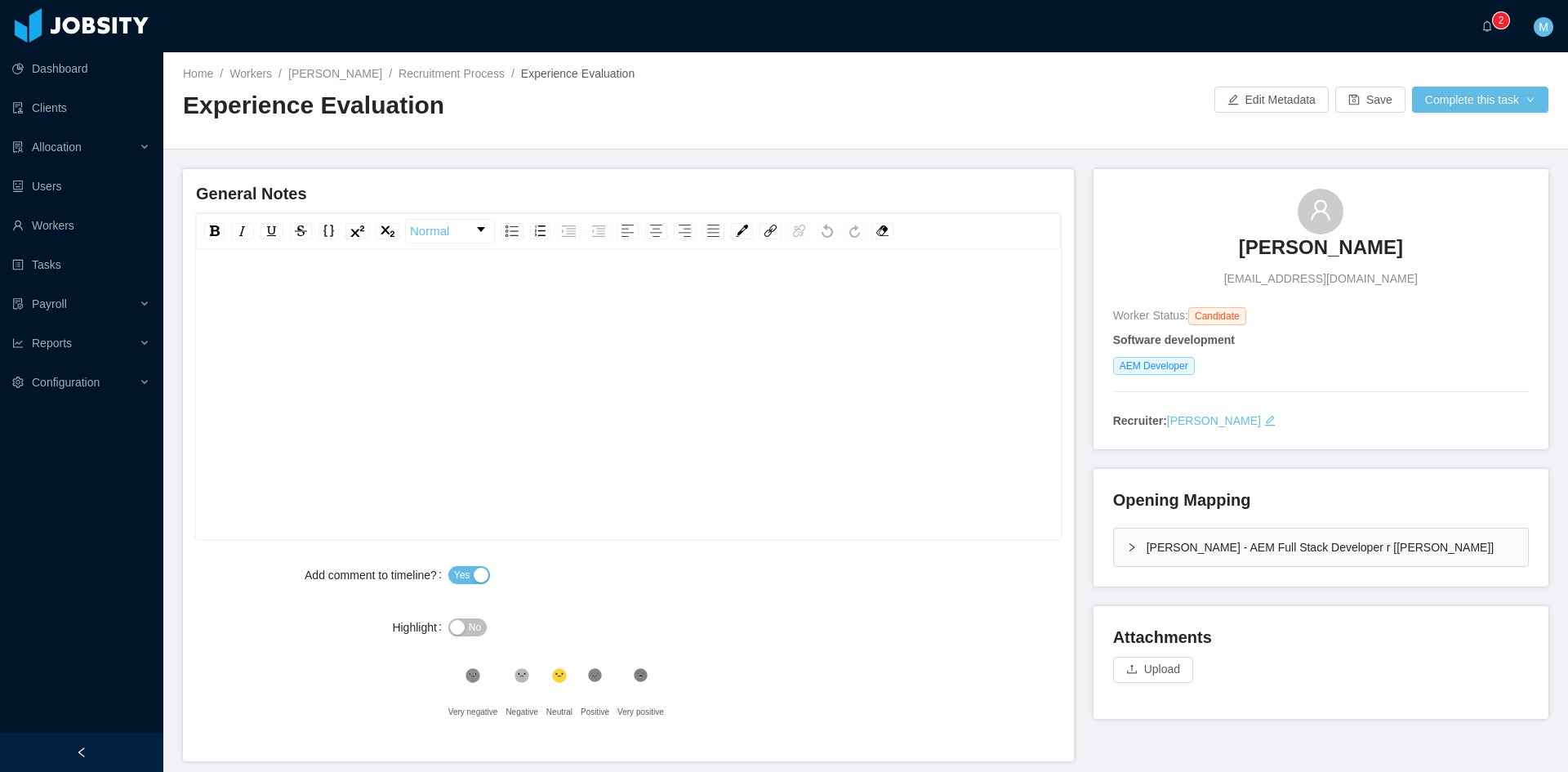
click at [577, 321] on div "rdw-editor" at bounding box center [629, 420] width 840 height 285
click at [720, 294] on div "**********" at bounding box center [629, 294] width 840 height 33
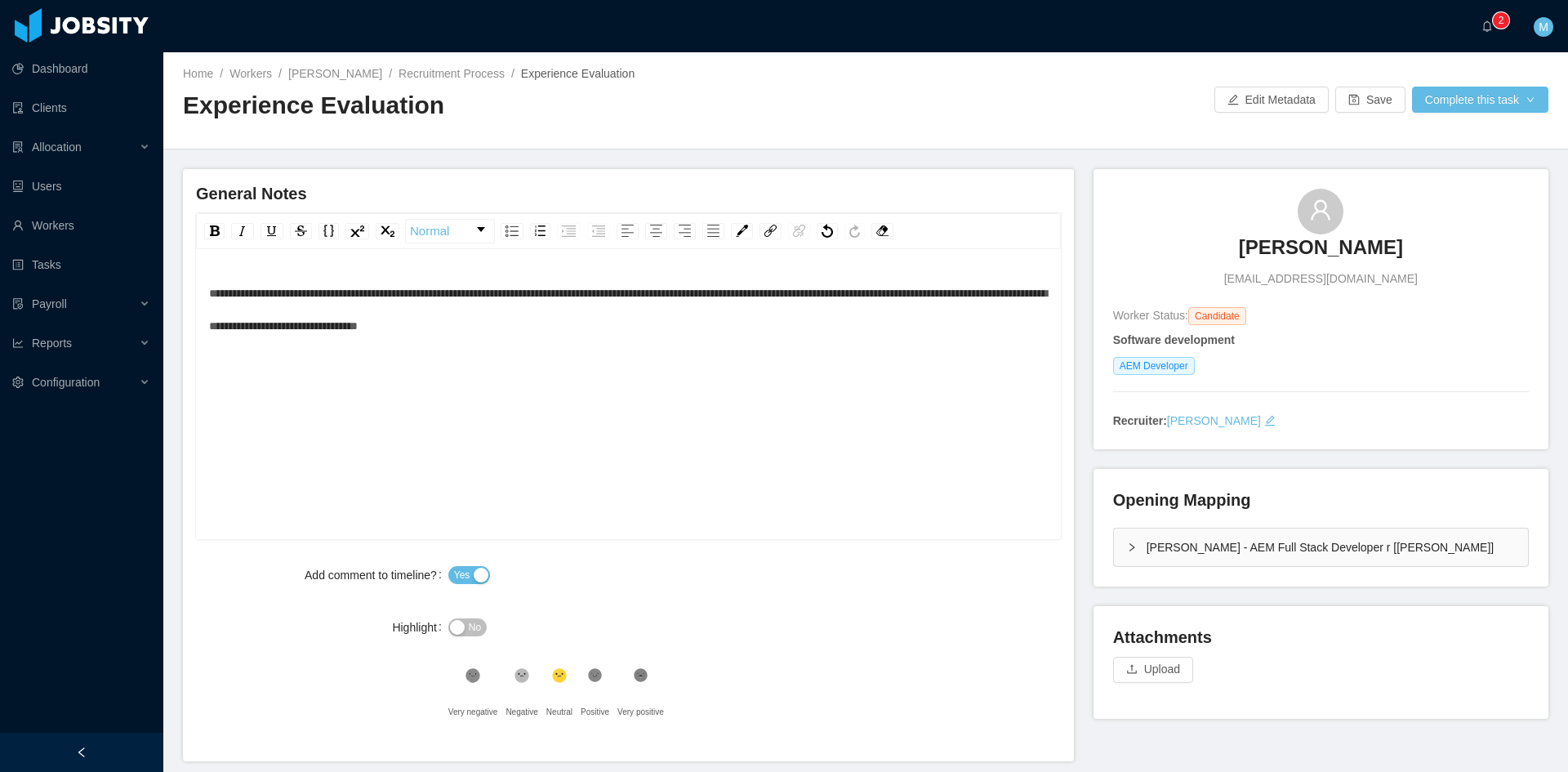
click at [768, 296] on span "**********" at bounding box center [628, 309] width 838 height 44
click at [337, 342] on div "**********" at bounding box center [629, 309] width 840 height 65
click at [387, 342] on div "**********" at bounding box center [629, 309] width 840 height 65
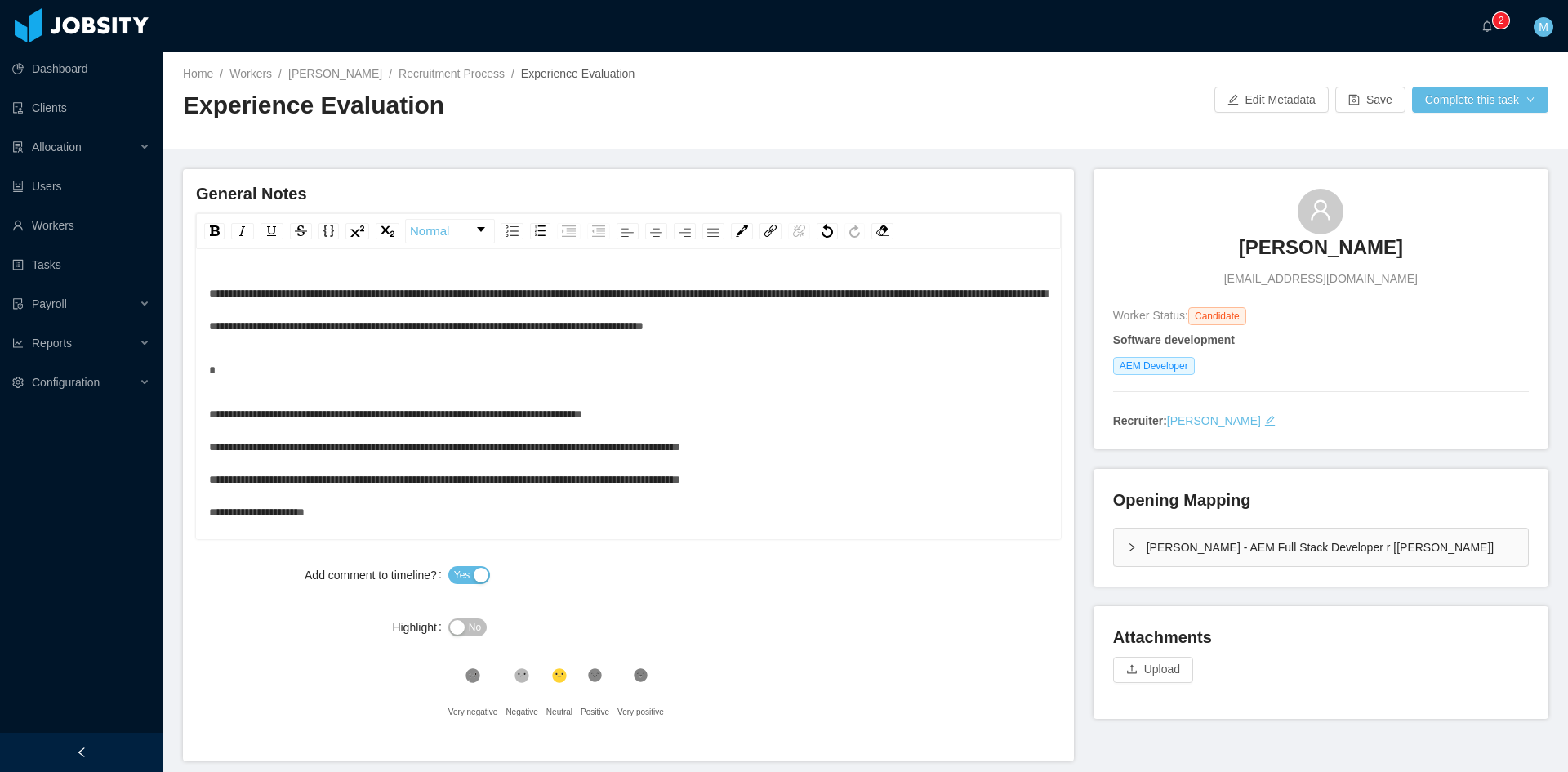
click at [640, 383] on div "**********" at bounding box center [629, 403] width 840 height 252
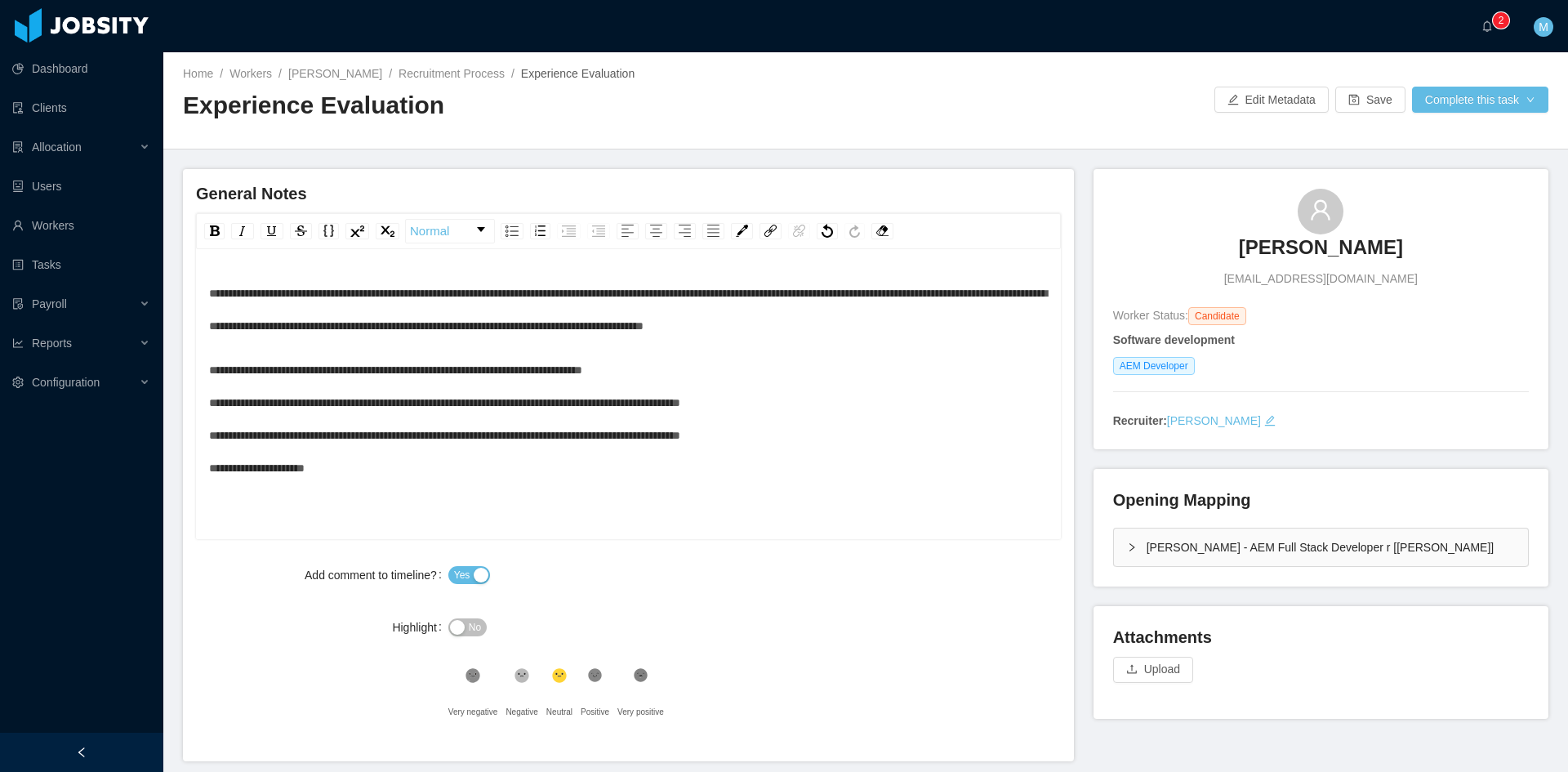
click at [741, 402] on div "**********" at bounding box center [629, 419] width 840 height 130
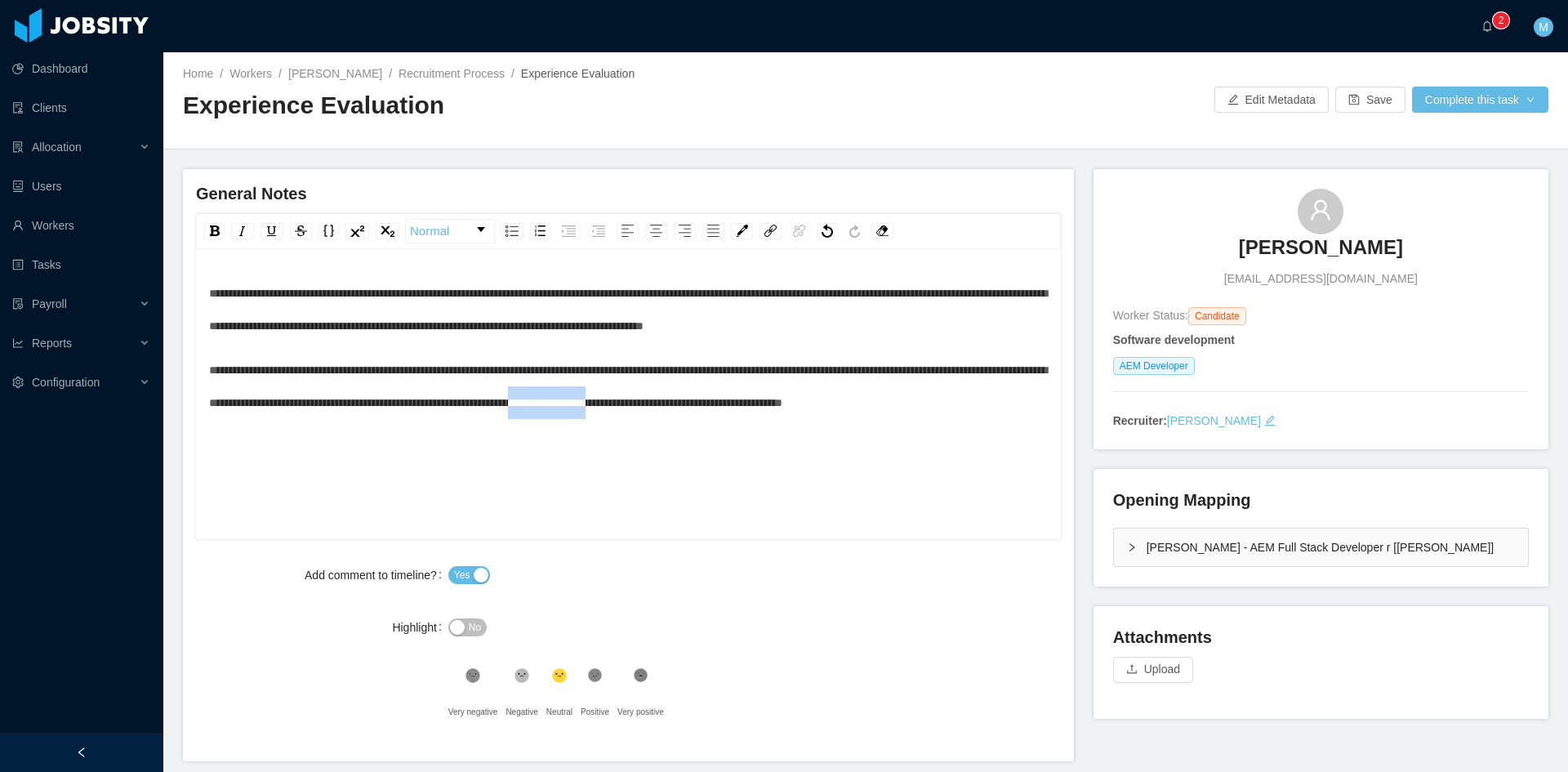
drag, startPoint x: 871, startPoint y: 434, endPoint x: 975, endPoint y: 437, distance: 104.0
click at [975, 408] on span "**********" at bounding box center [628, 386] width 838 height 44
click at [1511, 103] on button "Complete this task" at bounding box center [1480, 99] width 137 height 26
click at [1495, 129] on button "Save Evaluation" at bounding box center [1470, 136] width 127 height 26
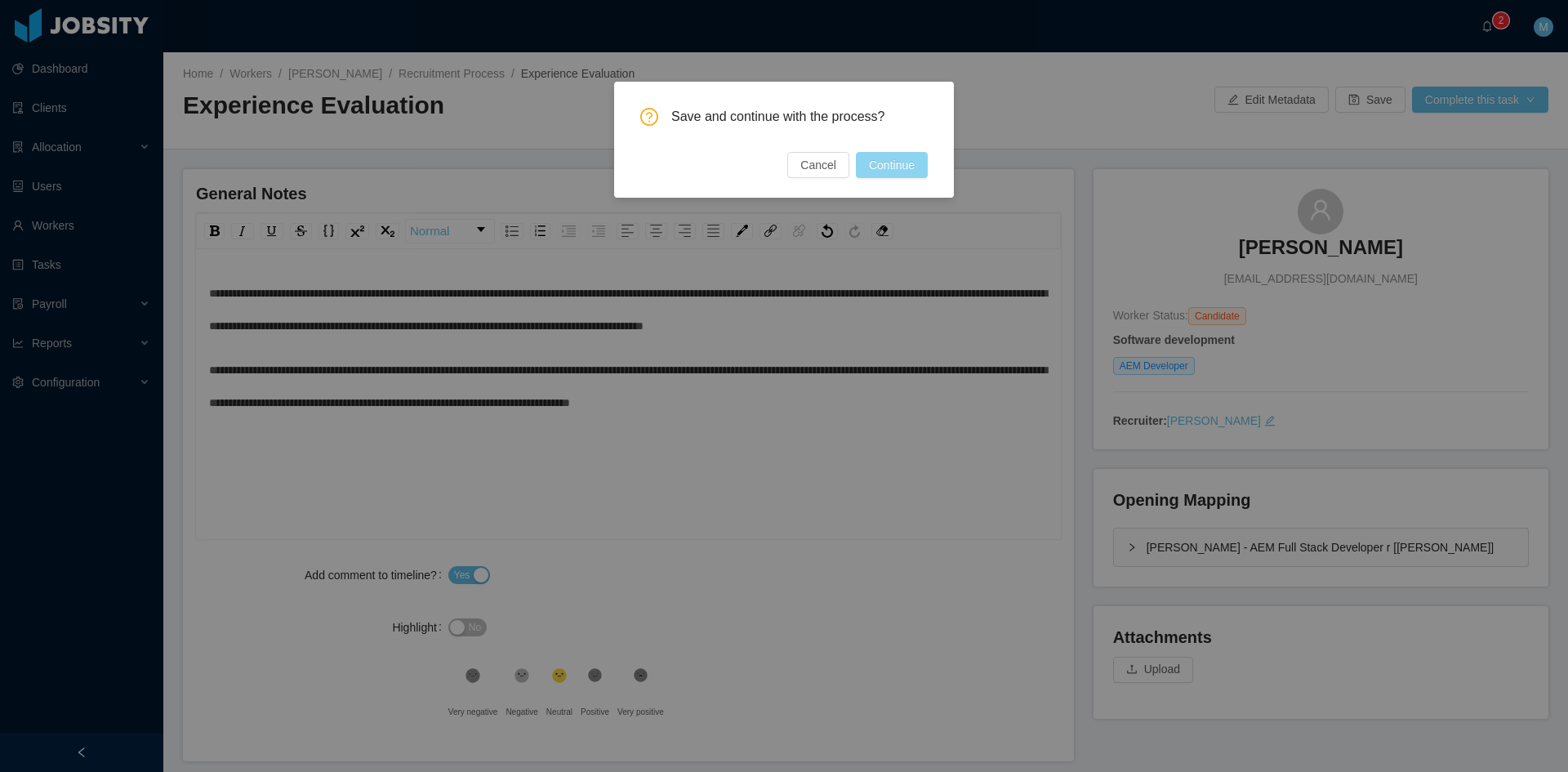
click at [913, 165] on button "Continue" at bounding box center [891, 164] width 72 height 26
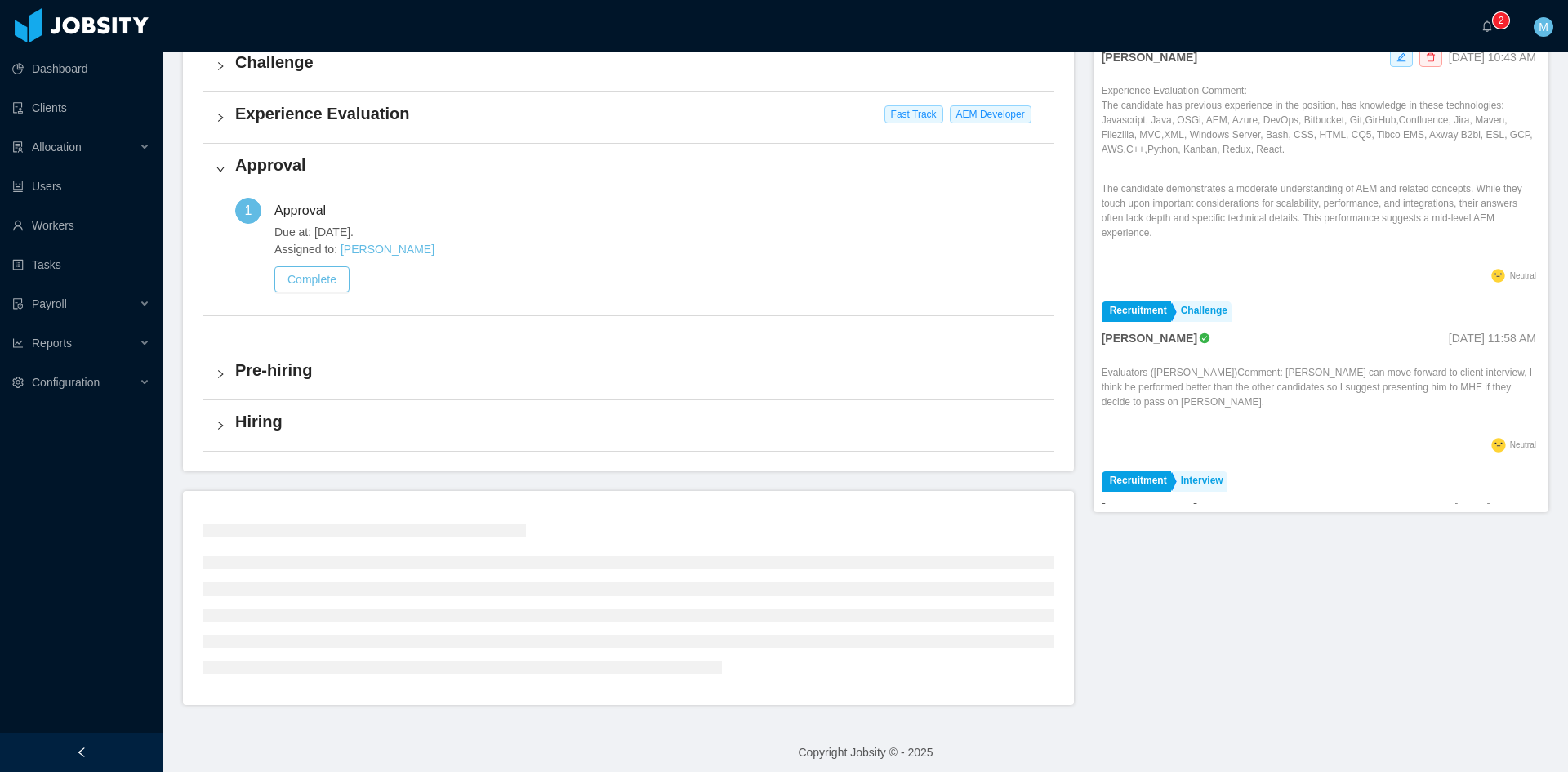
scroll to position [416, 0]
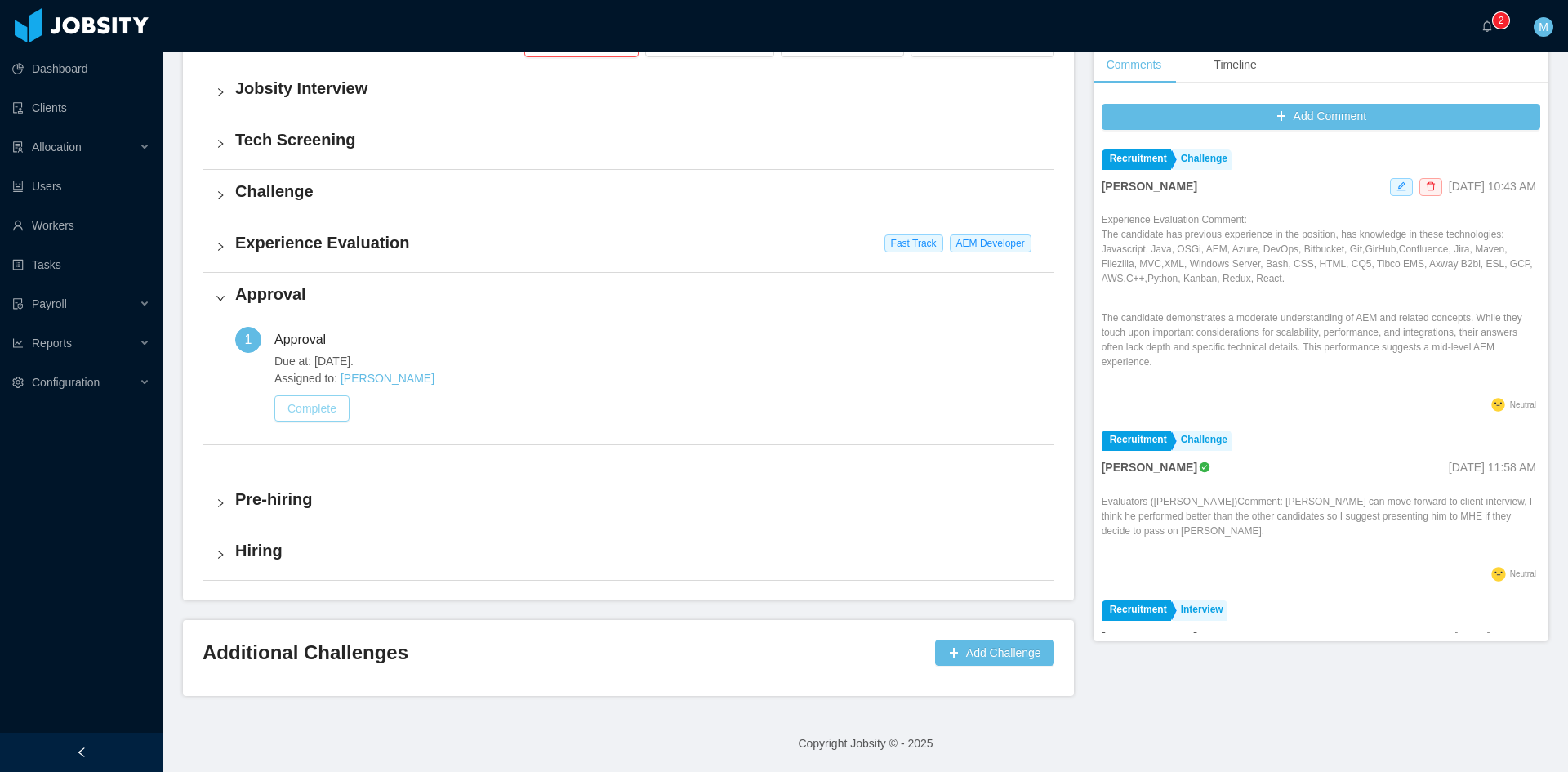
click at [329, 405] on button "Complete" at bounding box center [312, 408] width 75 height 26
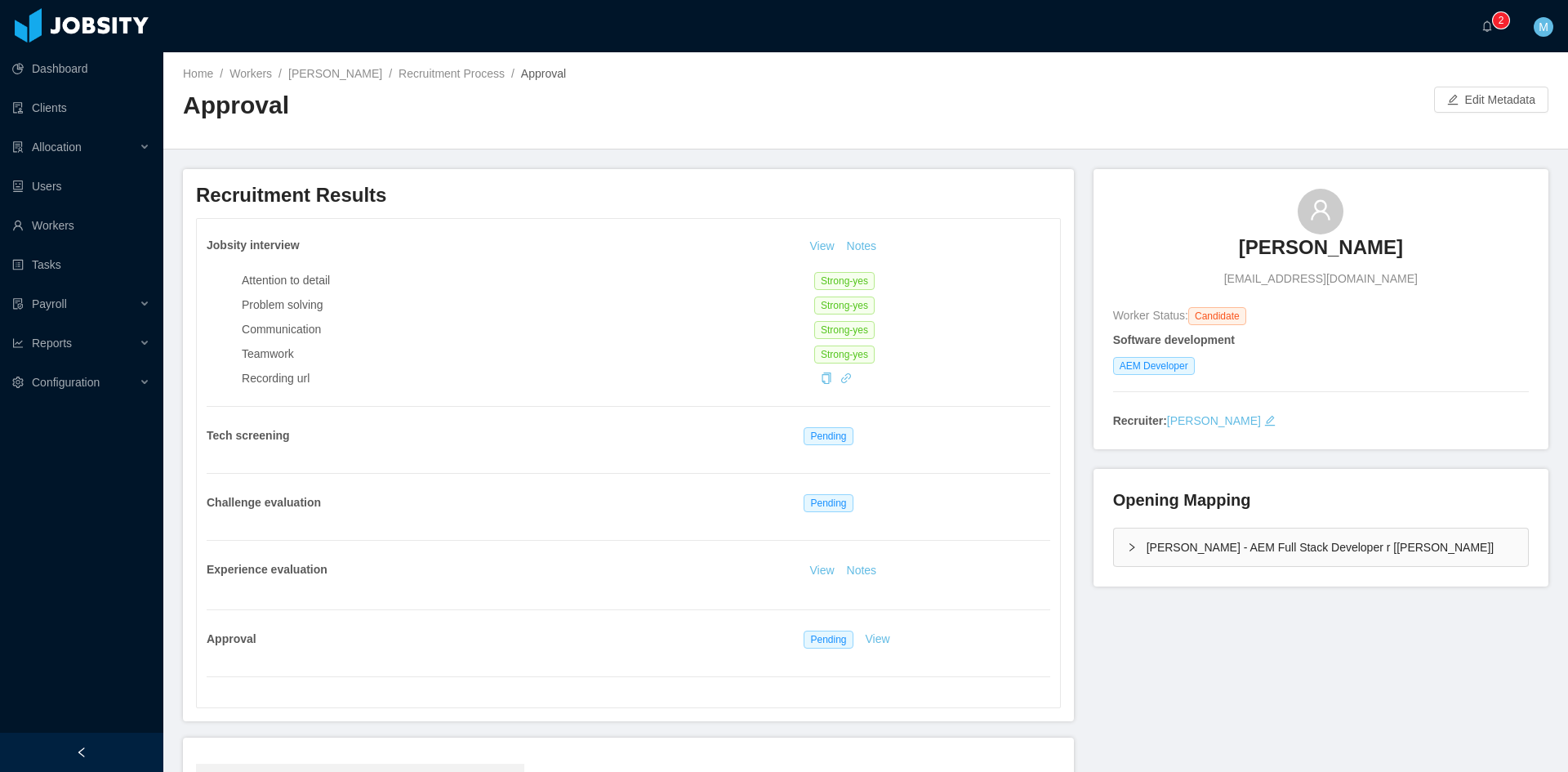
scroll to position [242, 0]
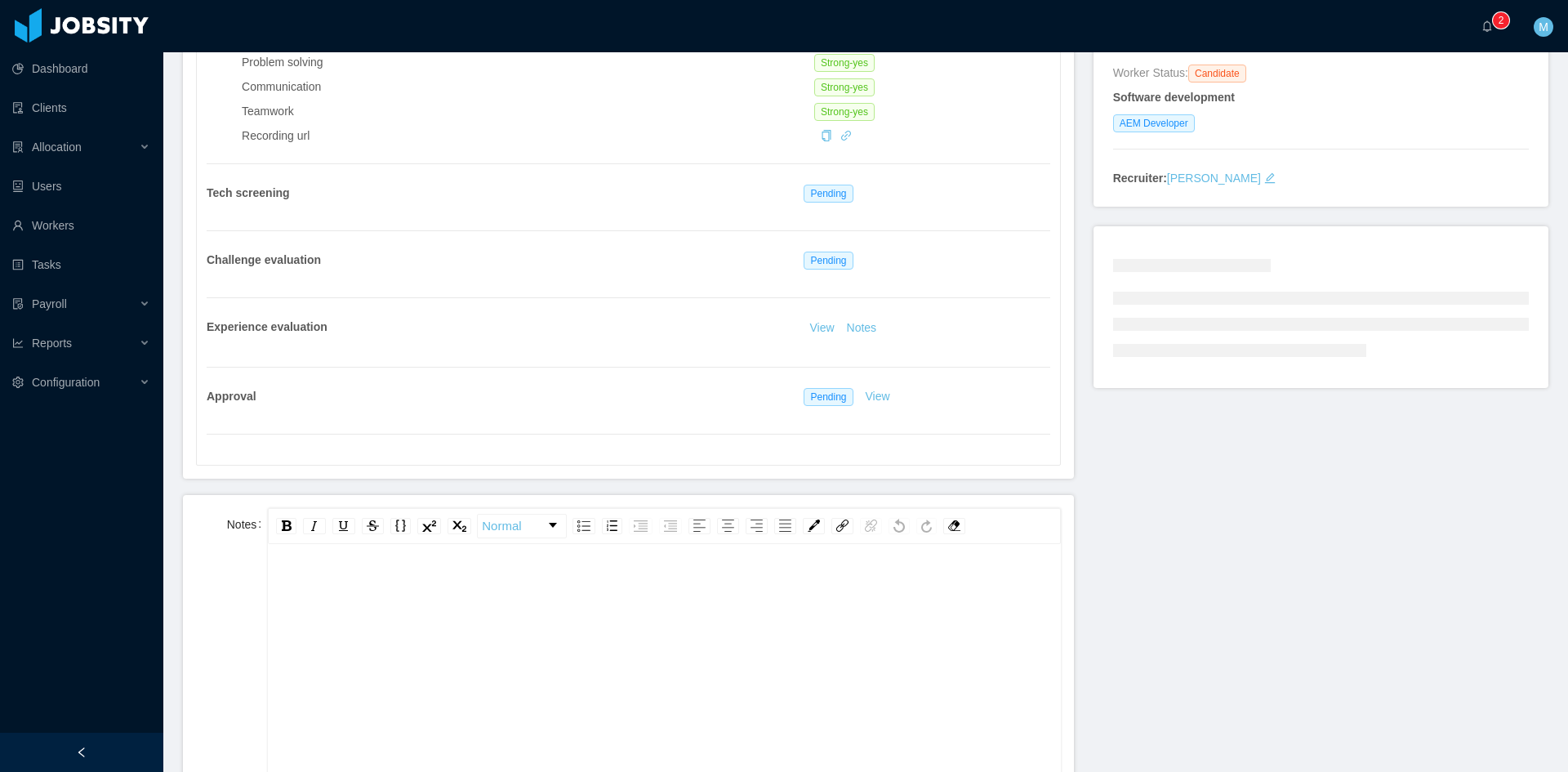
click at [407, 579] on div "rdw-editor" at bounding box center [664, 588] width 767 height 33
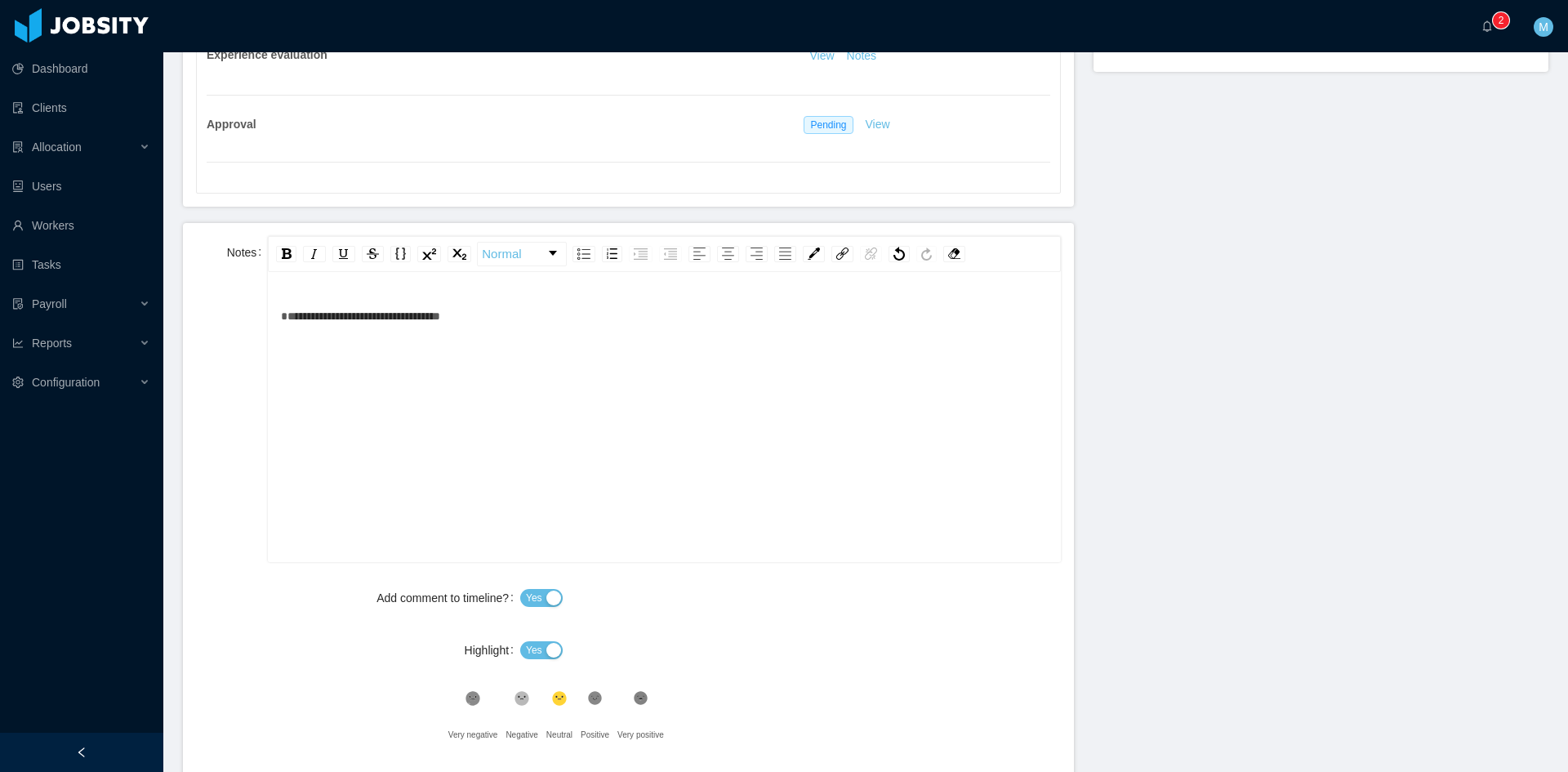
scroll to position [746, 0]
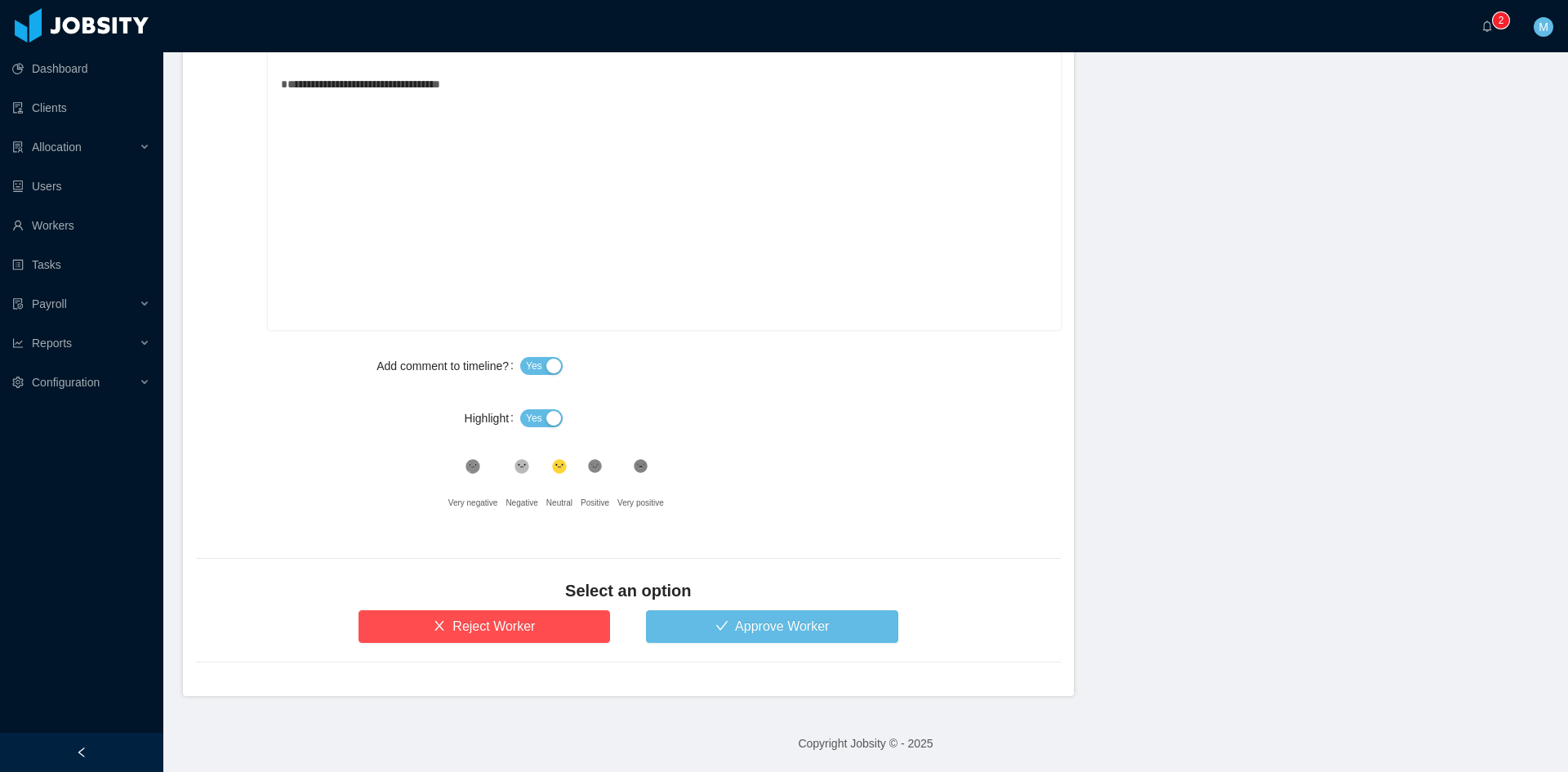
click at [529, 415] on span "Yes" at bounding box center [534, 419] width 17 height 17
click at [739, 641] on button "Approve Worker" at bounding box center [772, 627] width 252 height 33
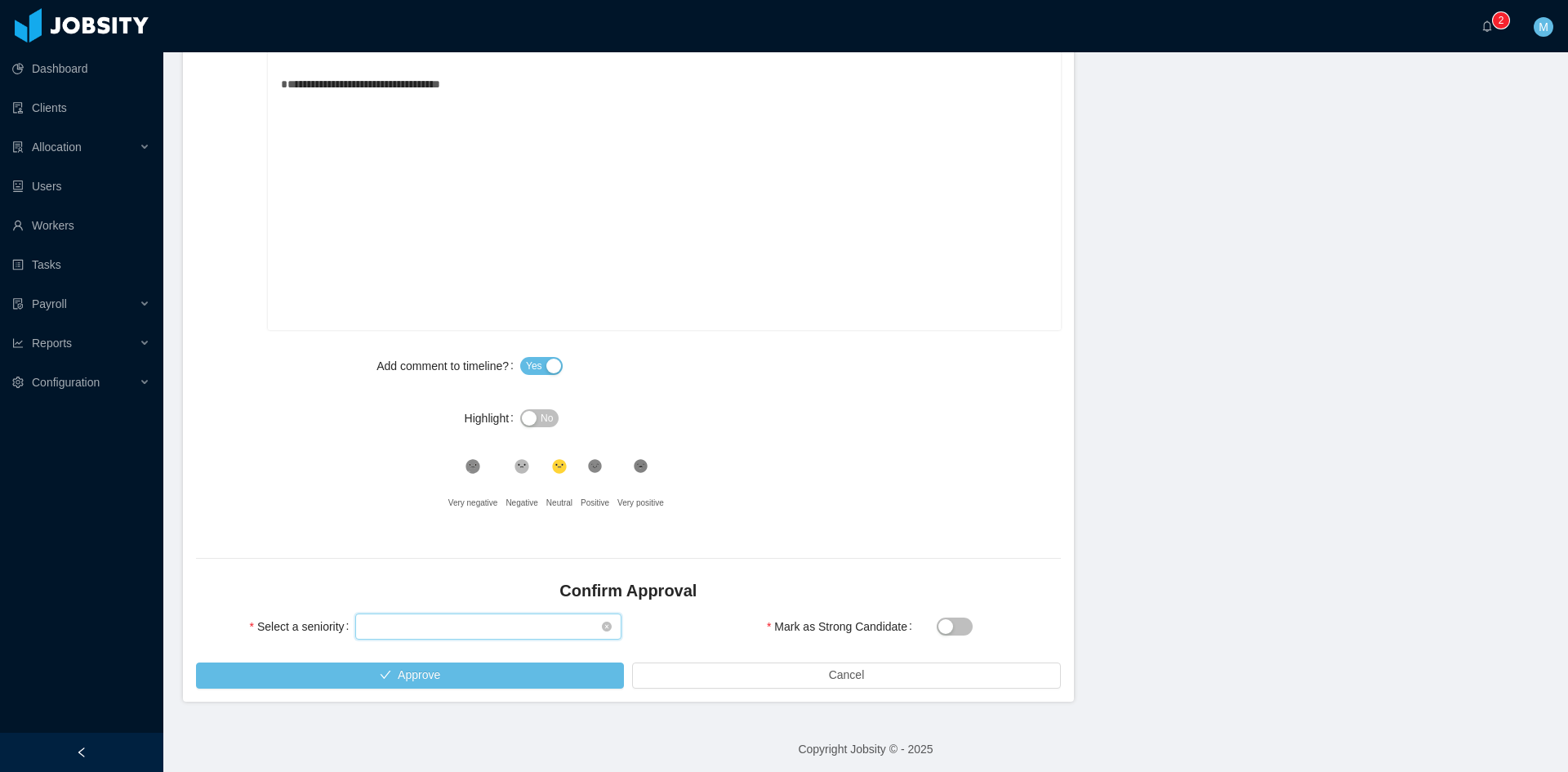
click at [433, 621] on div "Select seniority" at bounding box center [483, 626] width 236 height 25
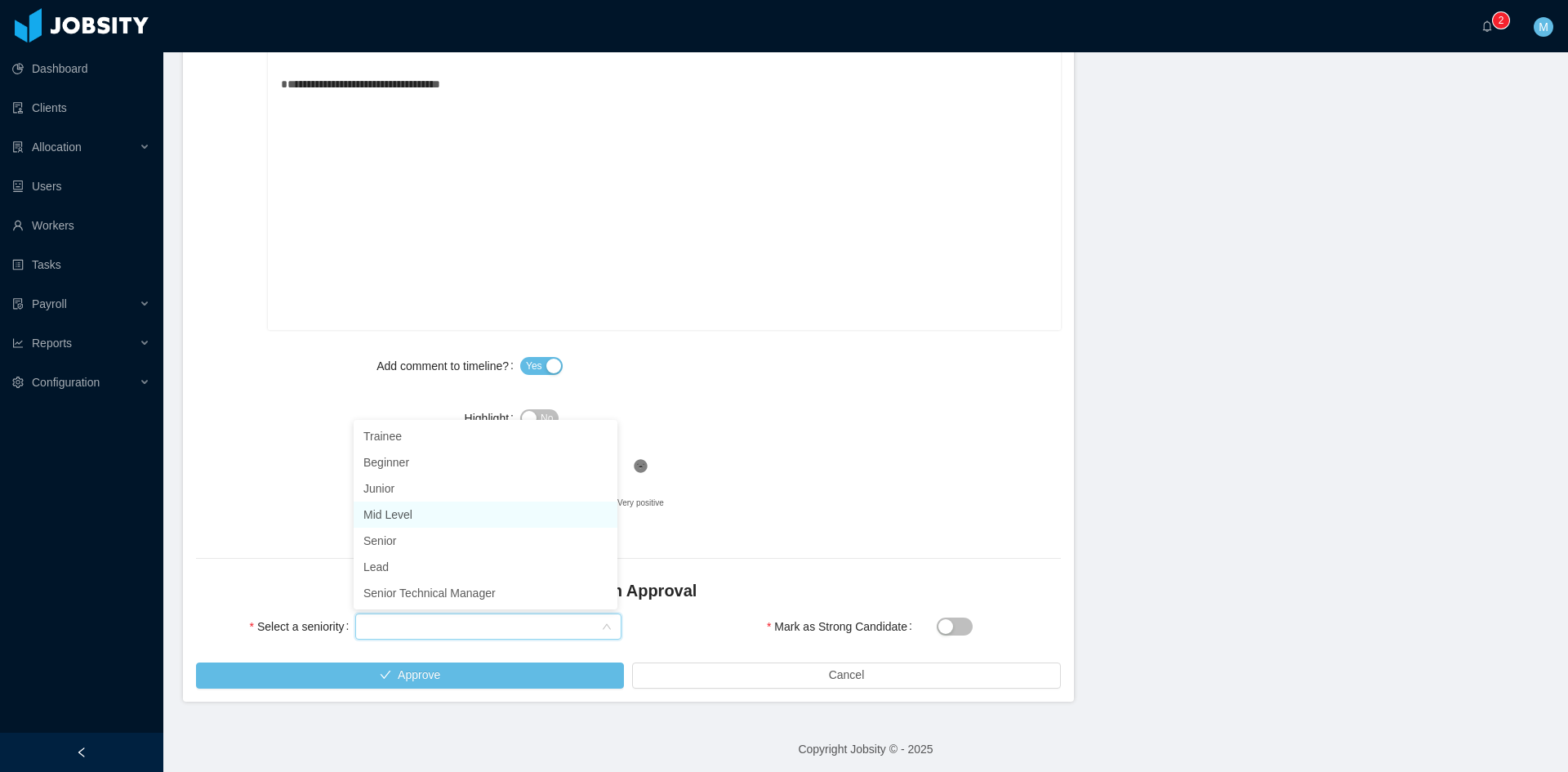
click at [409, 509] on li "Mid Level" at bounding box center [485, 514] width 263 height 26
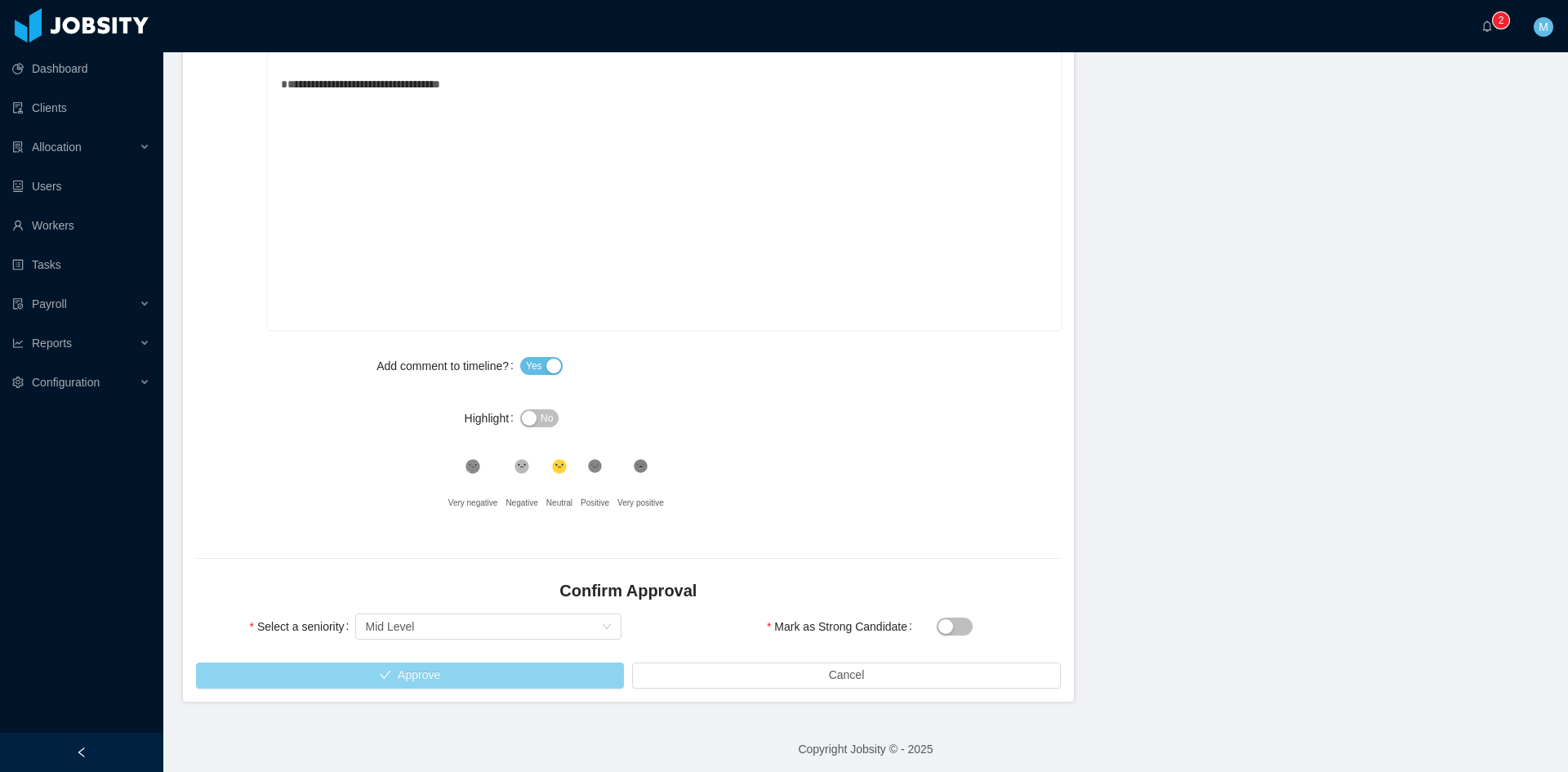
click at [433, 679] on button "Approve" at bounding box center [410, 676] width 428 height 26
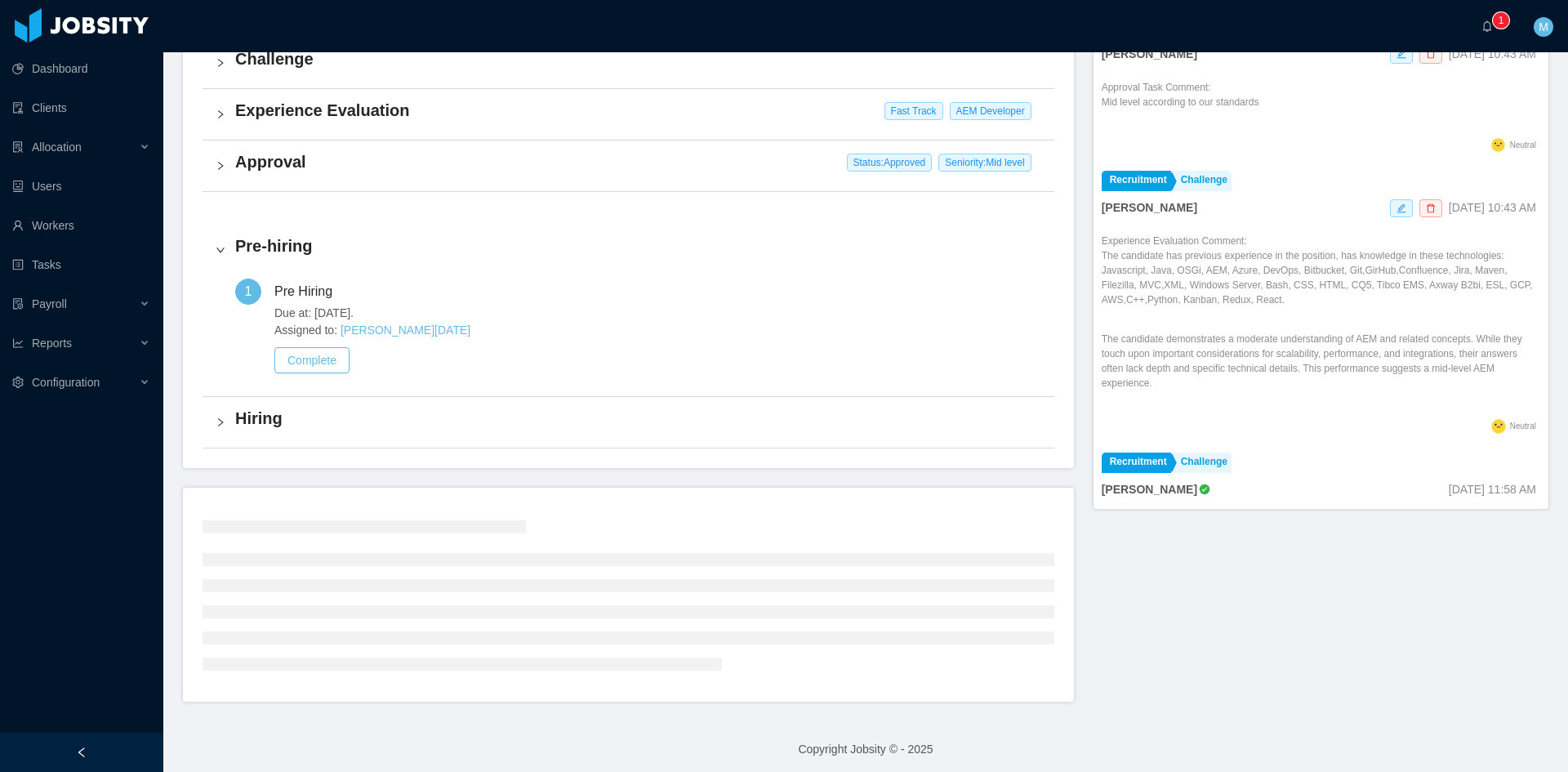
scroll to position [410, 0]
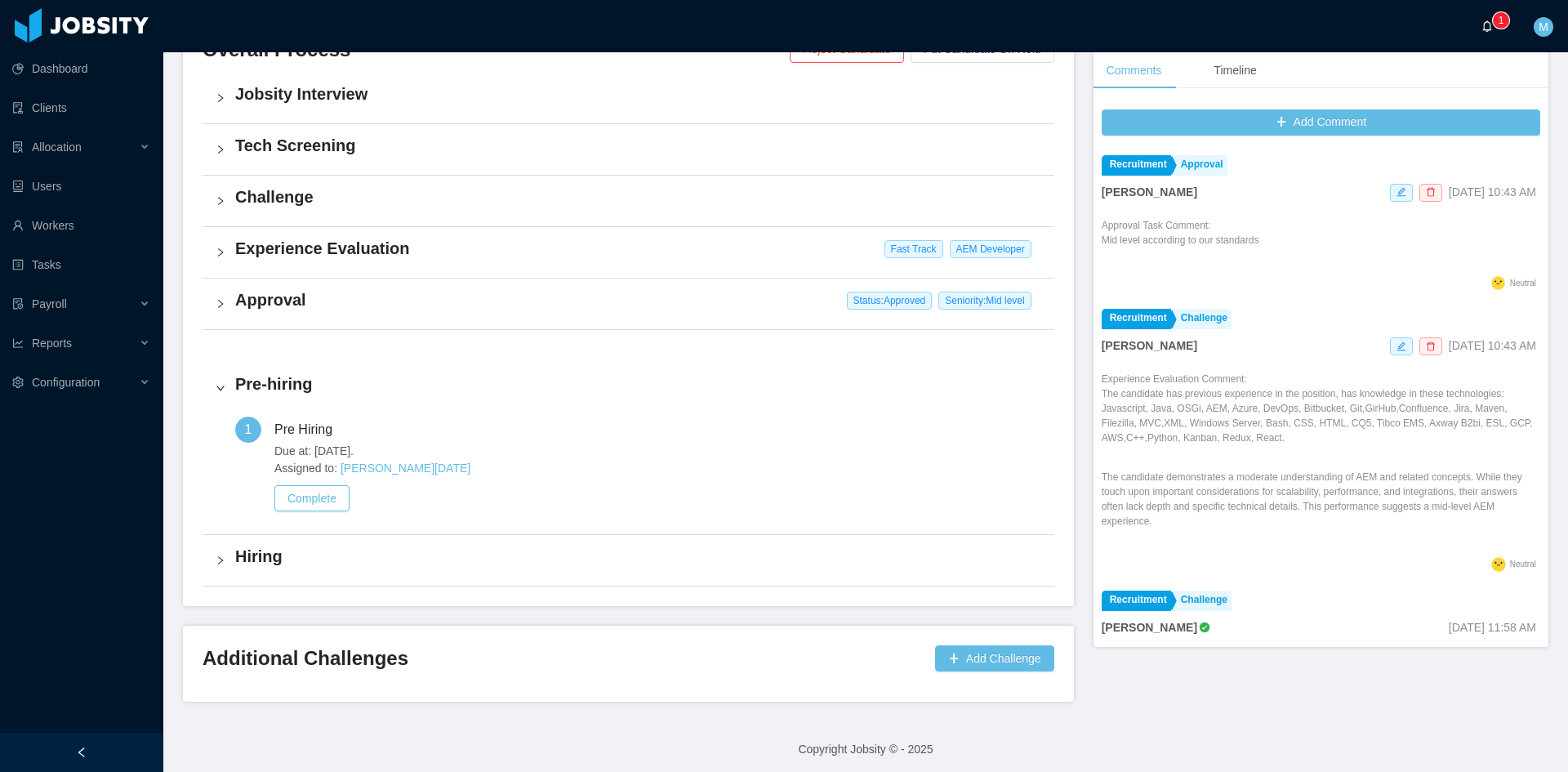
click at [1501, 13] on p "1" at bounding box center [1502, 20] width 6 height 17
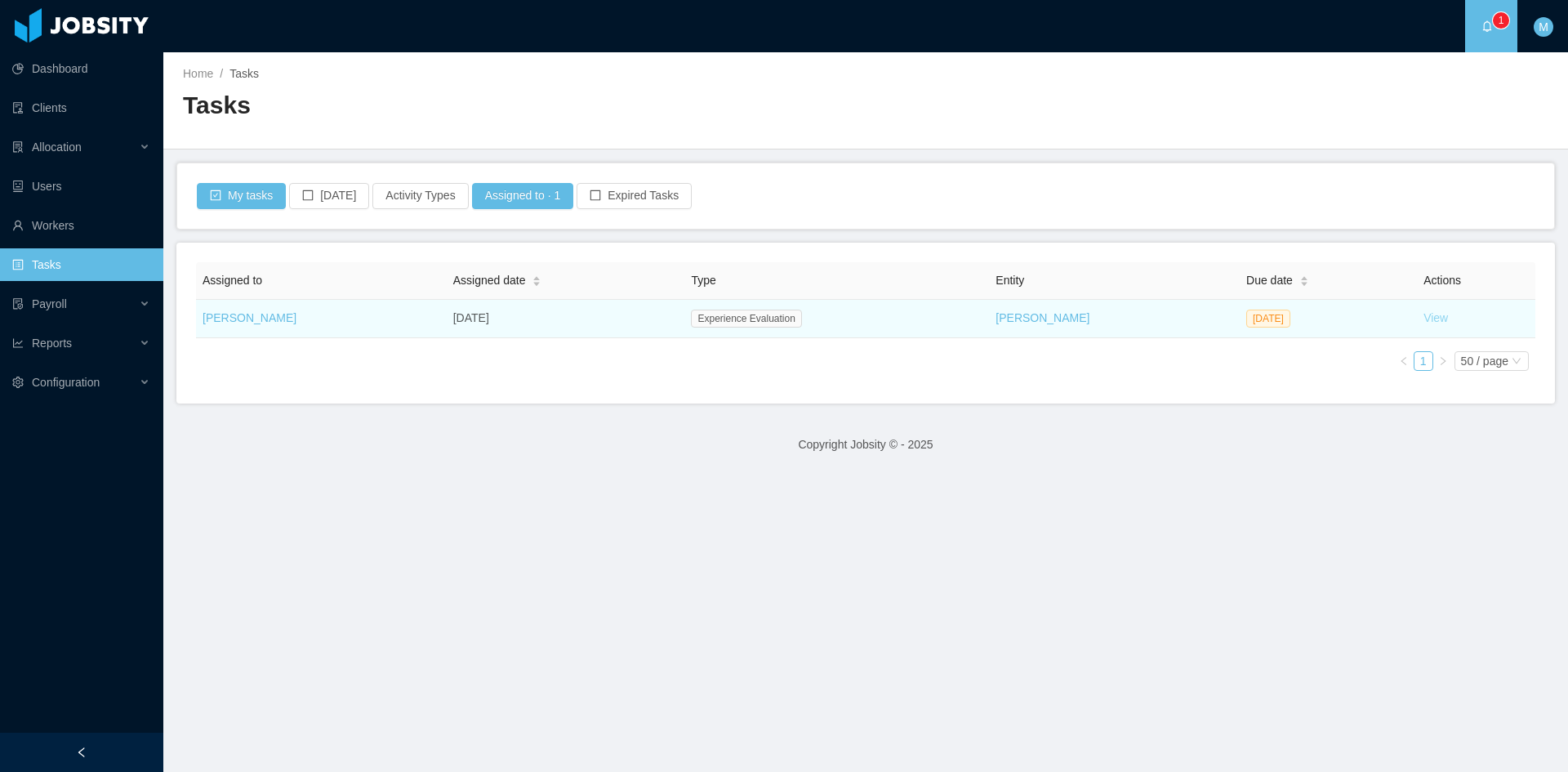
click at [1424, 319] on link "View" at bounding box center [1436, 318] width 25 height 13
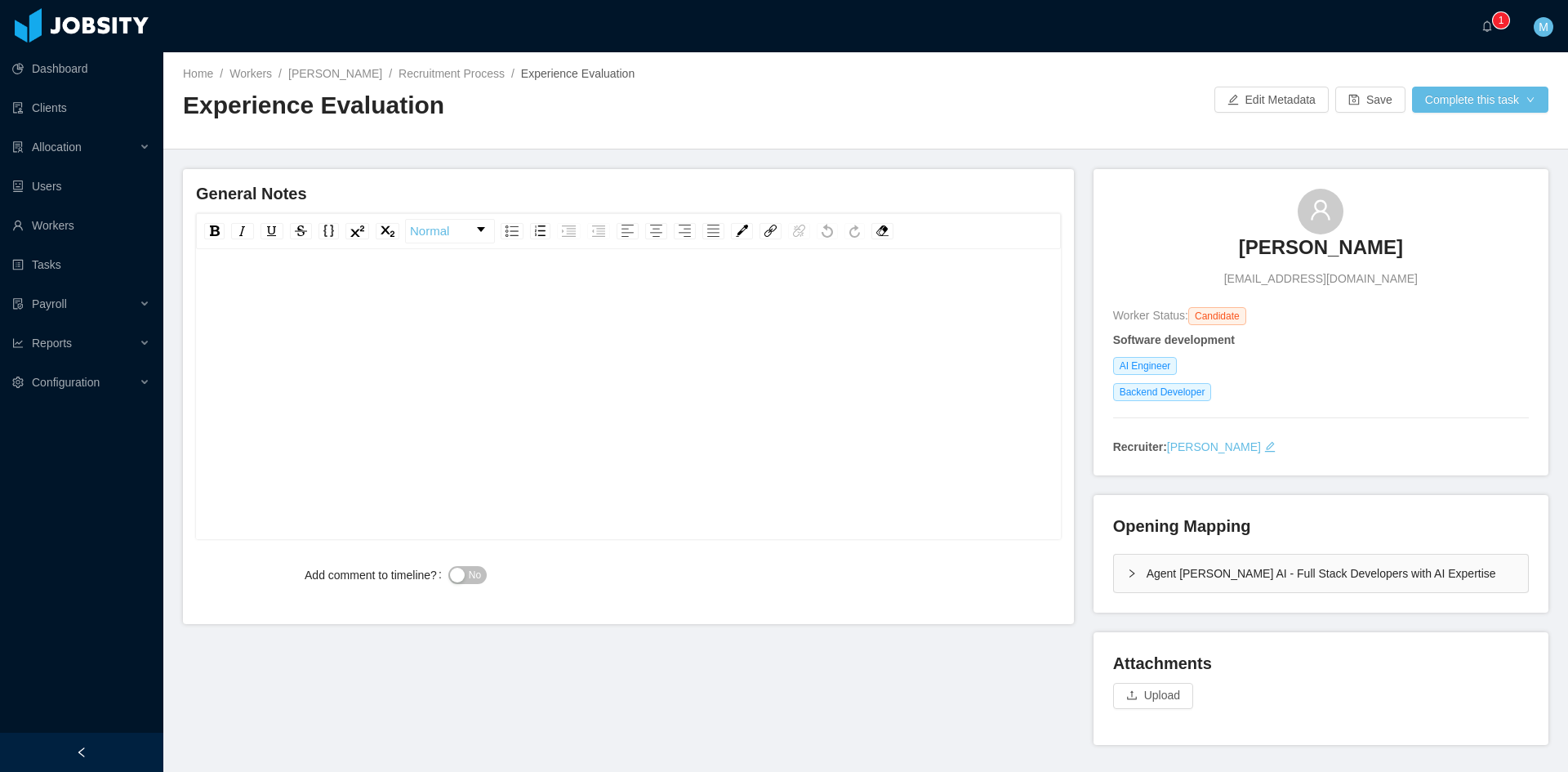
click at [1130, 572] on div "Agent [PERSON_NAME] AI - Full Stack Developers with AI Expertise" at bounding box center [1321, 573] width 414 height 38
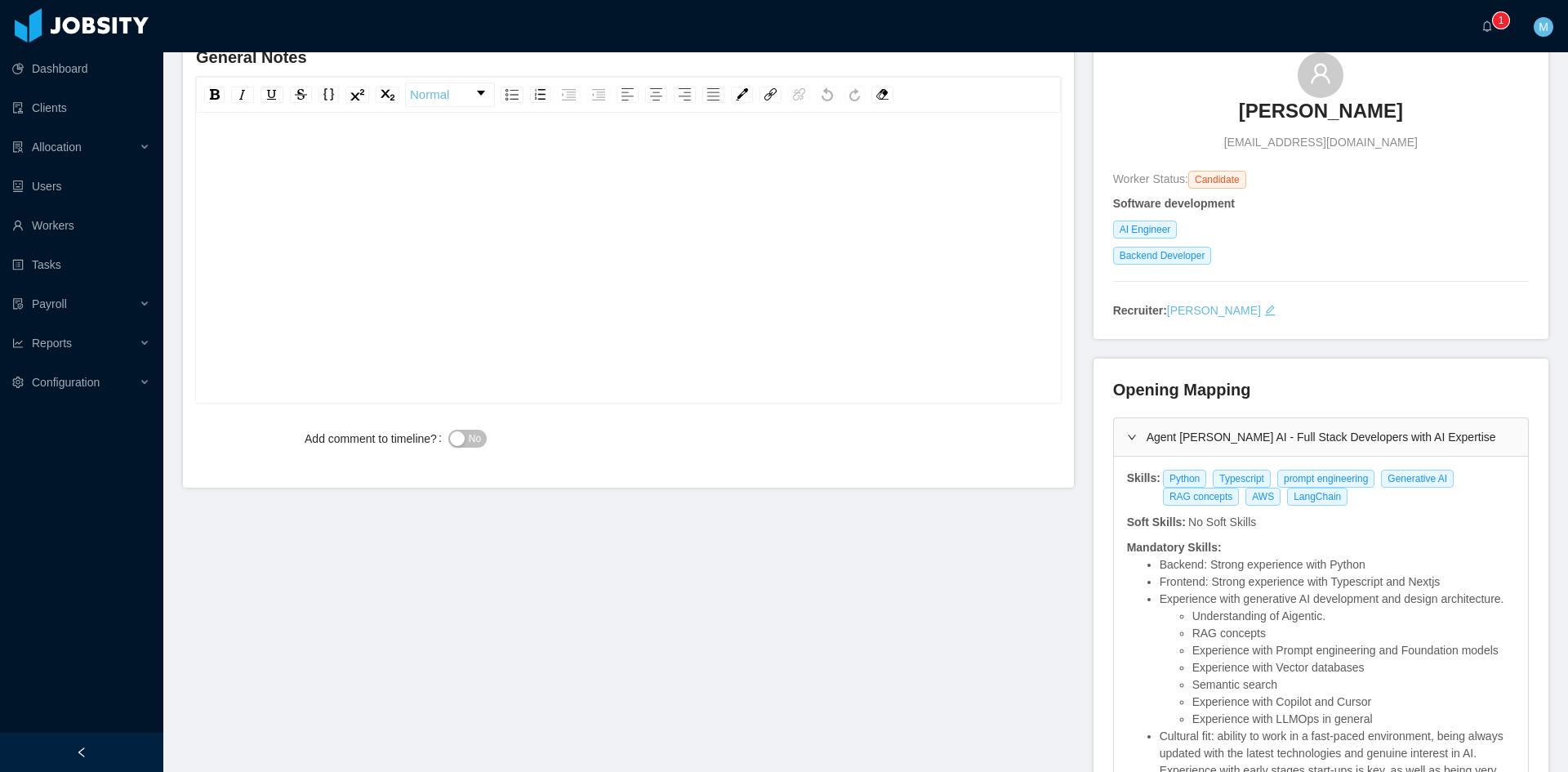
scroll to position [272, 0]
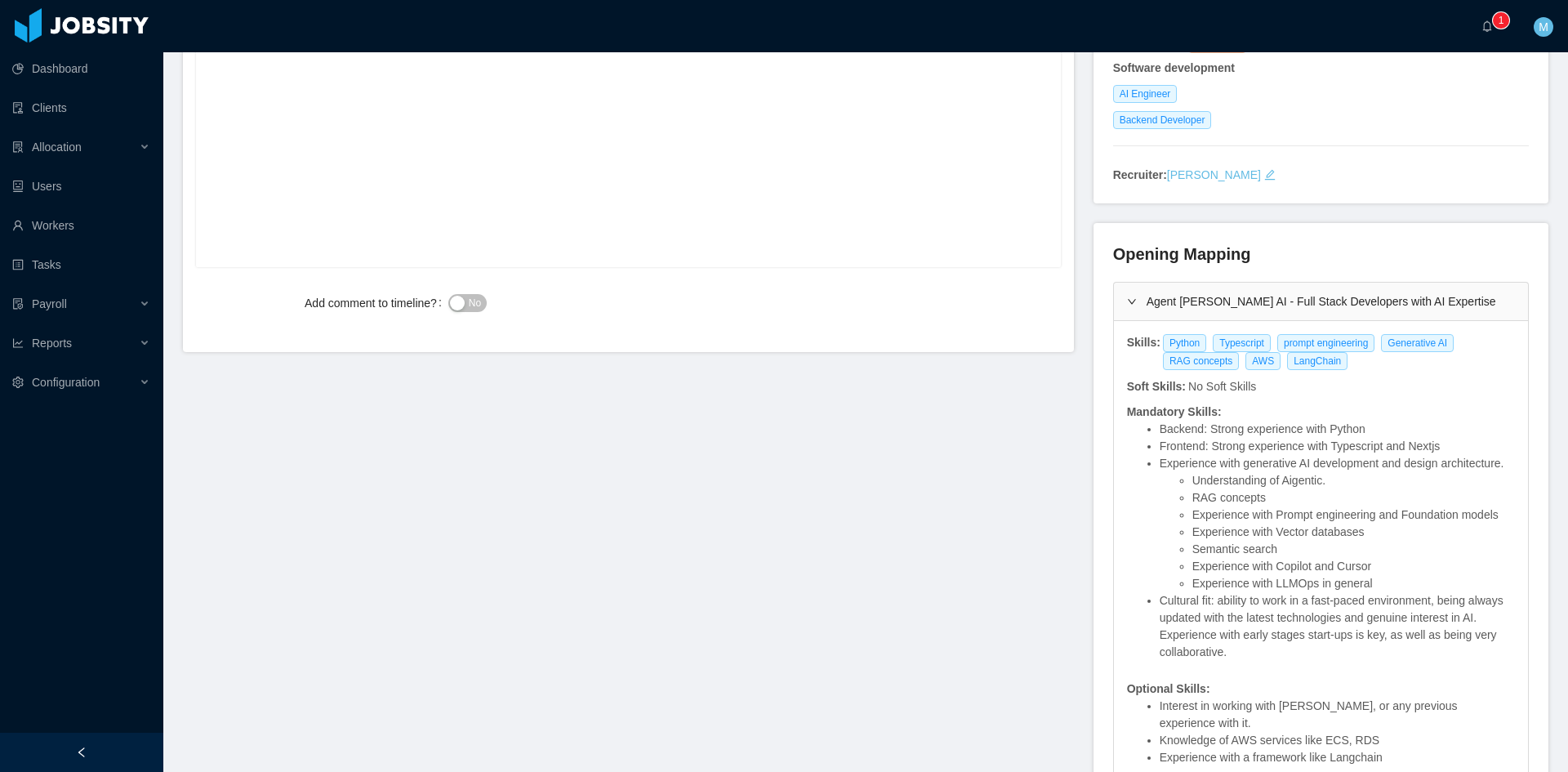
click at [891, 458] on div "General Notes Normal Add comment to timeline? No [PERSON_NAME] [EMAIL_ADDRESS][…" at bounding box center [866, 465] width 1366 height 1136
drag, startPoint x: 1321, startPoint y: 365, endPoint x: 1154, endPoint y: 345, distance: 168.2
click at [1161, 345] on div "Python Typescript prompt engineering Generative AI RAG concepts AWS LangChain" at bounding box center [1338, 352] width 354 height 36
copy div "Python Typescript prompt engineering Generative AI RAG concepts AWS LangChain"
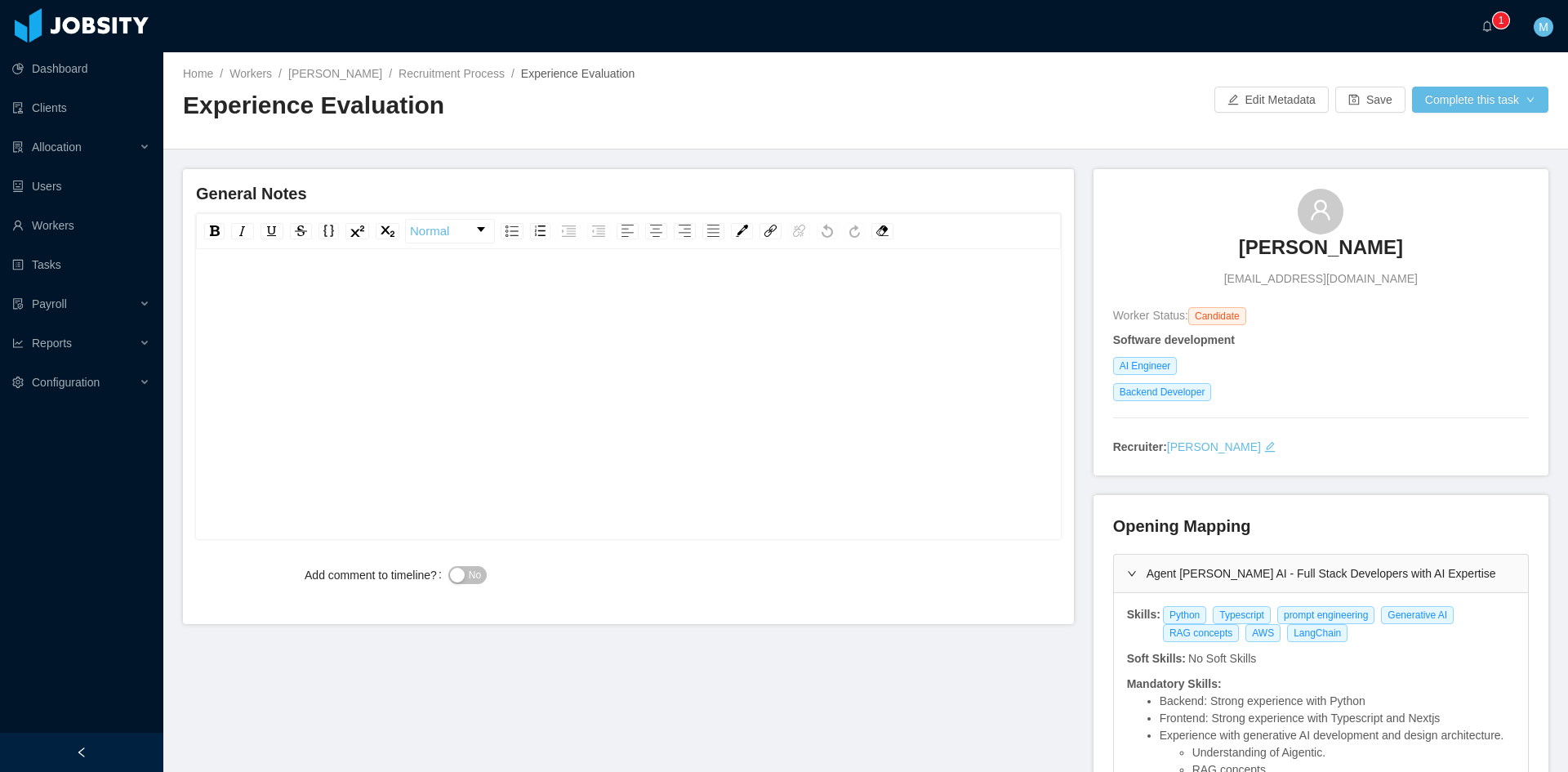
click at [576, 426] on div "rdw-editor" at bounding box center [629, 420] width 840 height 285
click at [741, 338] on div "rdw-editor" at bounding box center [629, 420] width 840 height 285
click at [554, 294] on span "**********" at bounding box center [381, 293] width 344 height 11
click at [748, 307] on div "**********" at bounding box center [629, 294] width 840 height 33
click at [209, 294] on span "**********" at bounding box center [384, 293] width 349 height 11
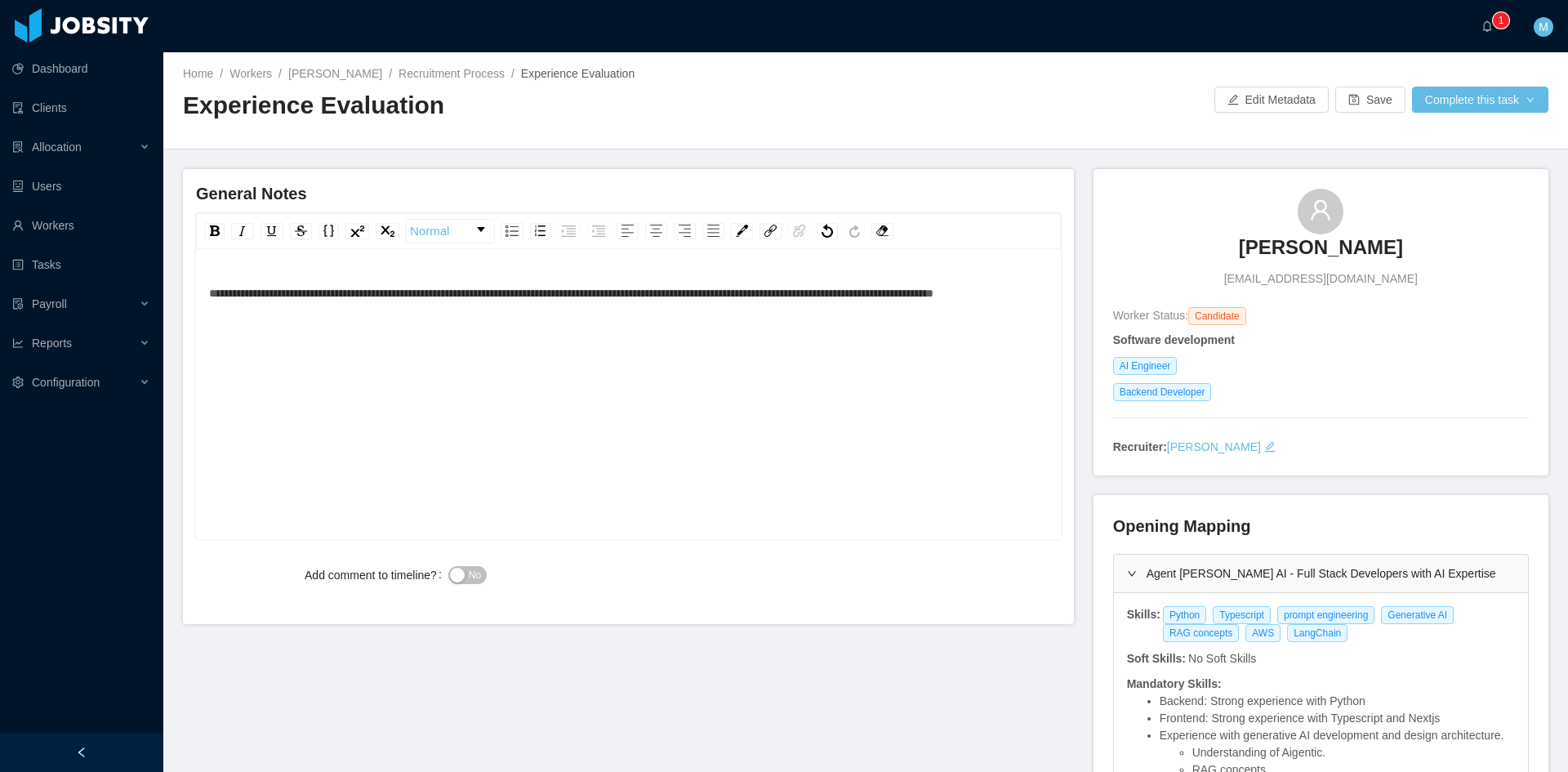
click at [472, 572] on span "No" at bounding box center [475, 575] width 12 height 17
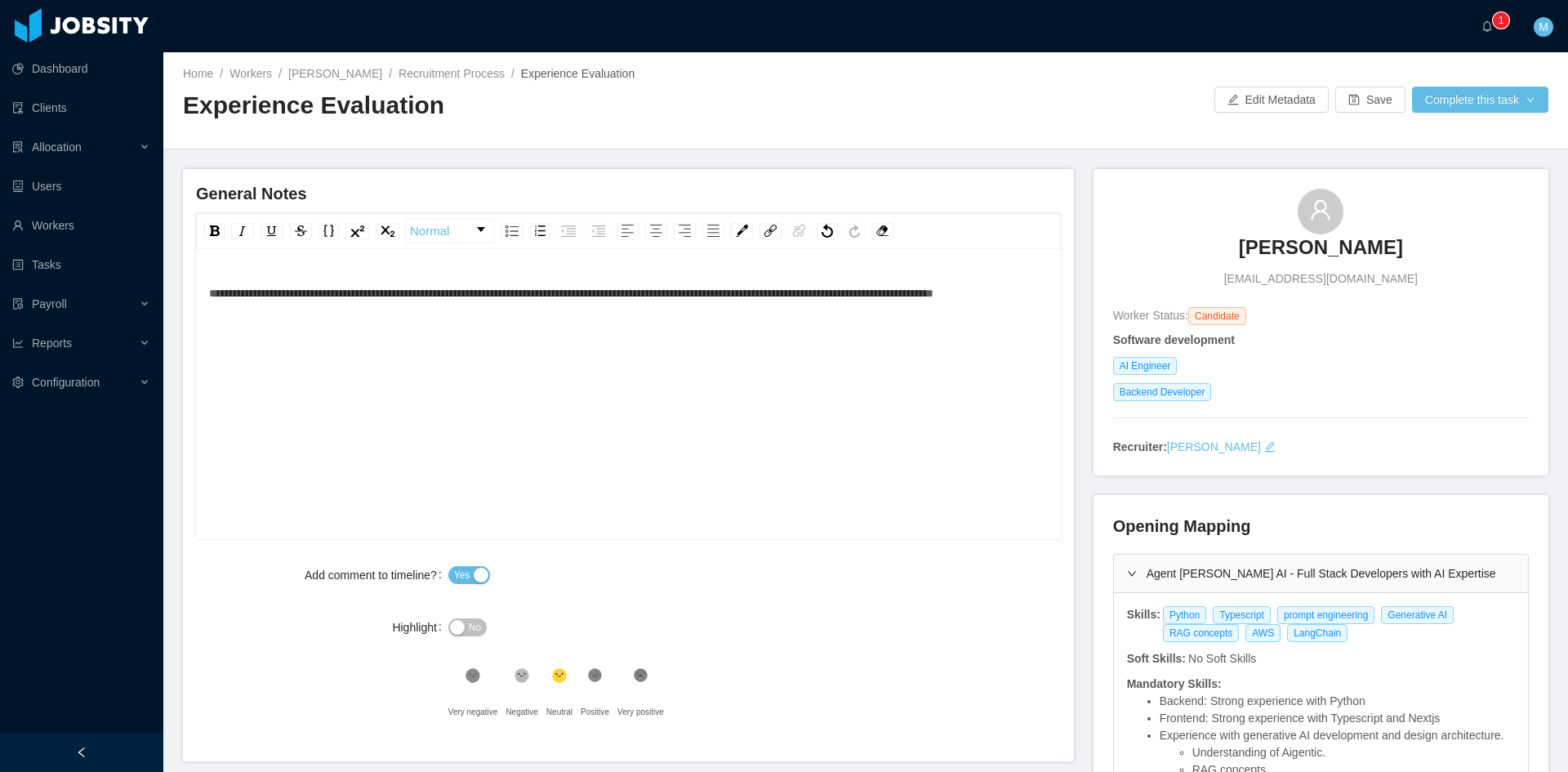
click at [533, 376] on div "**********" at bounding box center [629, 420] width 840 height 285
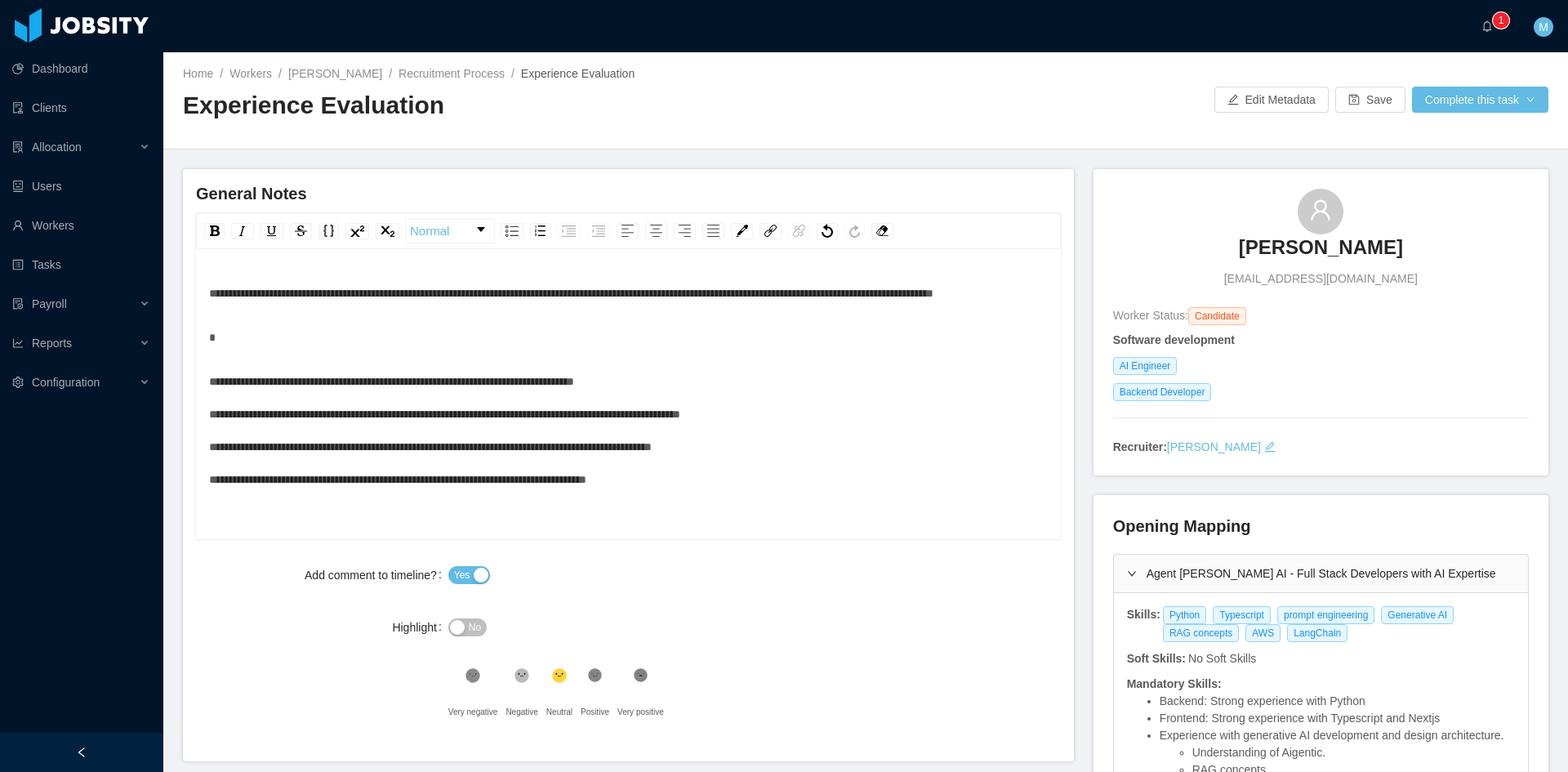
click at [485, 353] on div "rdw-editor" at bounding box center [629, 338] width 840 height 33
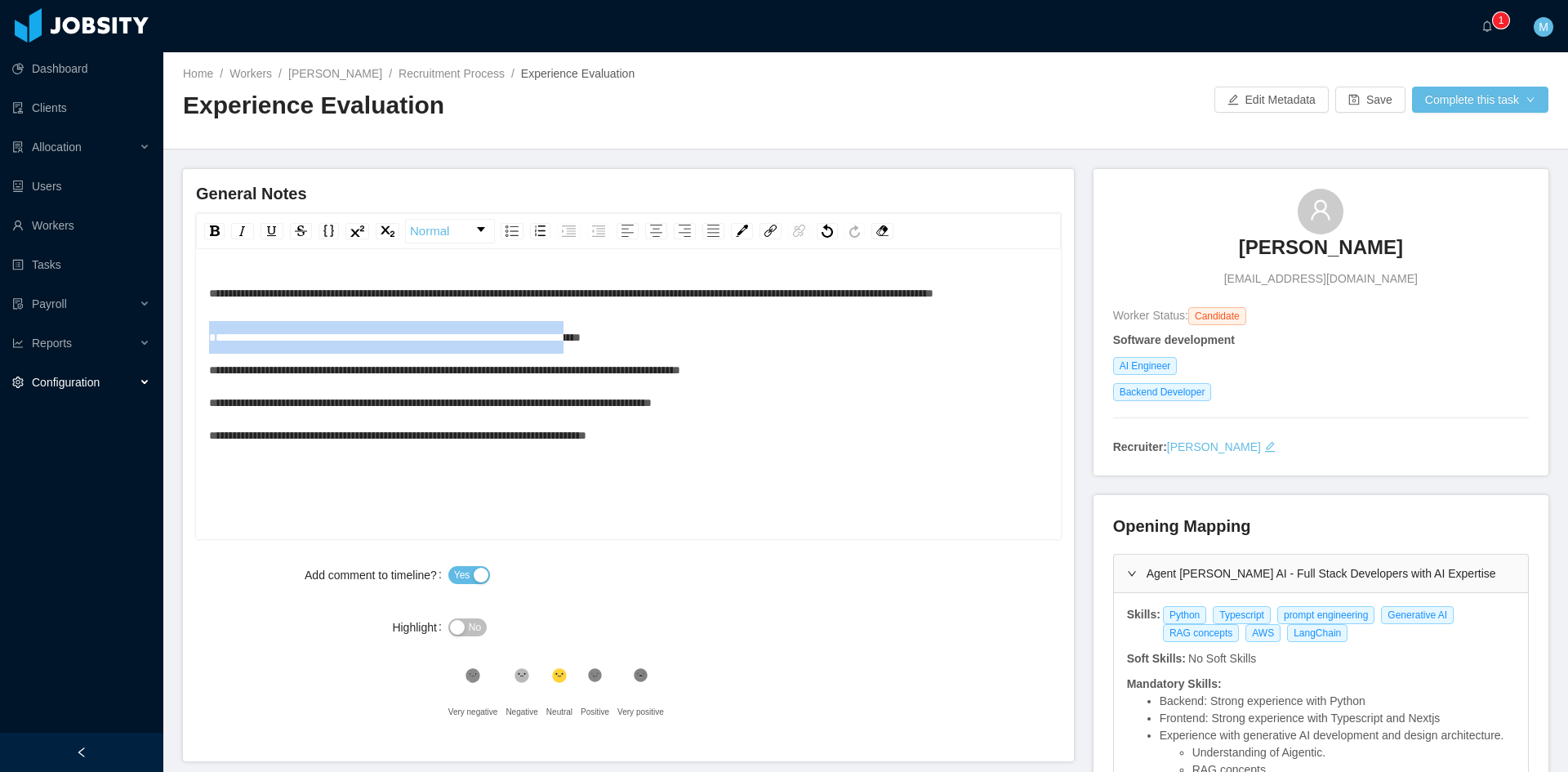
drag, startPoint x: 645, startPoint y: 373, endPoint x: 129, endPoint y: 377, distance: 516.0
click at [129, 377] on section "**********" at bounding box center [784, 386] width 1568 height 772
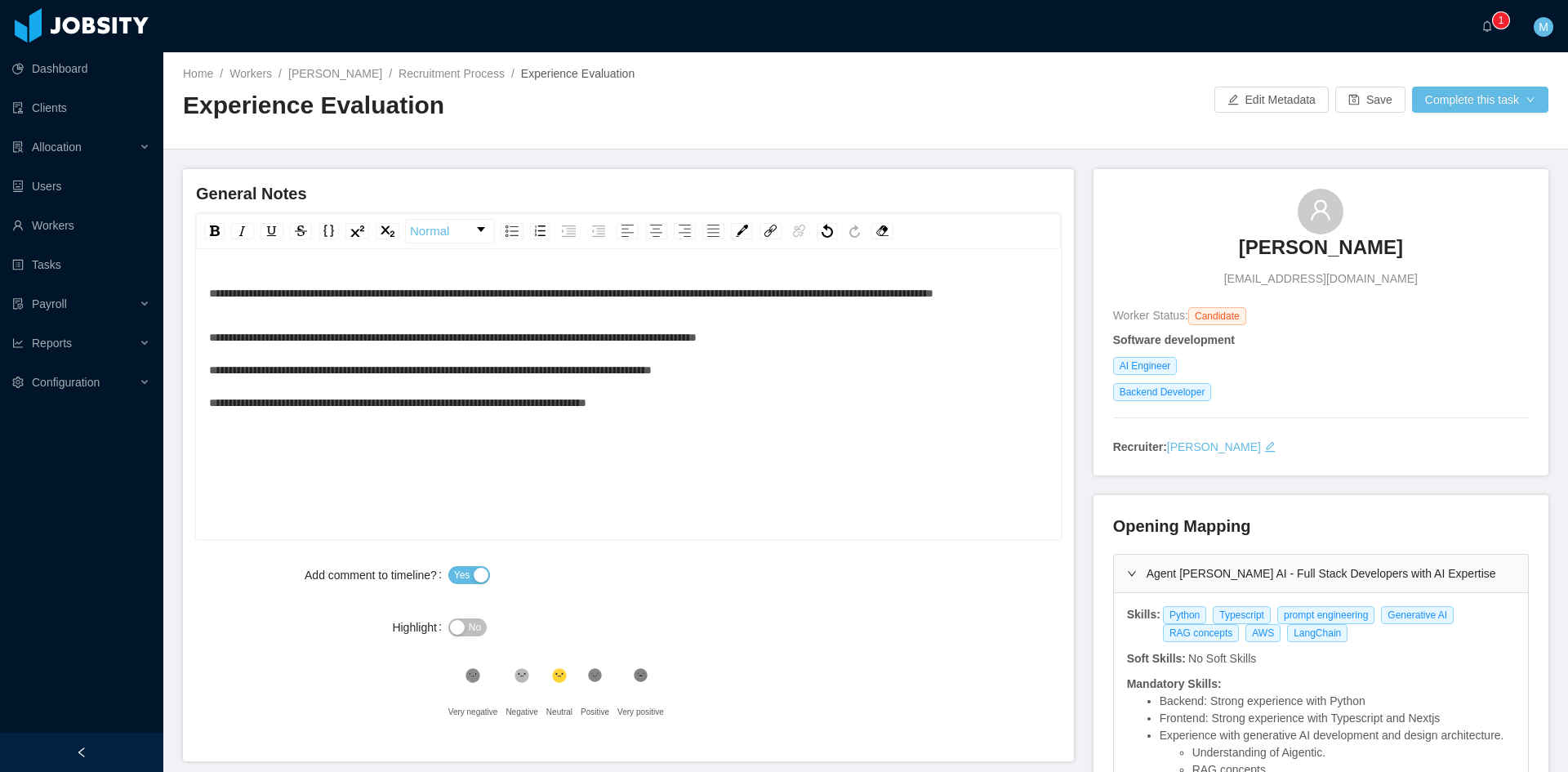
click at [868, 375] on div "**********" at bounding box center [629, 370] width 840 height 98
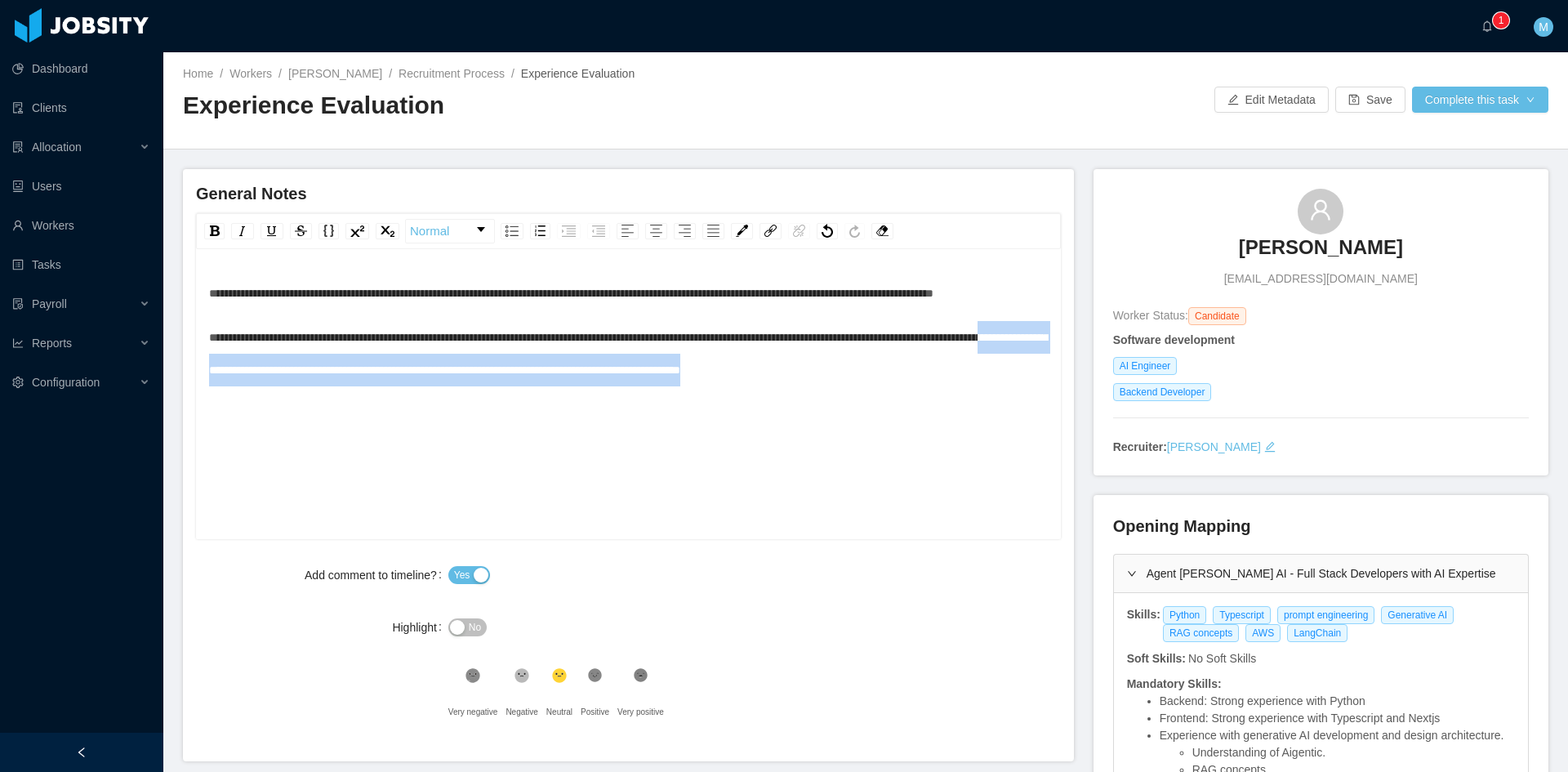
click at [373, 375] on span "**********" at bounding box center [628, 353] width 838 height 44
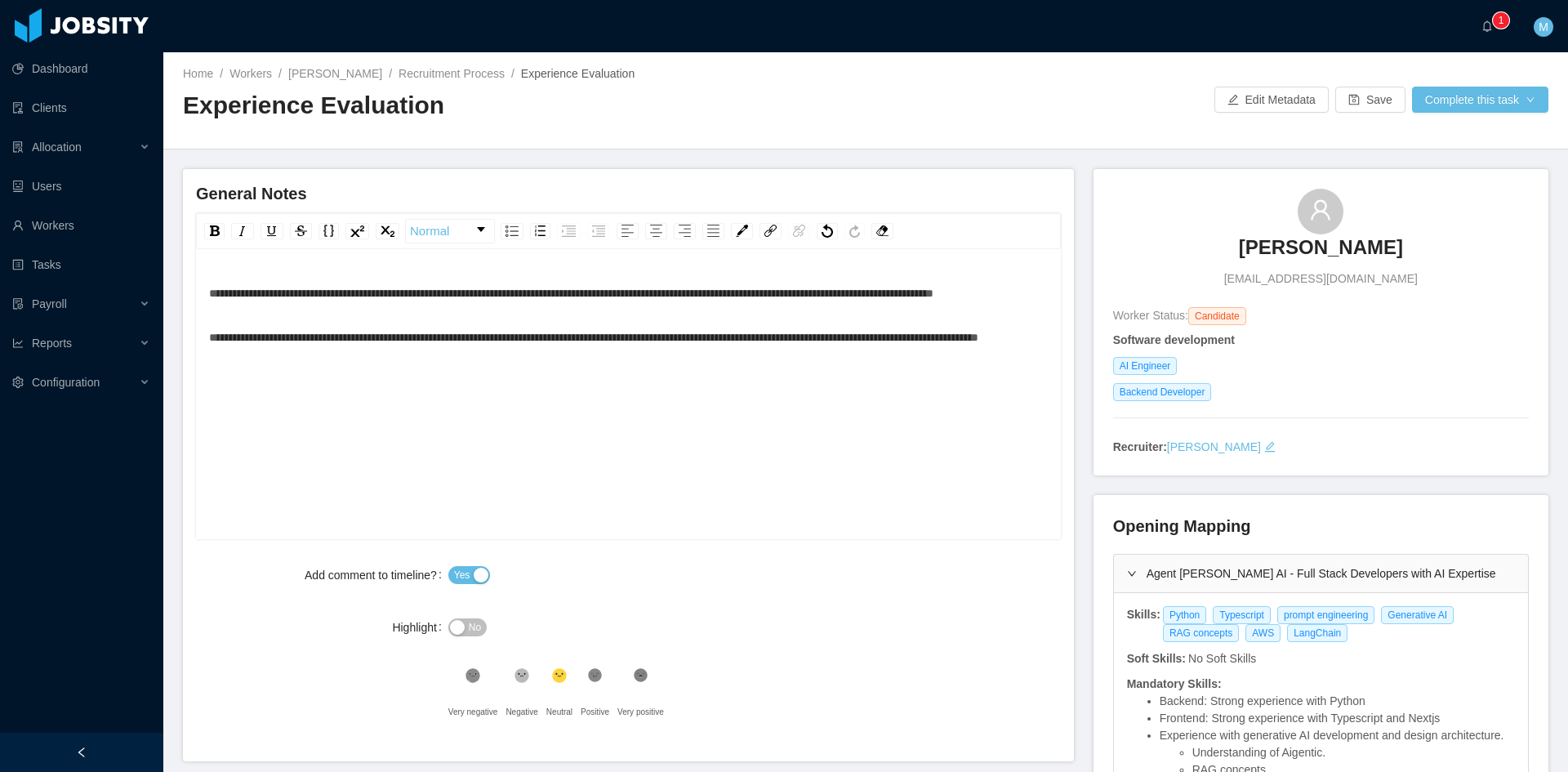
click at [603, 675] on div ".st1{fill:#232323}" at bounding box center [595, 679] width 28 height 33
click at [1505, 78] on div "Home / Workers / [PERSON_NAME] / Recruitment Process / Experience Evaluation / …" at bounding box center [866, 101] width 1405 height 97
click at [1506, 98] on button "Complete this task" at bounding box center [1480, 99] width 137 height 26
click at [1484, 137] on button "Save Evaluation" at bounding box center [1470, 136] width 127 height 26
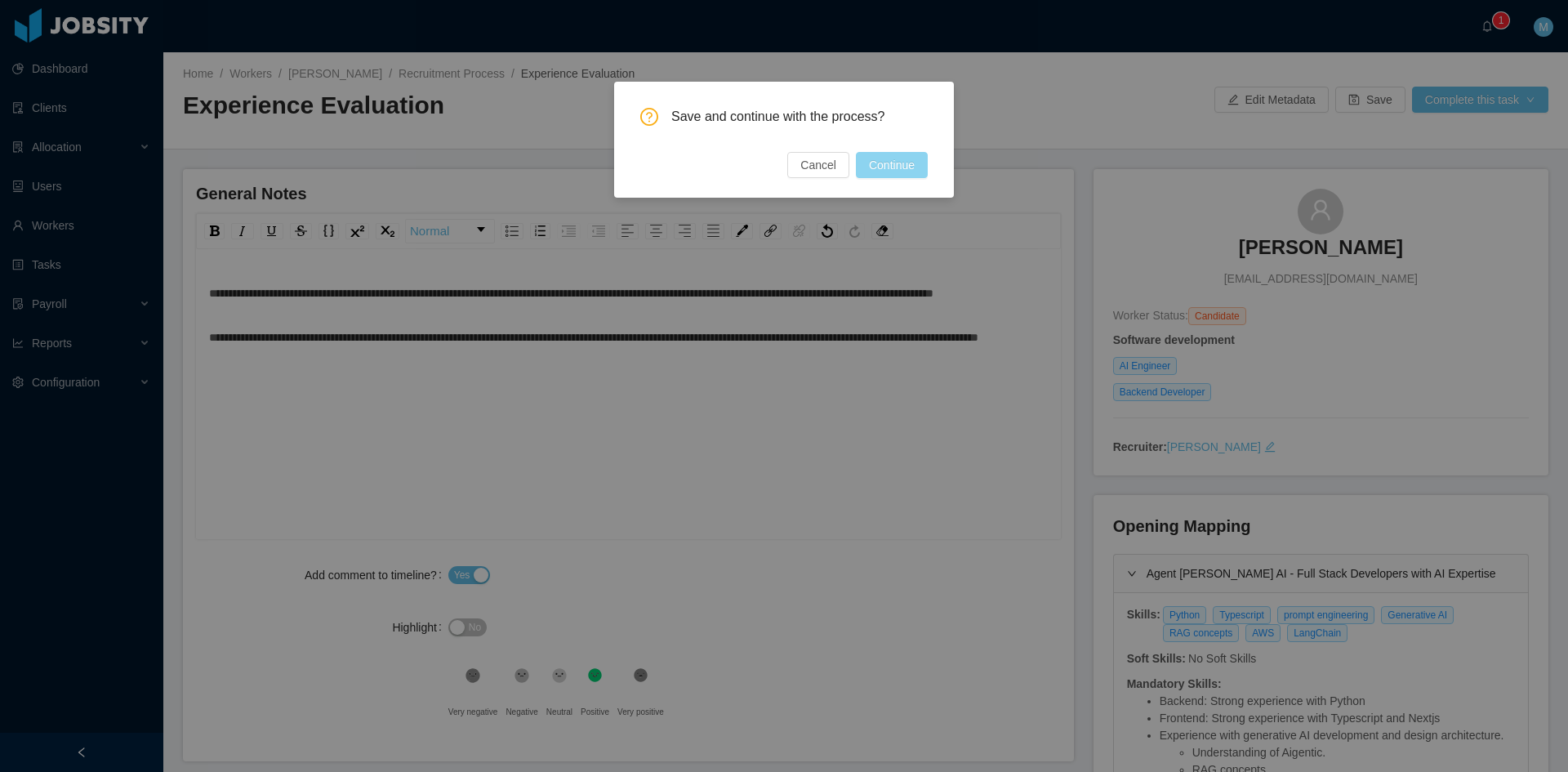
click at [895, 162] on button "Continue" at bounding box center [891, 164] width 72 height 26
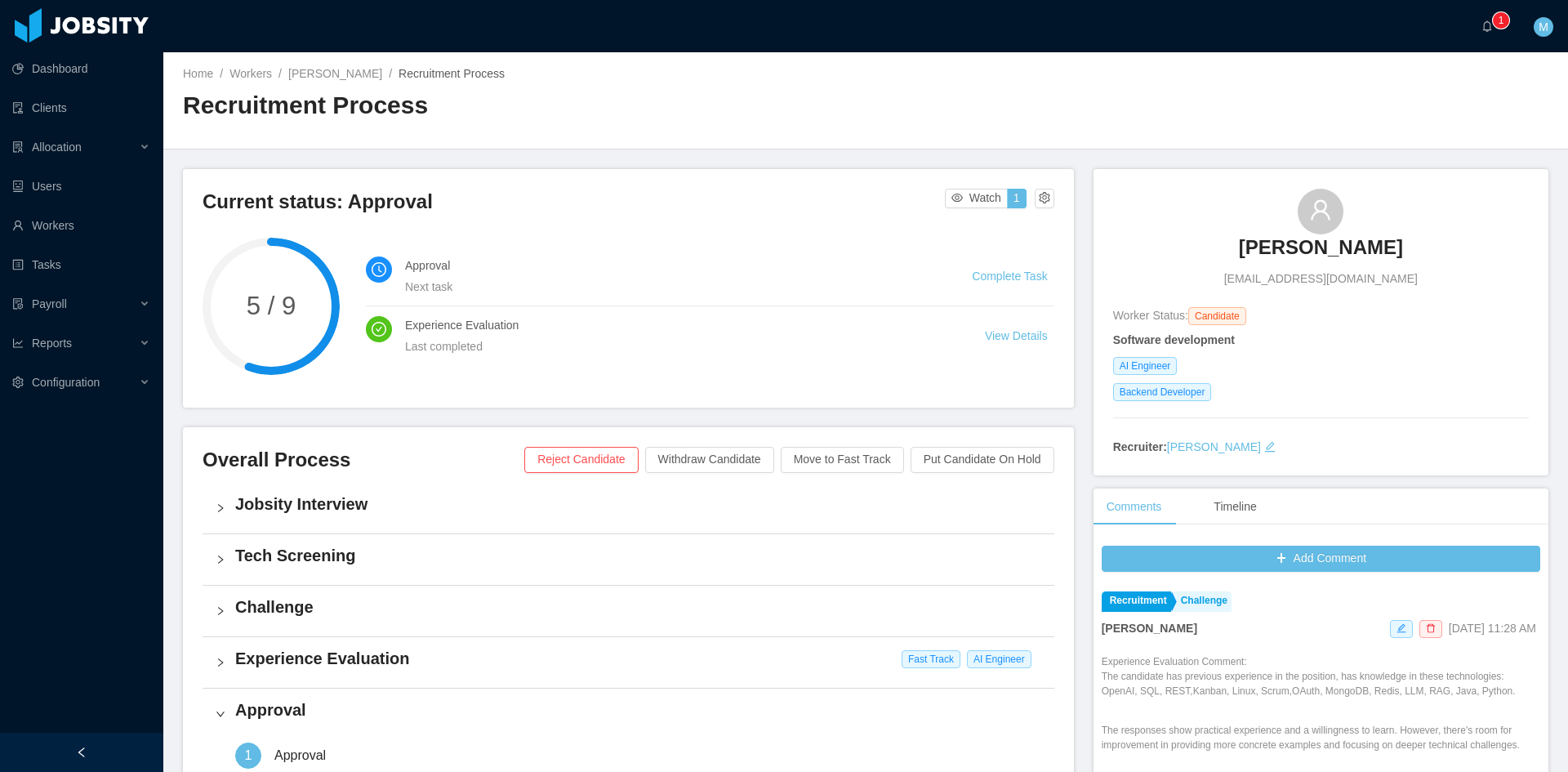
scroll to position [416, 0]
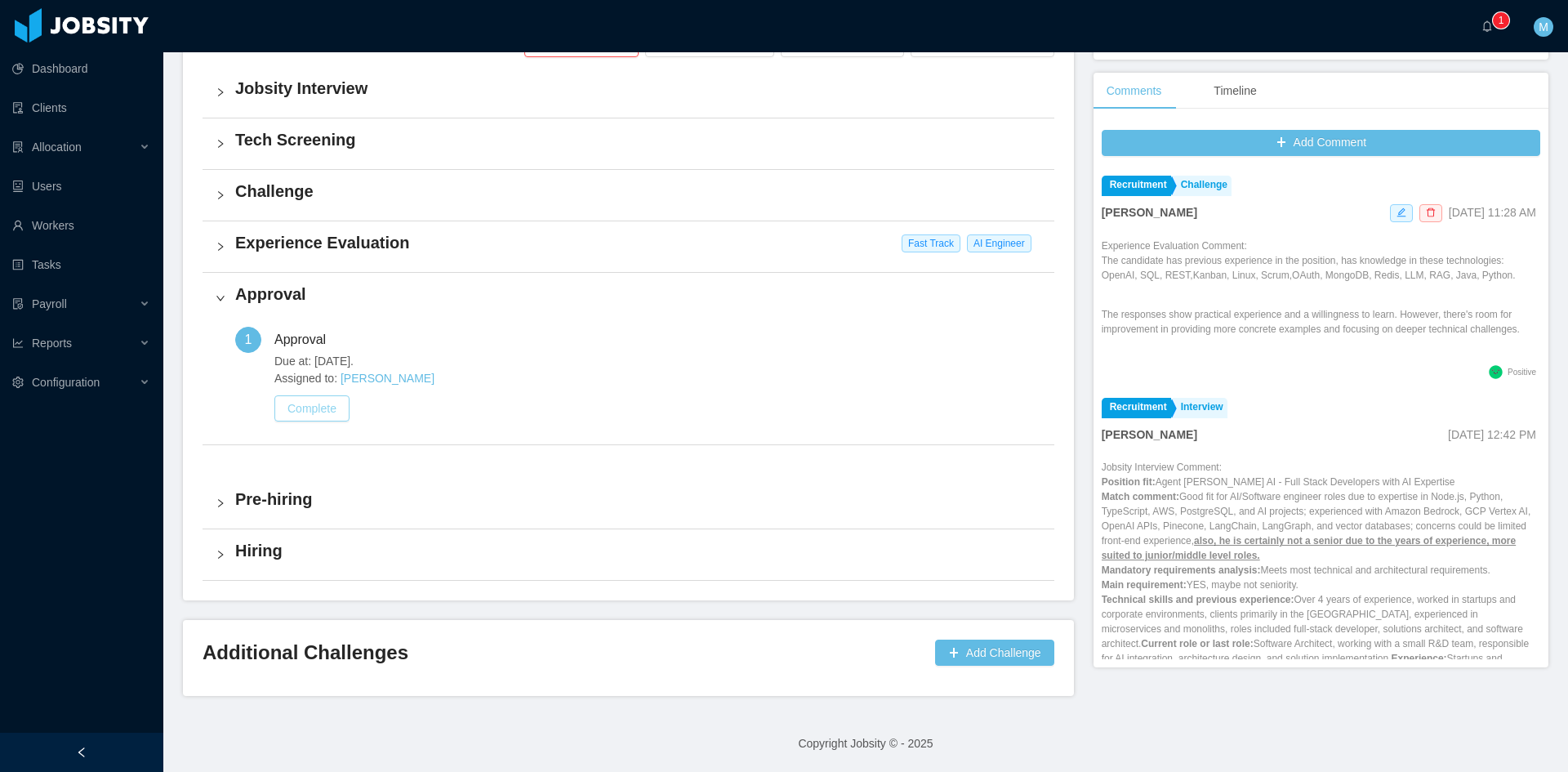
click at [324, 411] on button "Complete" at bounding box center [312, 408] width 75 height 26
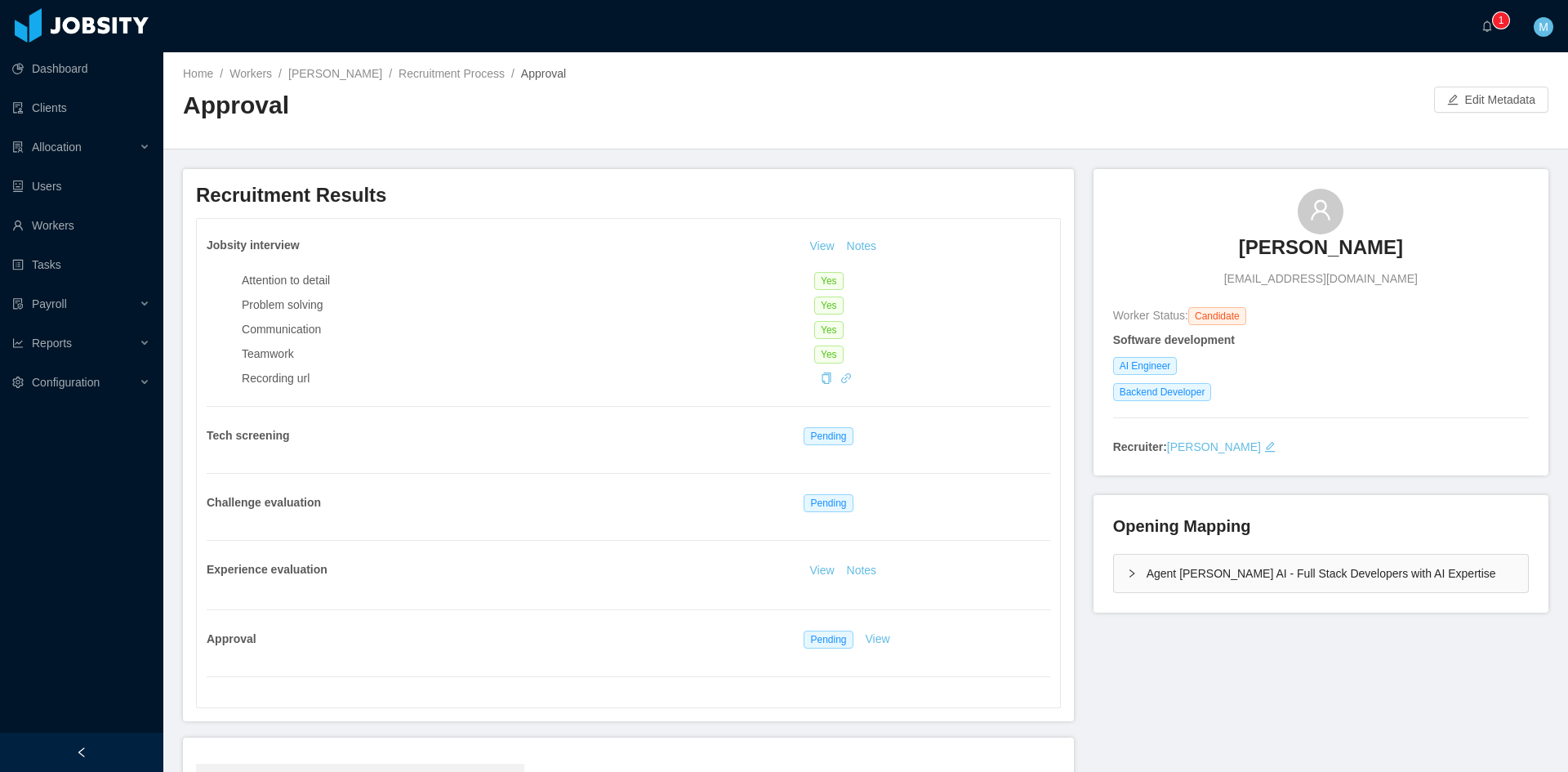
scroll to position [242, 0]
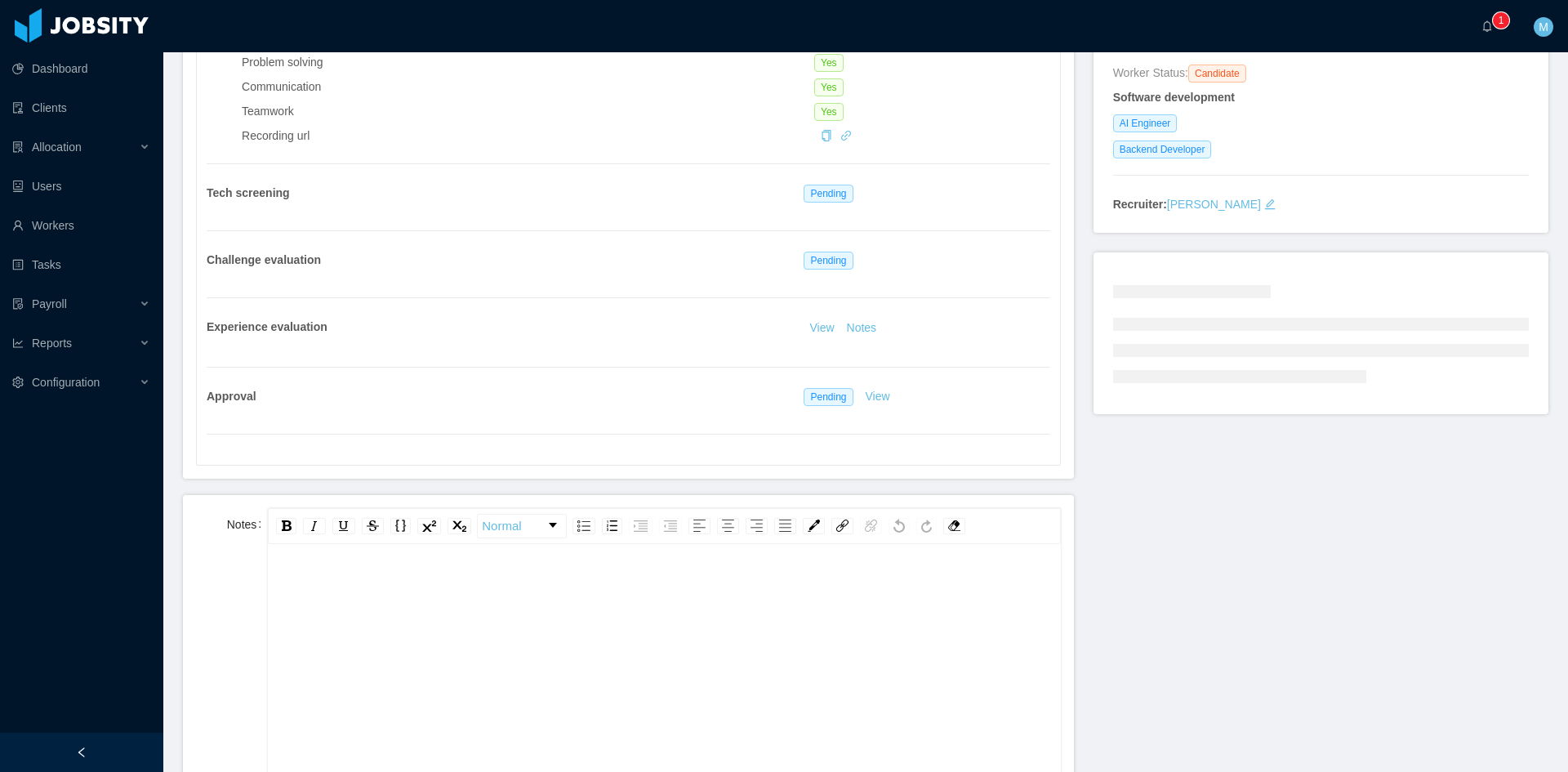
click at [420, 621] on div "rdw-editor" at bounding box center [664, 714] width 767 height 285
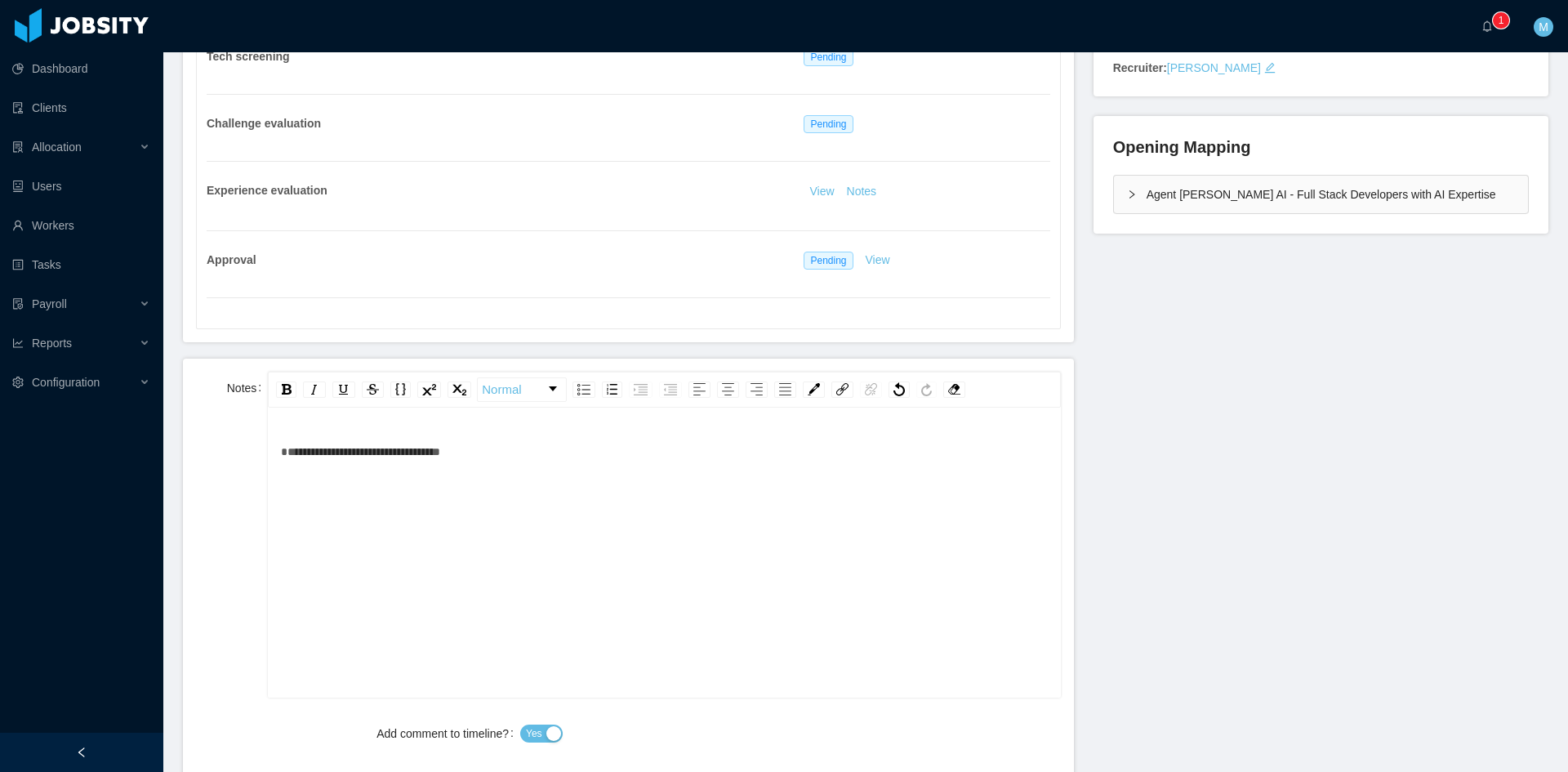
scroll to position [651, 0]
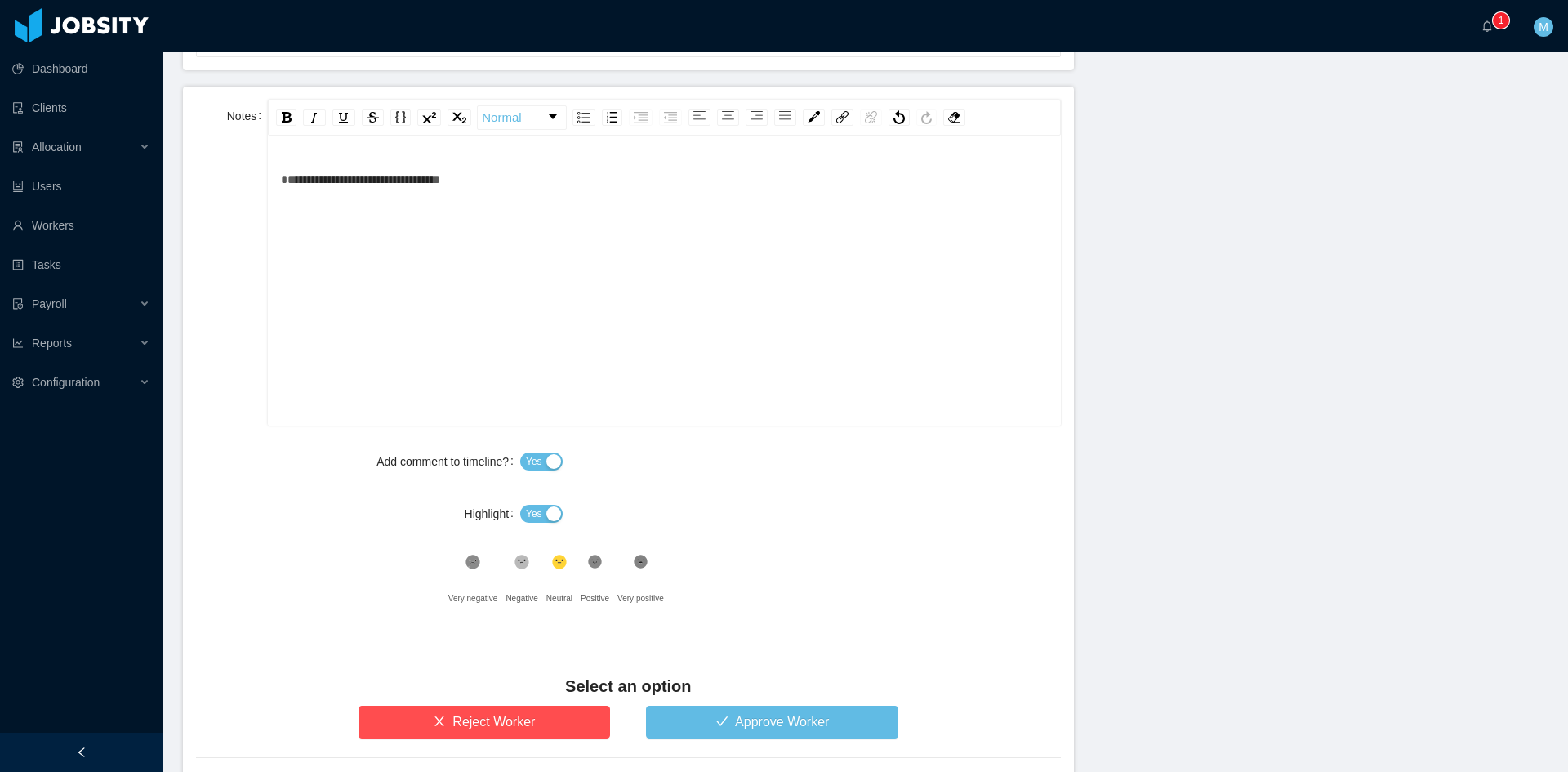
click at [526, 515] on span "Yes" at bounding box center [534, 514] width 17 height 17
click at [588, 566] on icon ".st1{fill:#232323}" at bounding box center [596, 562] width 17 height 17
click at [712, 721] on button "Approve Worker" at bounding box center [772, 722] width 252 height 33
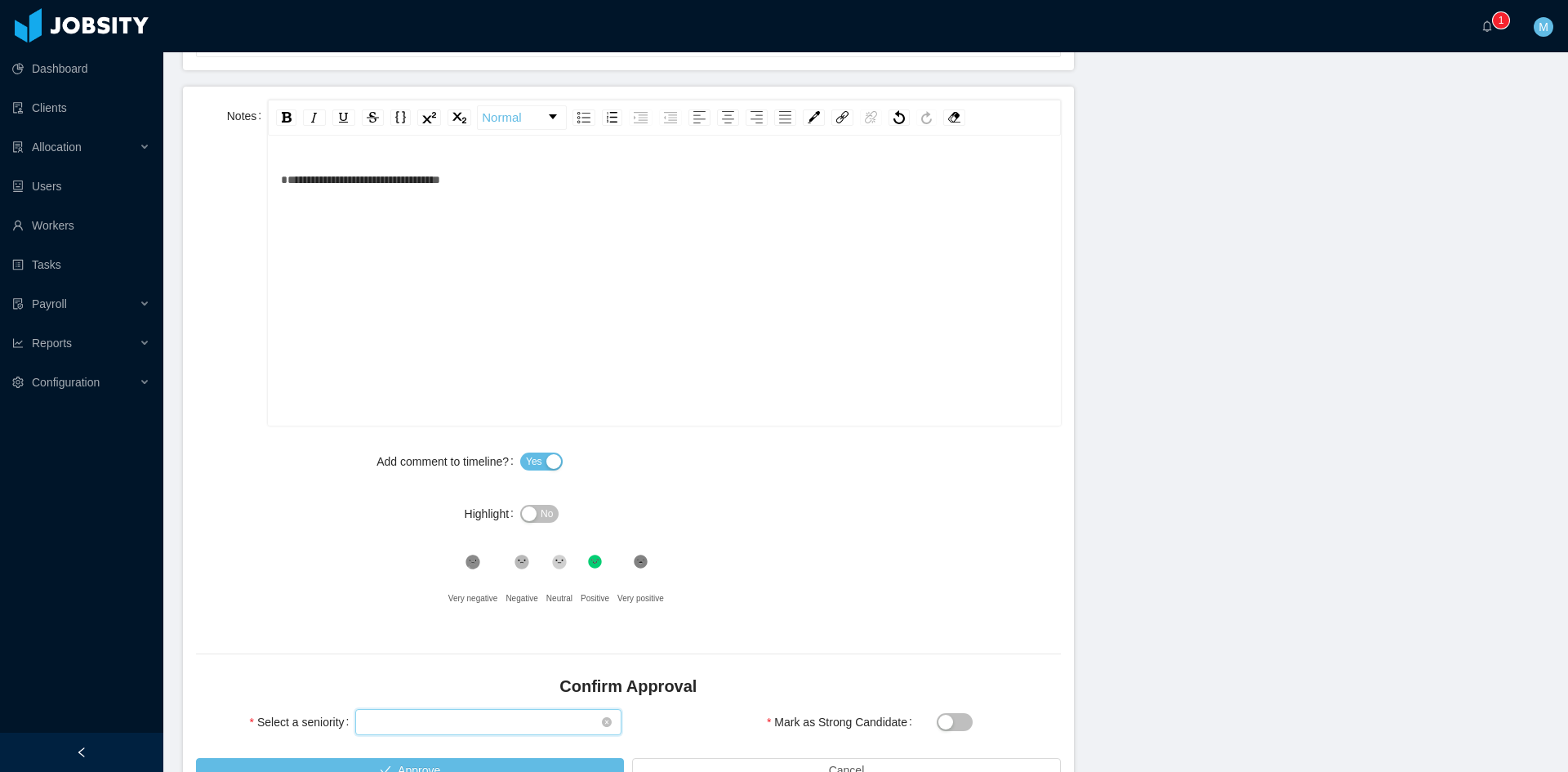
click at [440, 724] on div "Select seniority" at bounding box center [483, 722] width 236 height 25
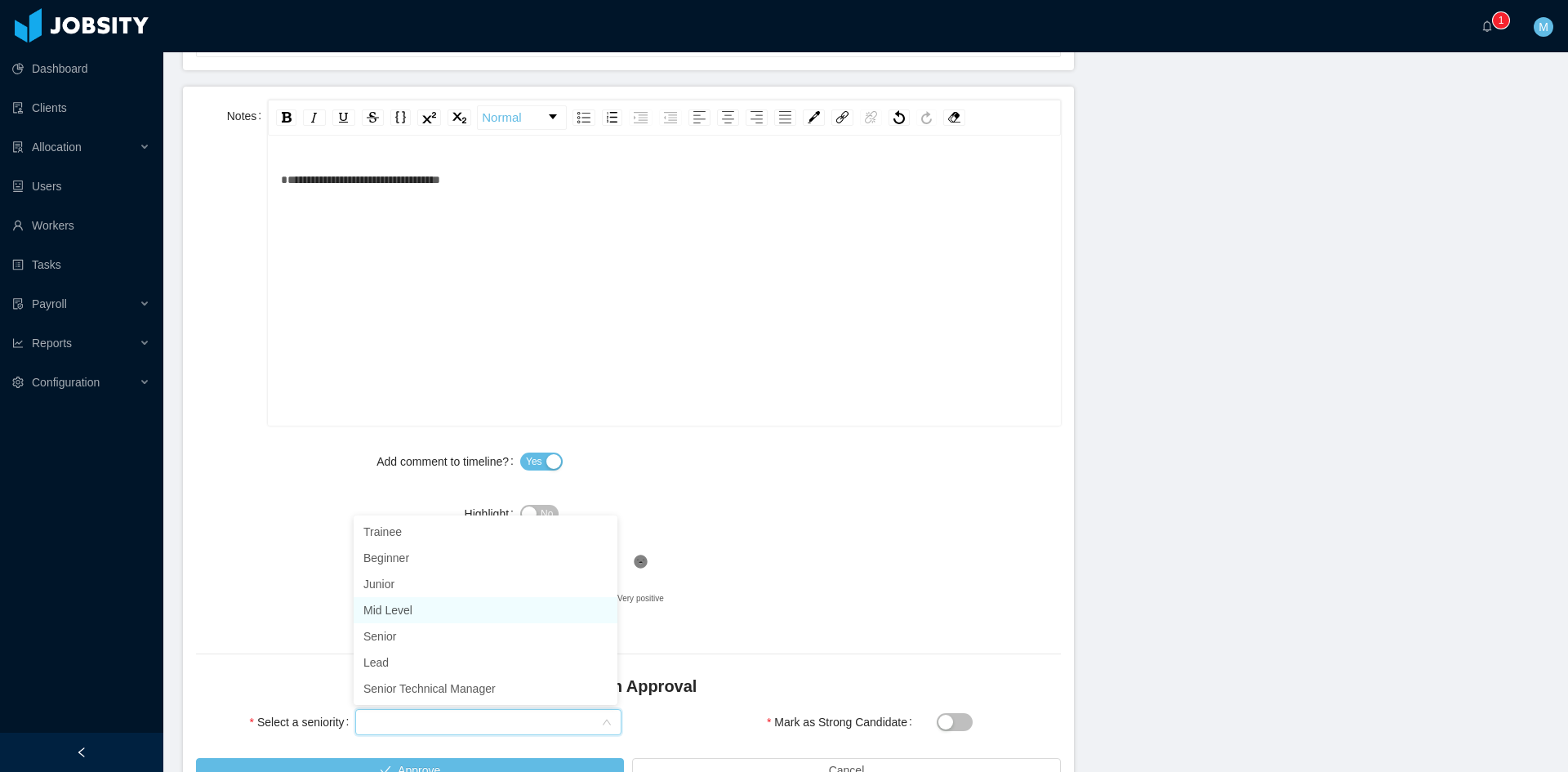
click at [390, 609] on li "Mid Level" at bounding box center [485, 610] width 263 height 26
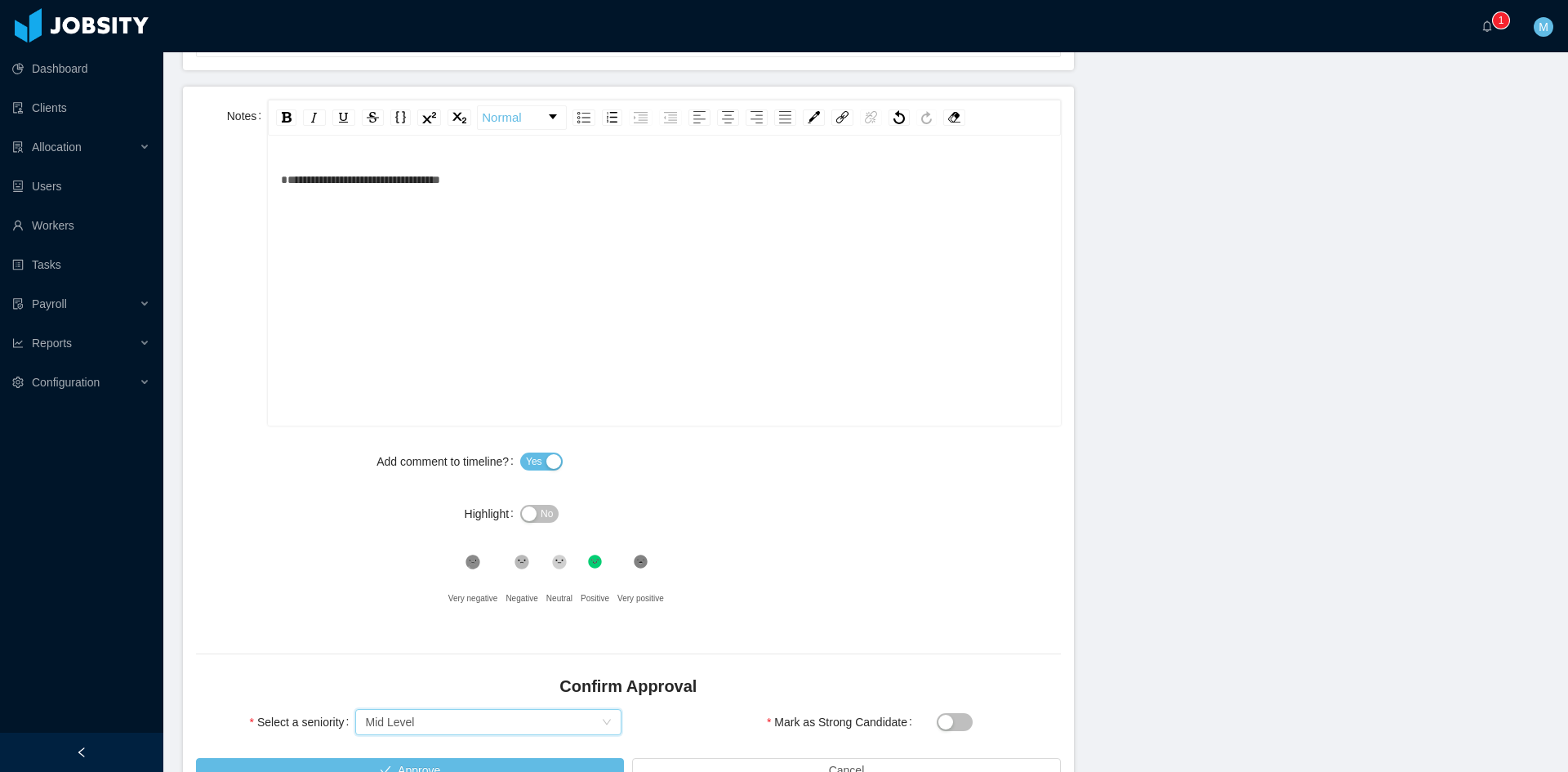
scroll to position [752, 0]
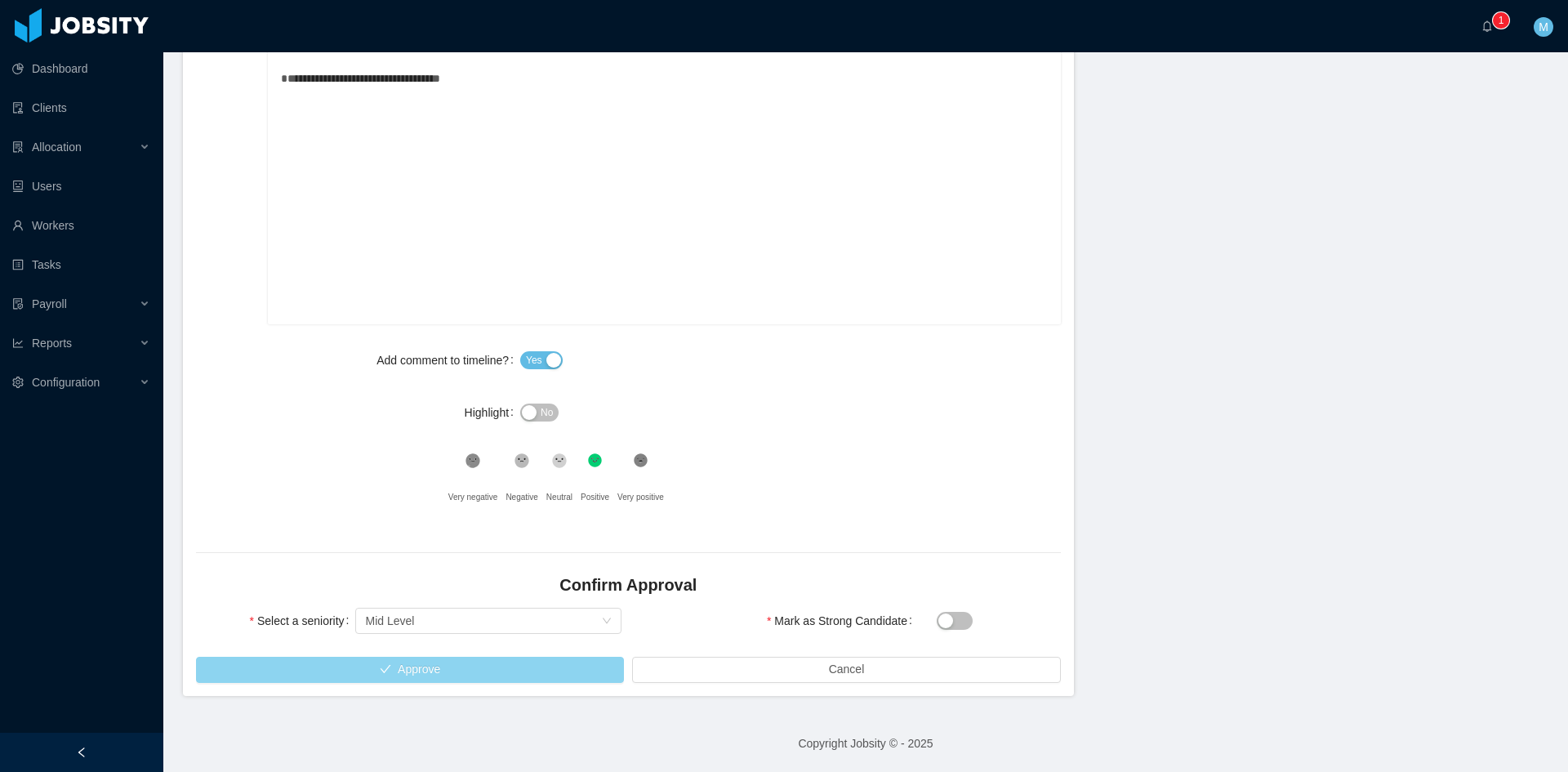
click at [324, 656] on button "Approve" at bounding box center [410, 669] width 428 height 26
